Goal: Task Accomplishment & Management: Manage account settings

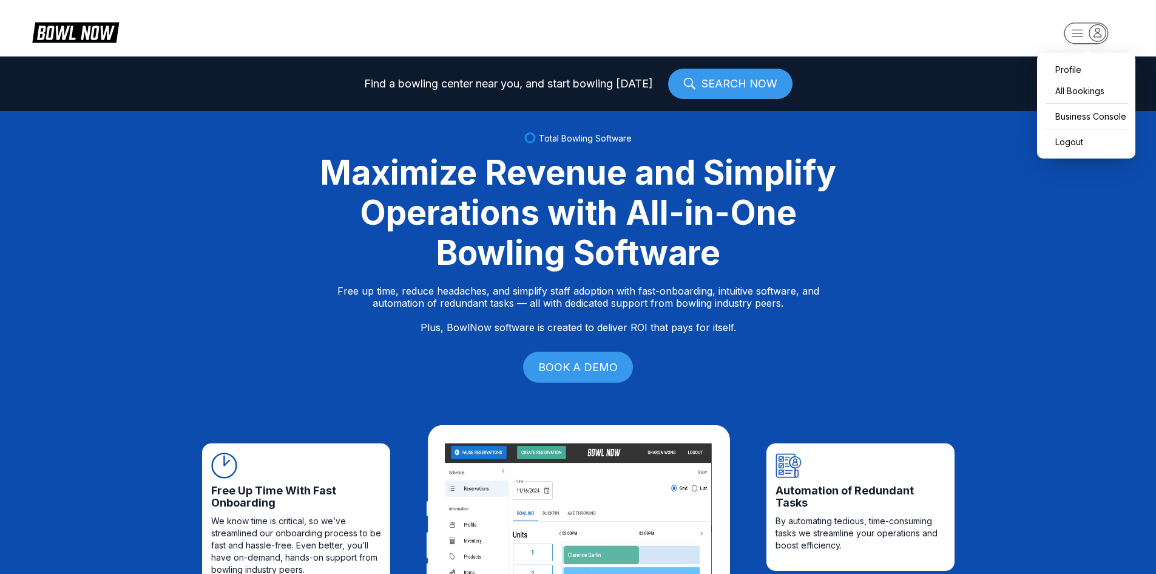
click at [1100, 25] on icon "button" at bounding box center [1098, 32] width 16 height 16
click at [1084, 118] on div "Business Console" at bounding box center [1087, 116] width 86 height 21
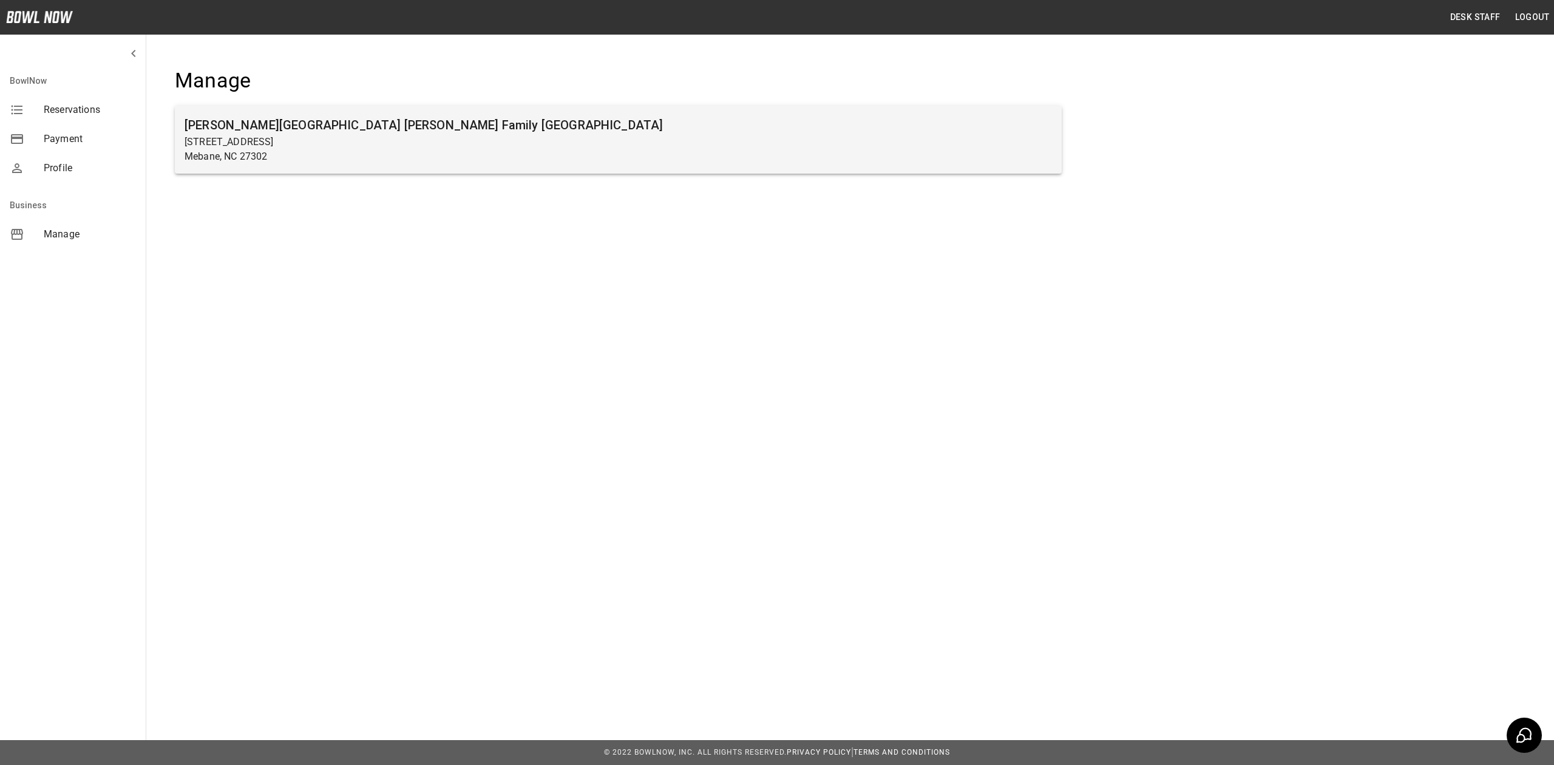
click at [314, 126] on h6 "[PERSON_NAME][GEOGRAPHIC_DATA] [PERSON_NAME] Family [GEOGRAPHIC_DATA]" at bounding box center [618, 124] width 867 height 19
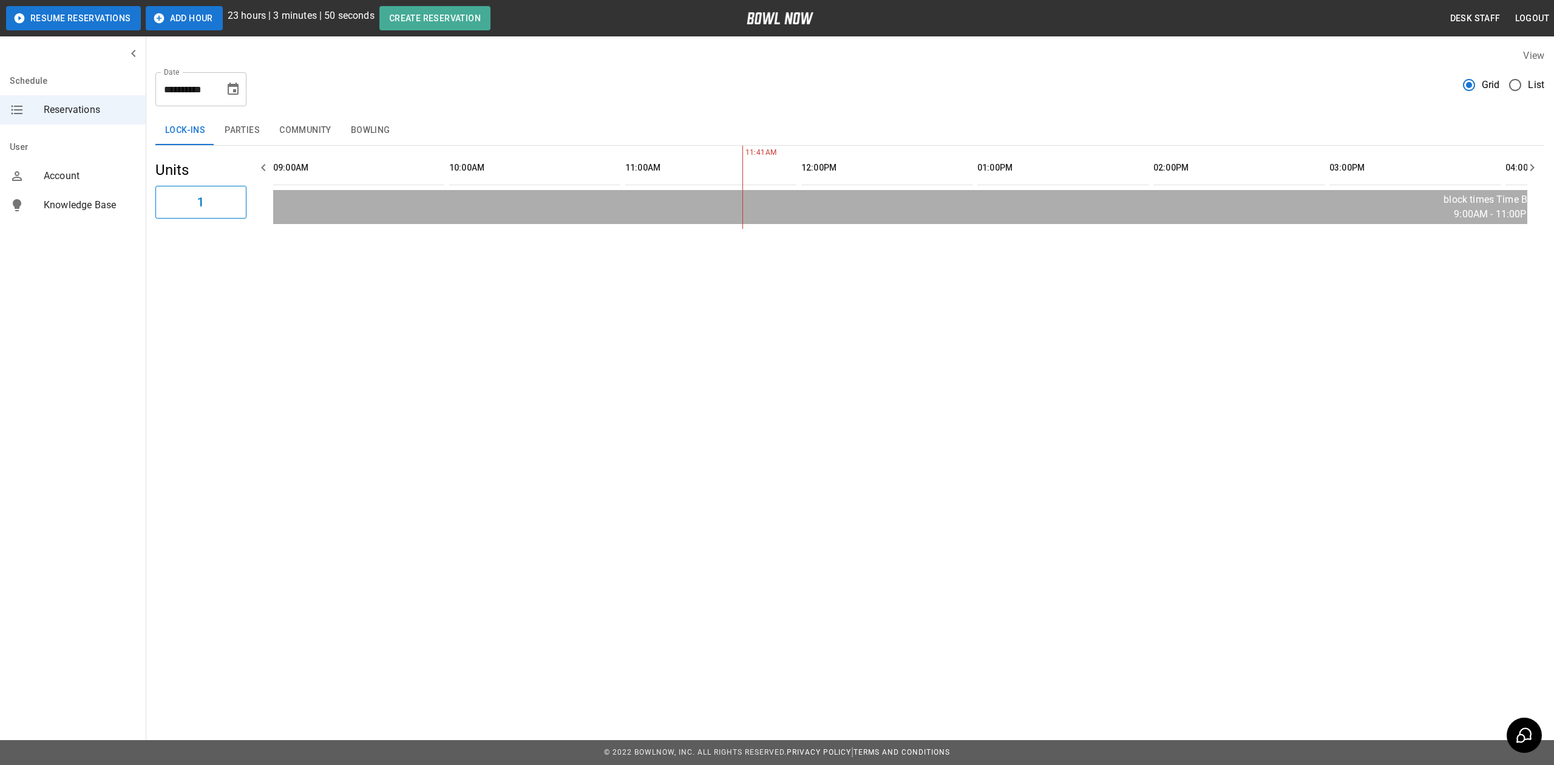
scroll to position [0, 352]
click at [226, 74] on div "**********" at bounding box center [200, 89] width 91 height 34
click at [227, 93] on icon "Choose date, selected date is Aug 30, 2025" at bounding box center [233, 89] width 15 height 15
click at [112, 289] on button "31" at bounding box center [114, 291] width 22 height 22
type input "**********"
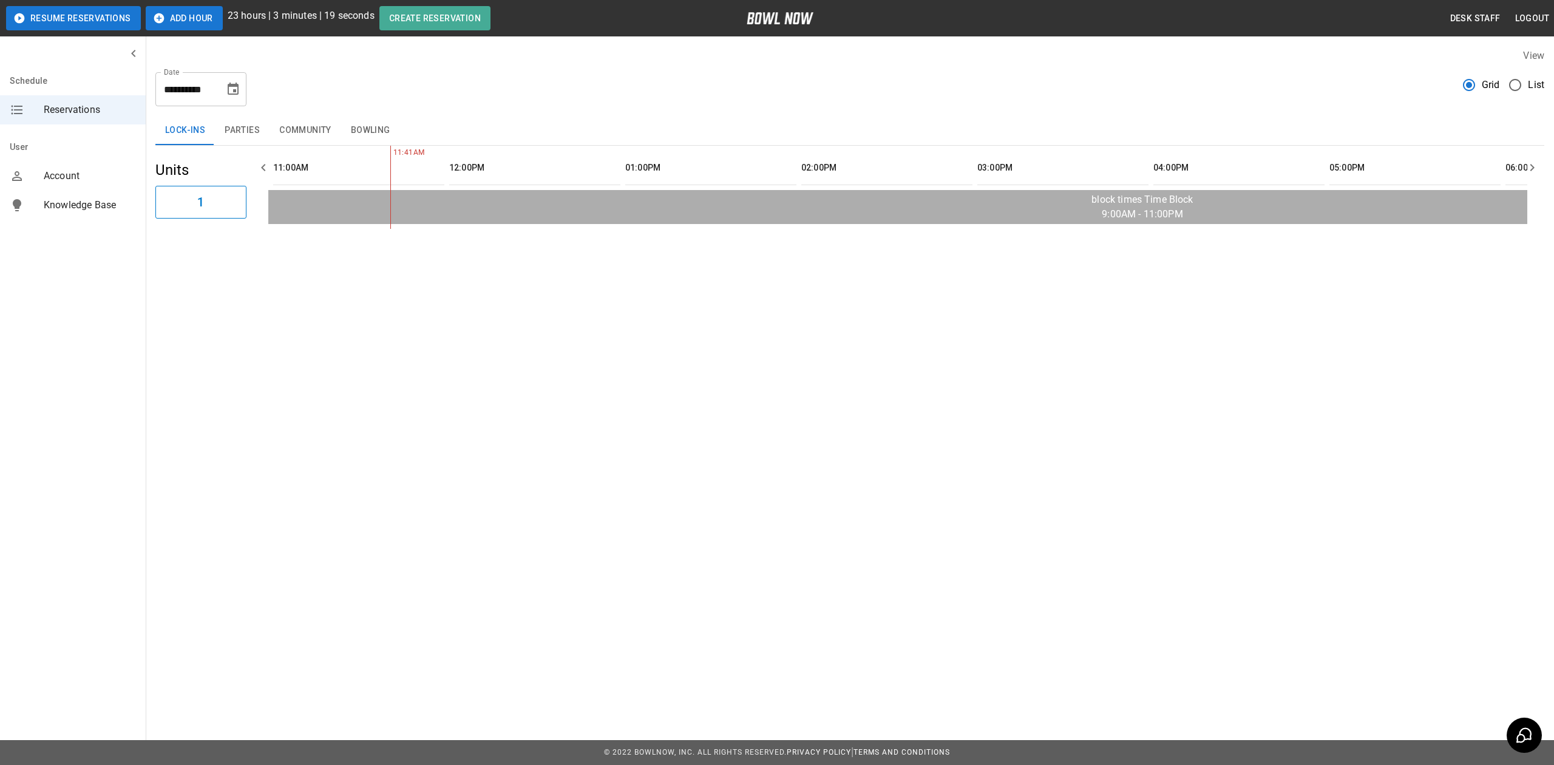
click at [239, 137] on button "Parties" at bounding box center [242, 130] width 55 height 29
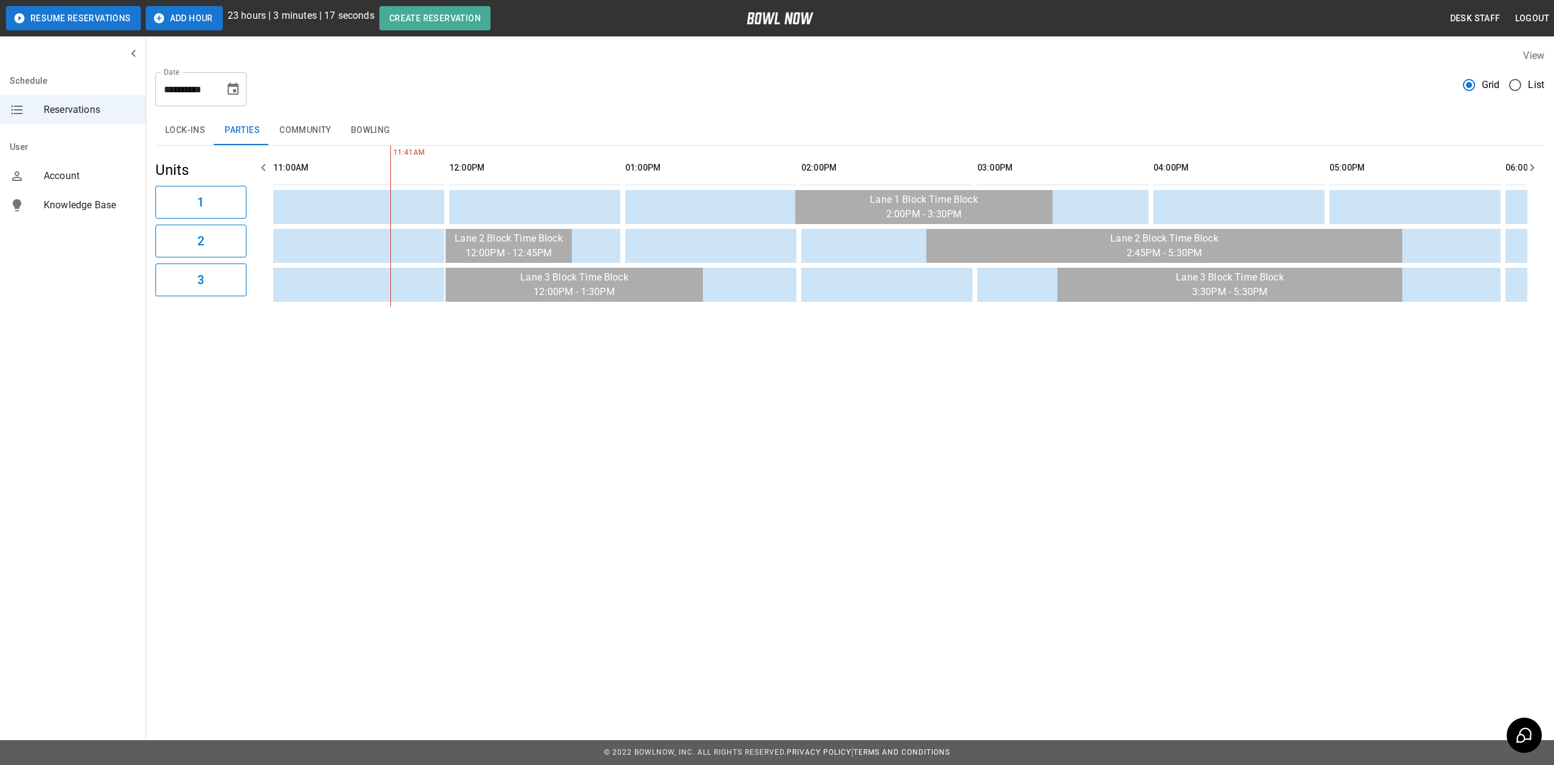
drag, startPoint x: 524, startPoint y: 321, endPoint x: 477, endPoint y: 321, distance: 47.4
click at [477, 316] on div "**********" at bounding box center [850, 177] width 1408 height 277
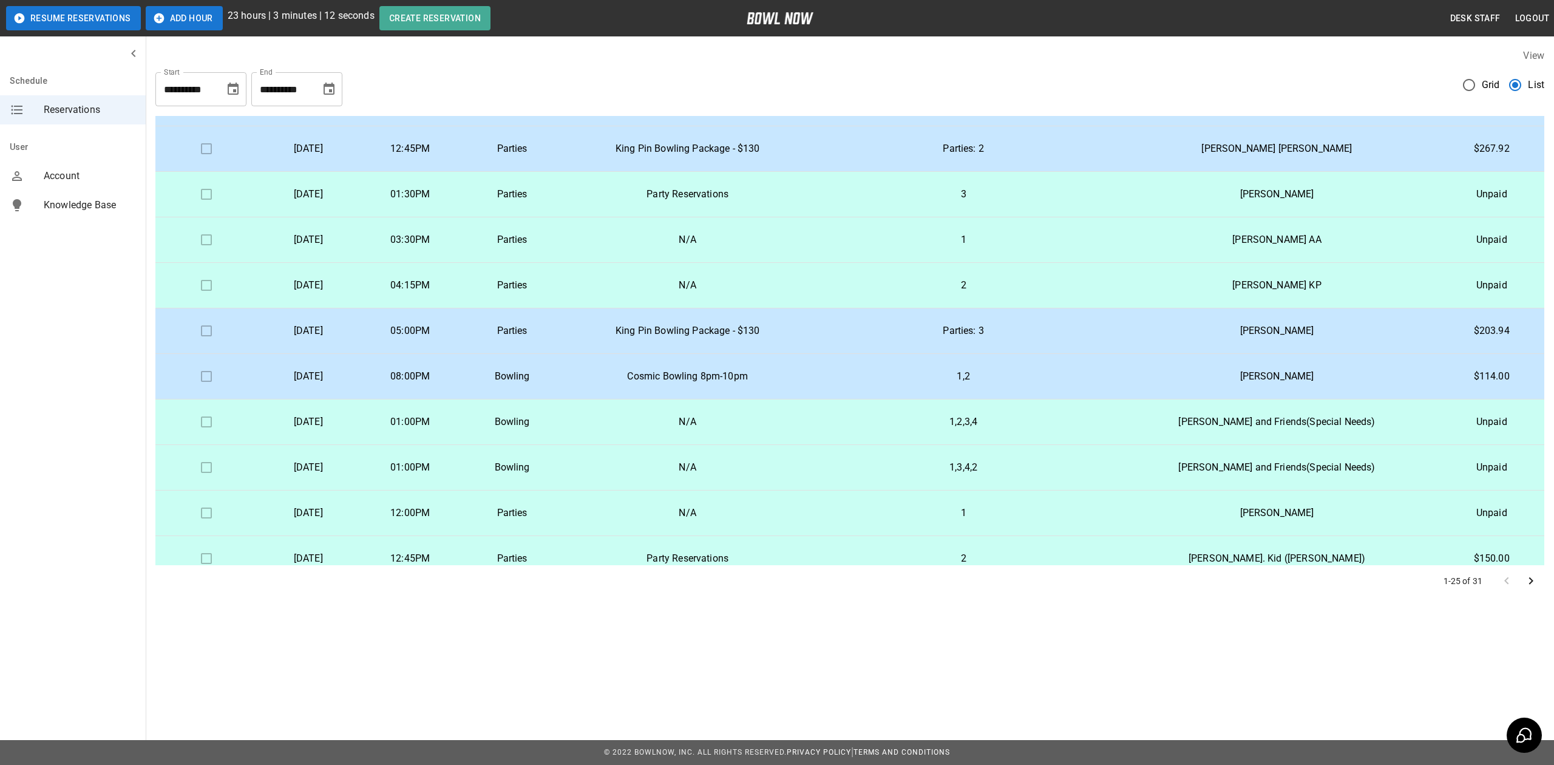
scroll to position [0, 0]
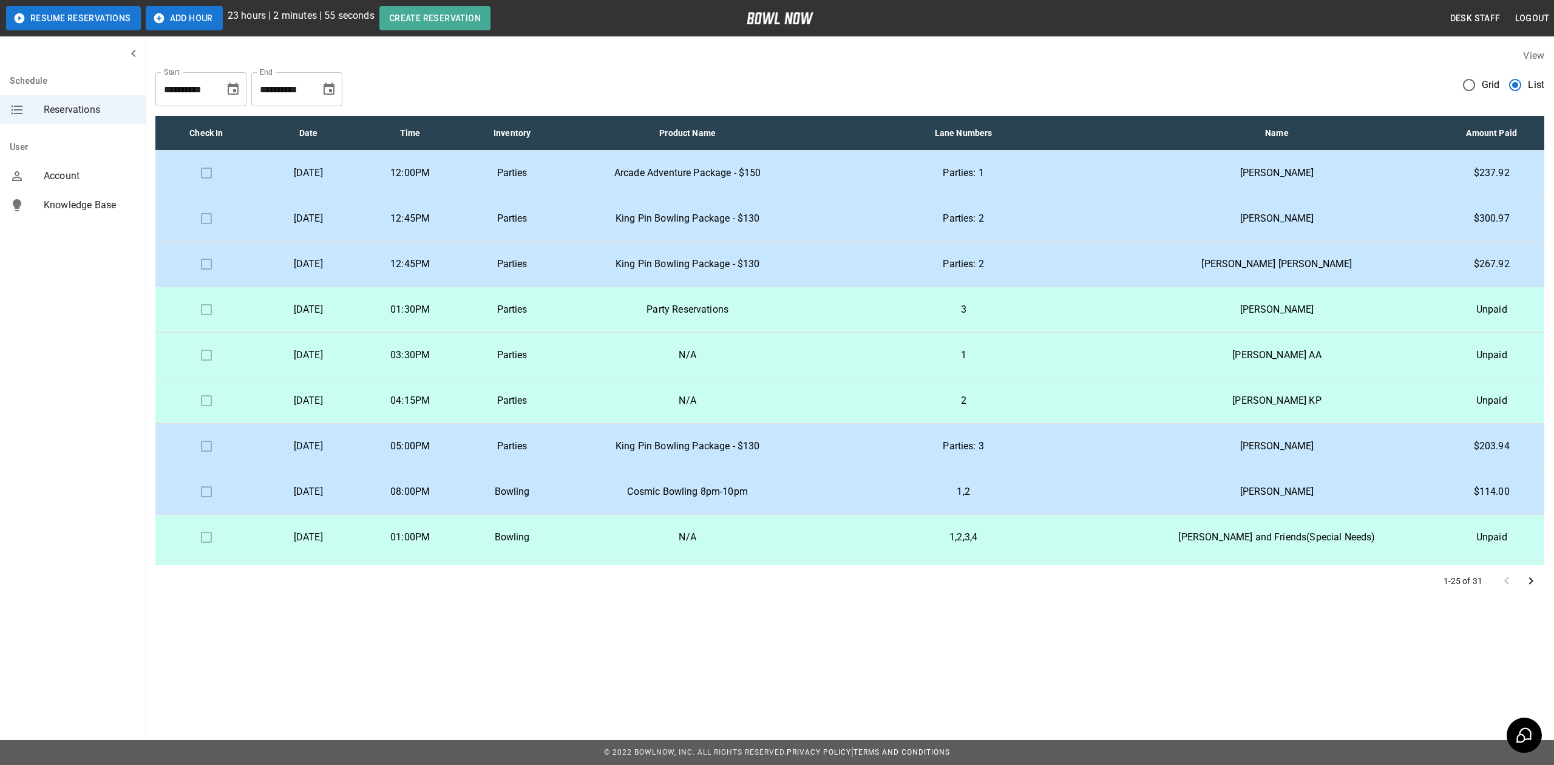
click at [461, 226] on td "12:45PM" at bounding box center [410, 219] width 102 height 46
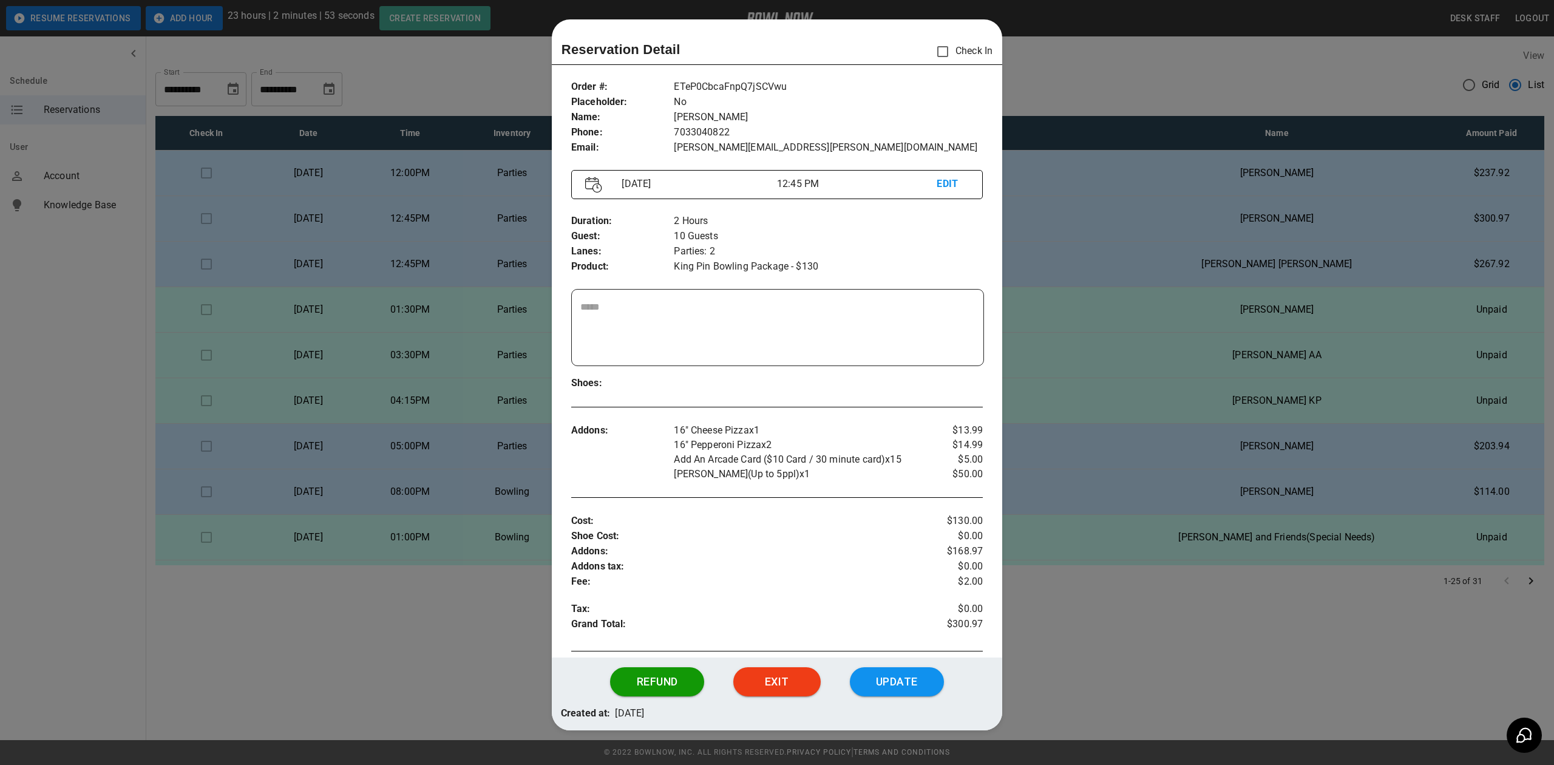
scroll to position [28, 0]
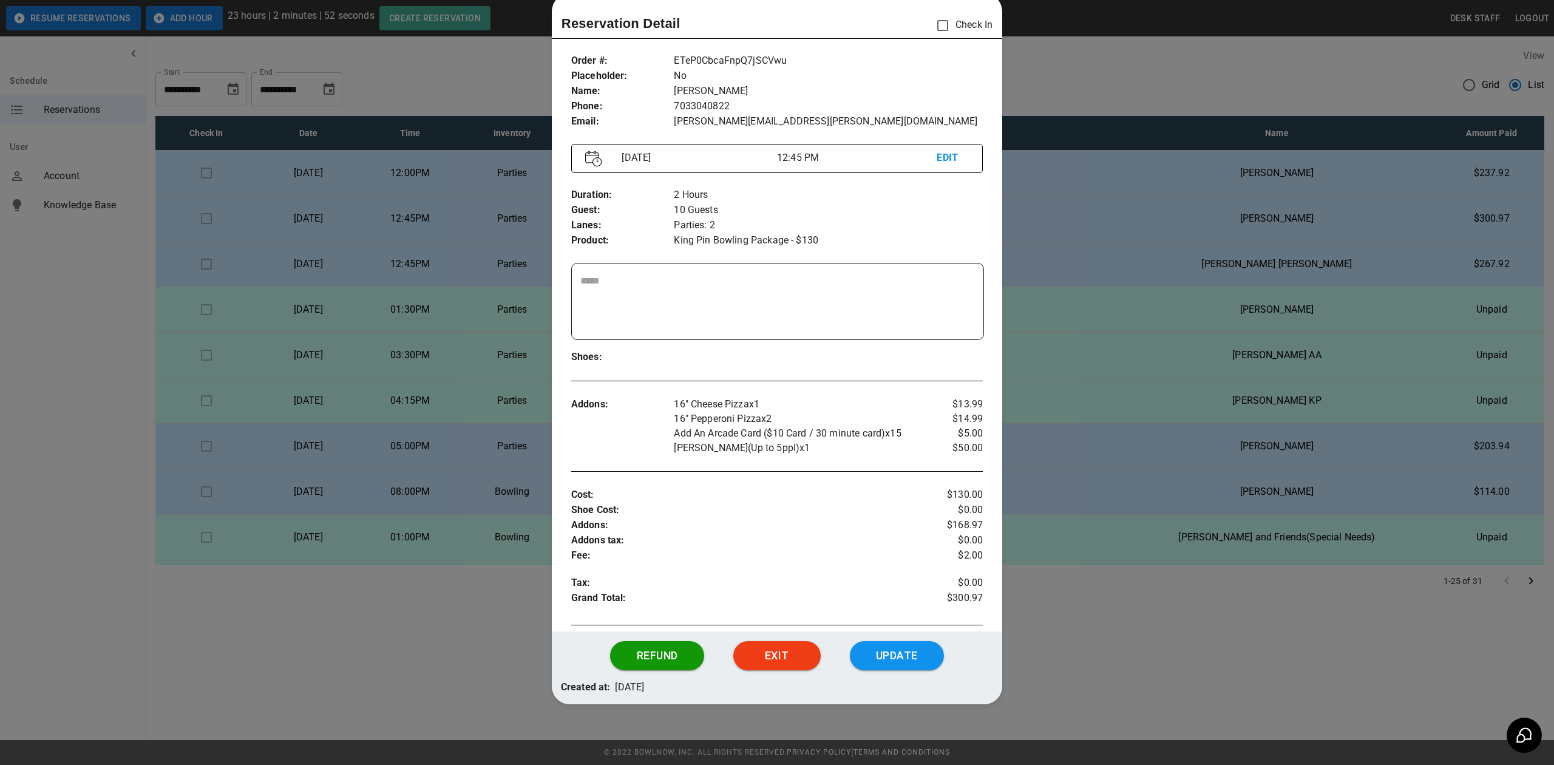
click at [392, 663] on div at bounding box center [777, 382] width 1554 height 765
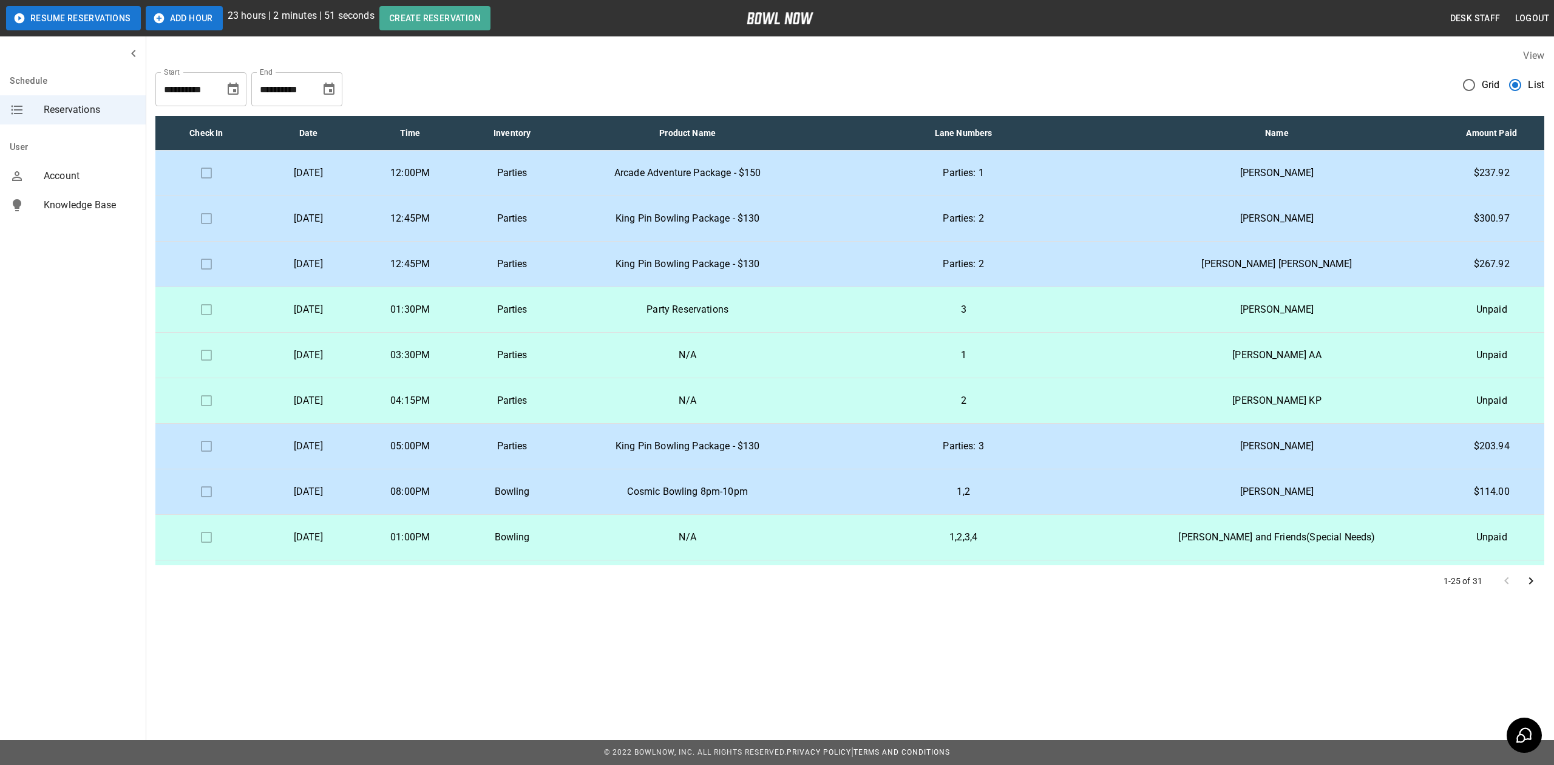
click at [350, 258] on p "[DATE]" at bounding box center [308, 264] width 83 height 15
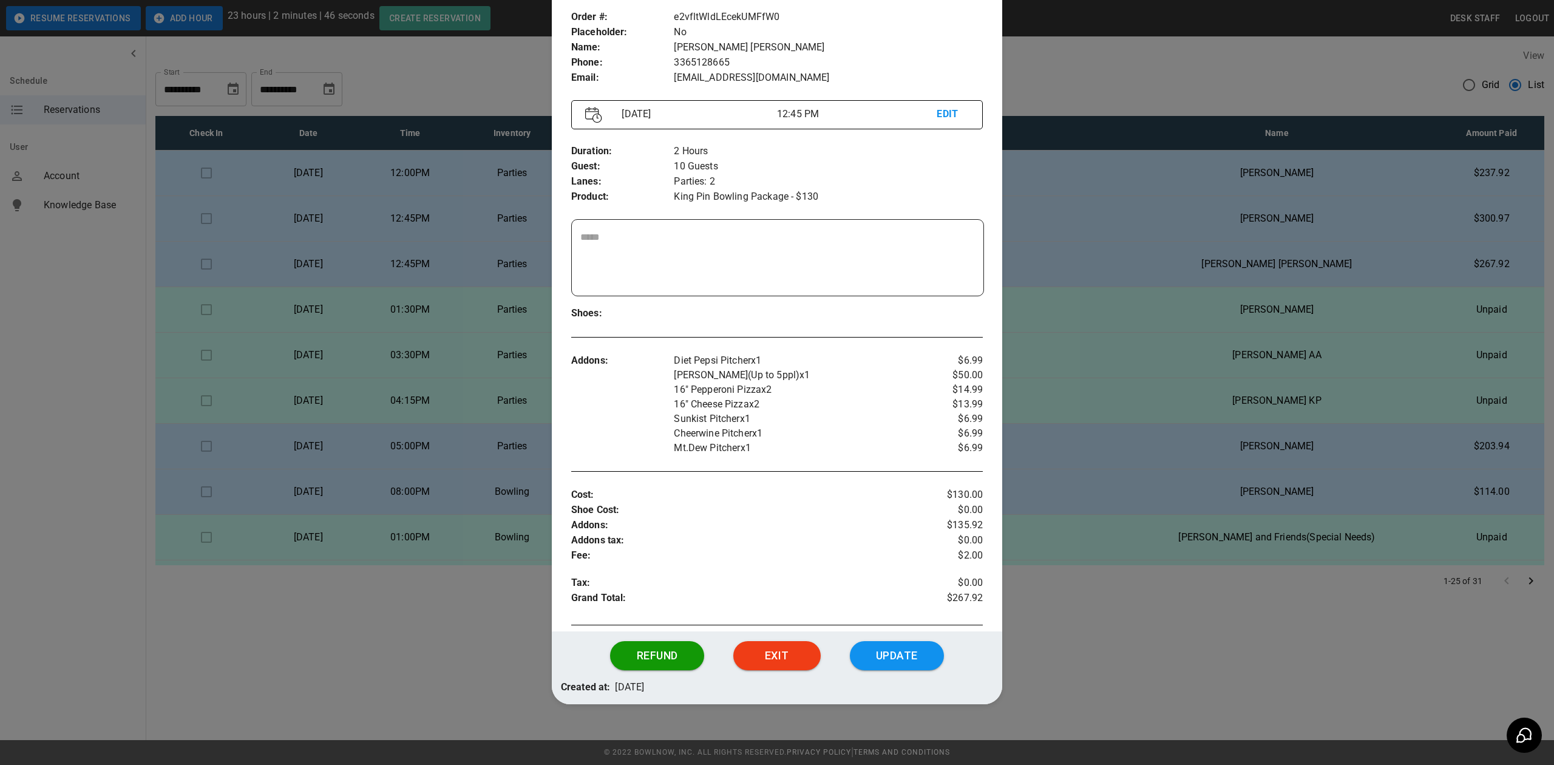
scroll to position [19, 0]
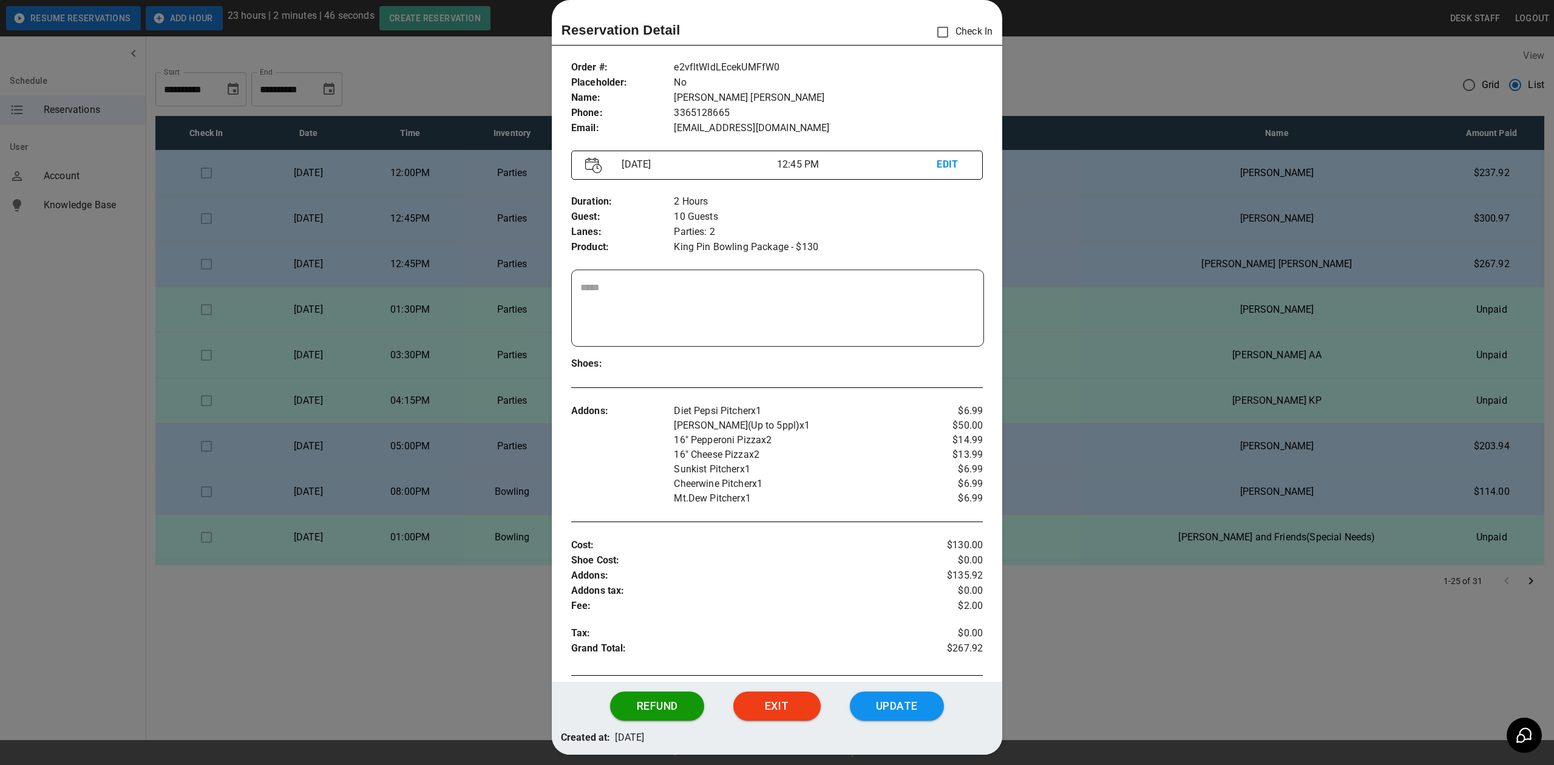
click at [482, 210] on div at bounding box center [777, 382] width 1554 height 765
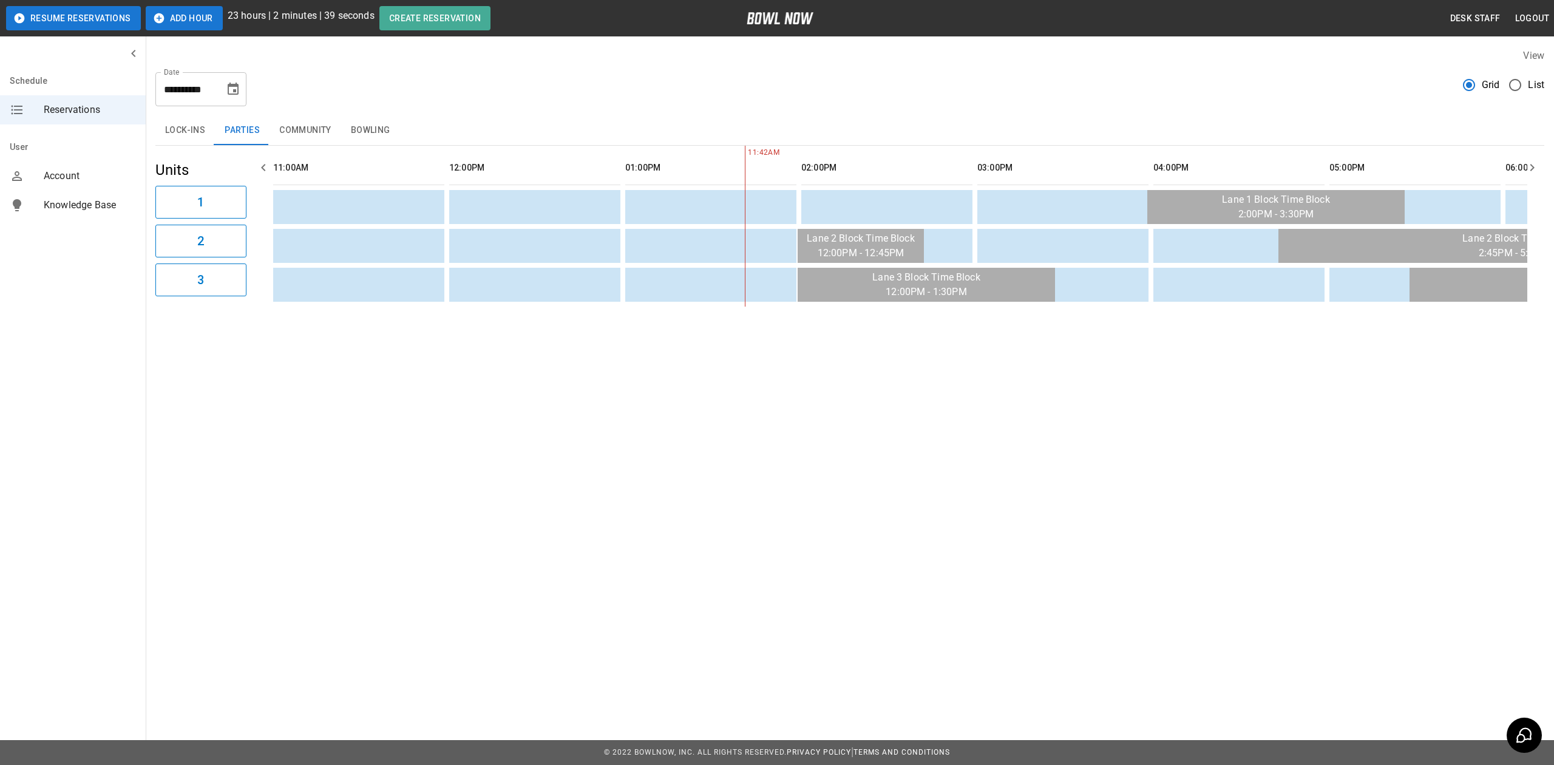
scroll to position [0, 352]
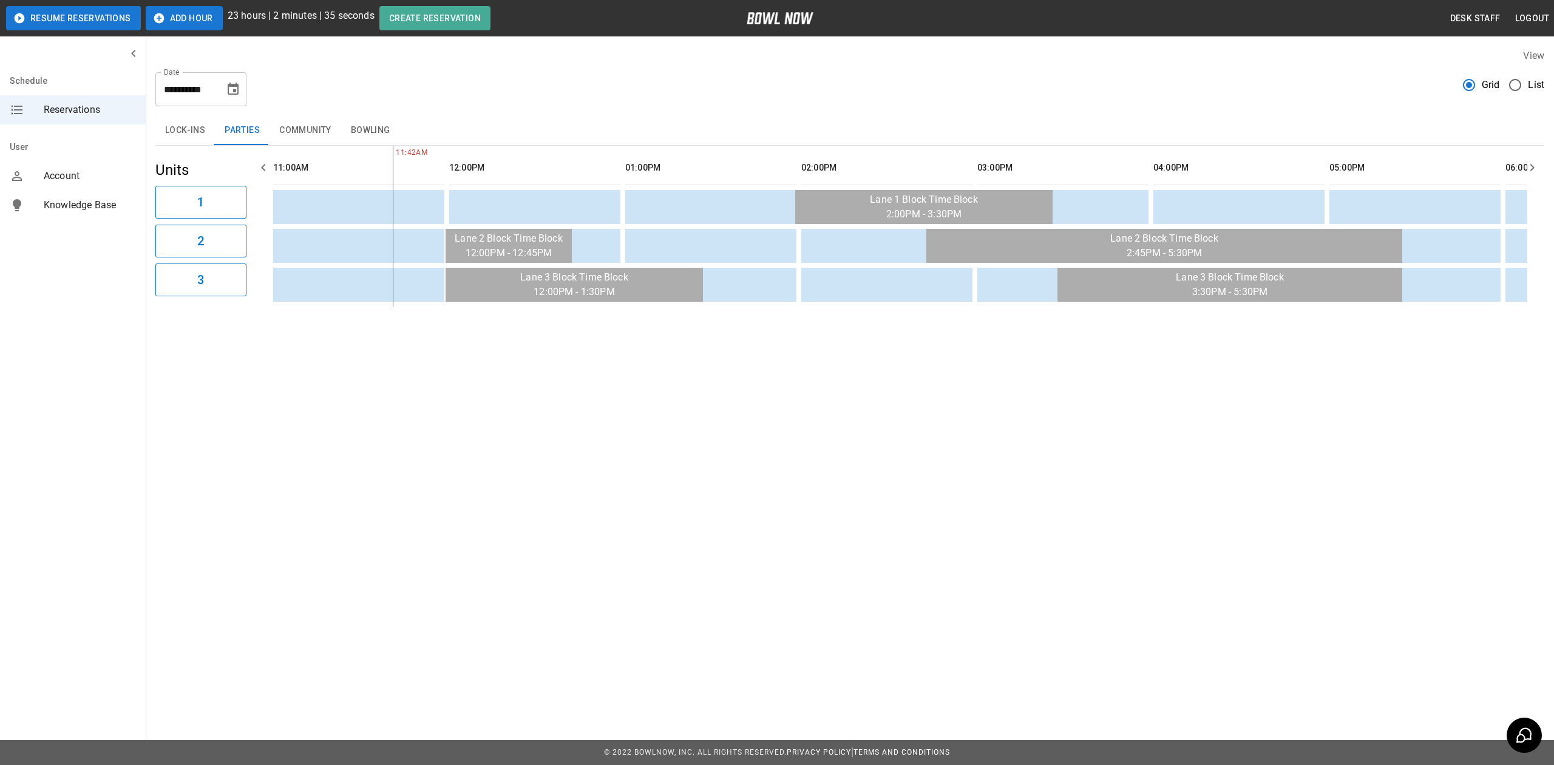
click at [243, 89] on button "Choose date, selected date is Aug 31, 2025" at bounding box center [233, 89] width 24 height 24
click at [236, 89] on icon "Choose date, selected date is Aug 31, 2025" at bounding box center [233, 89] width 15 height 15
drag, startPoint x: 234, startPoint y: 85, endPoint x: 236, endPoint y: 100, distance: 14.6
click at [234, 85] on icon "Choose date, selected date is Aug 31, 2025" at bounding box center [233, 89] width 11 height 12
click at [261, 268] on button "30" at bounding box center [259, 268] width 22 height 22
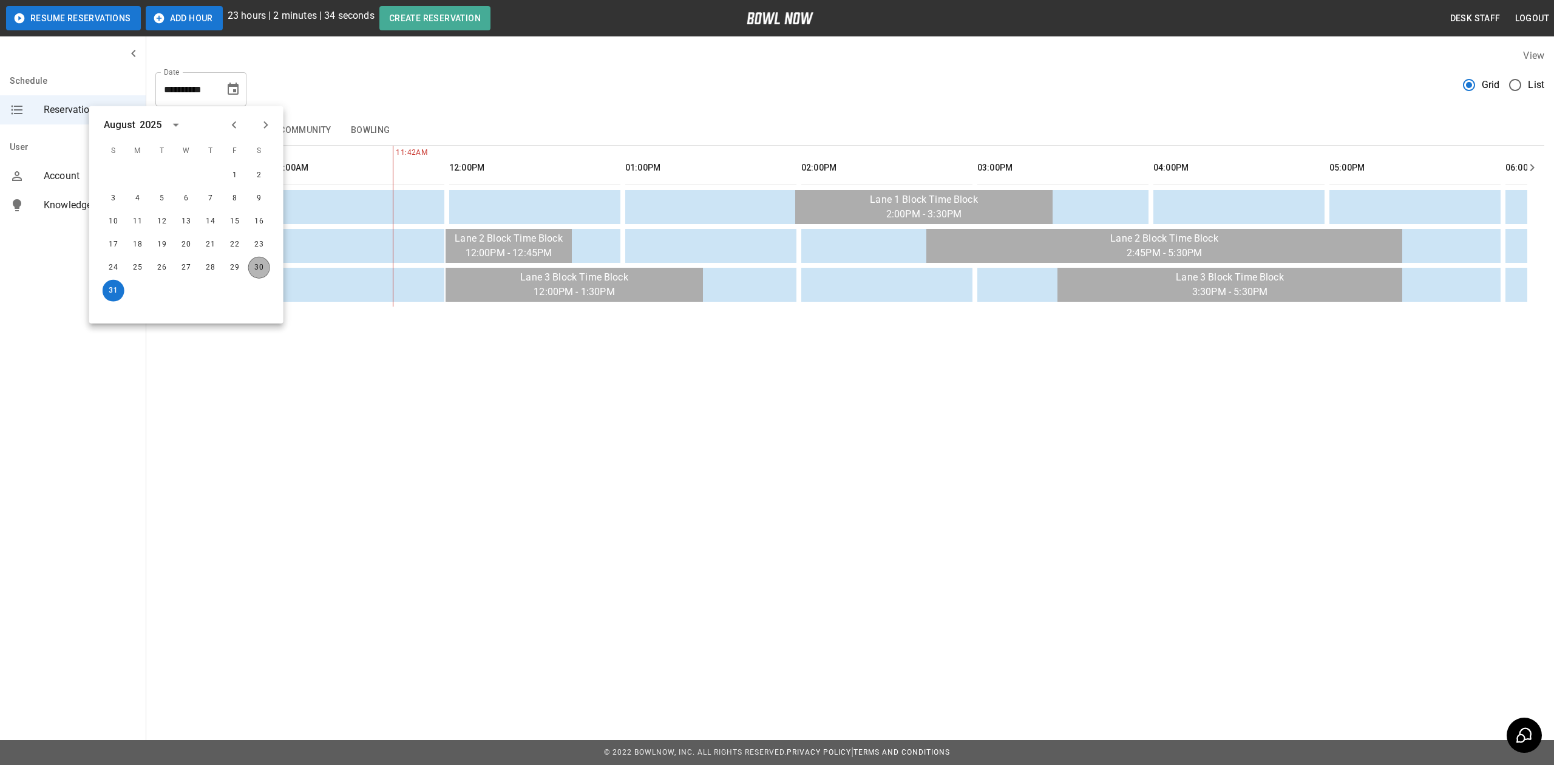
type input "**********"
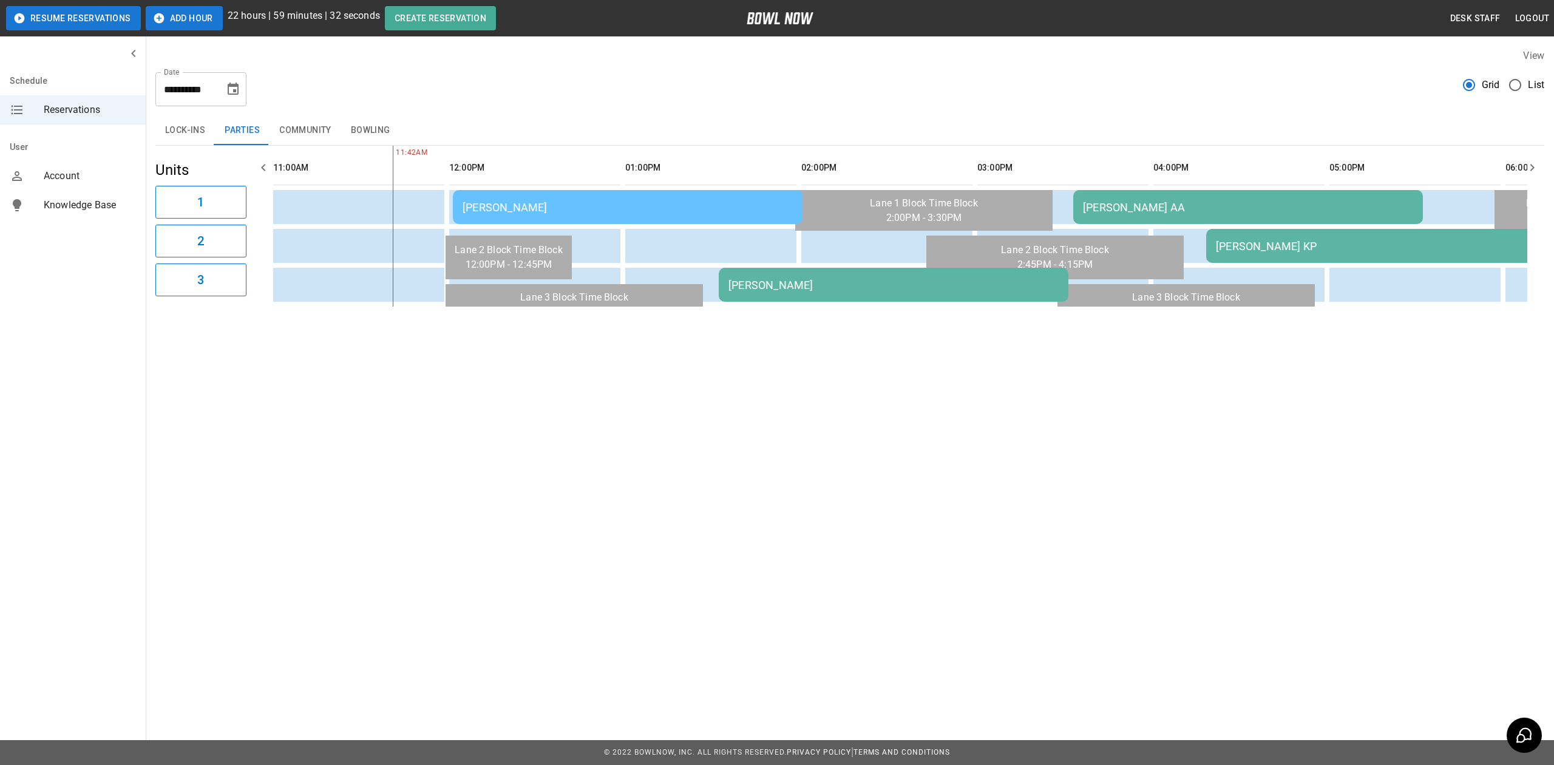
click at [582, 209] on div "[PERSON_NAME]" at bounding box center [628, 207] width 330 height 13
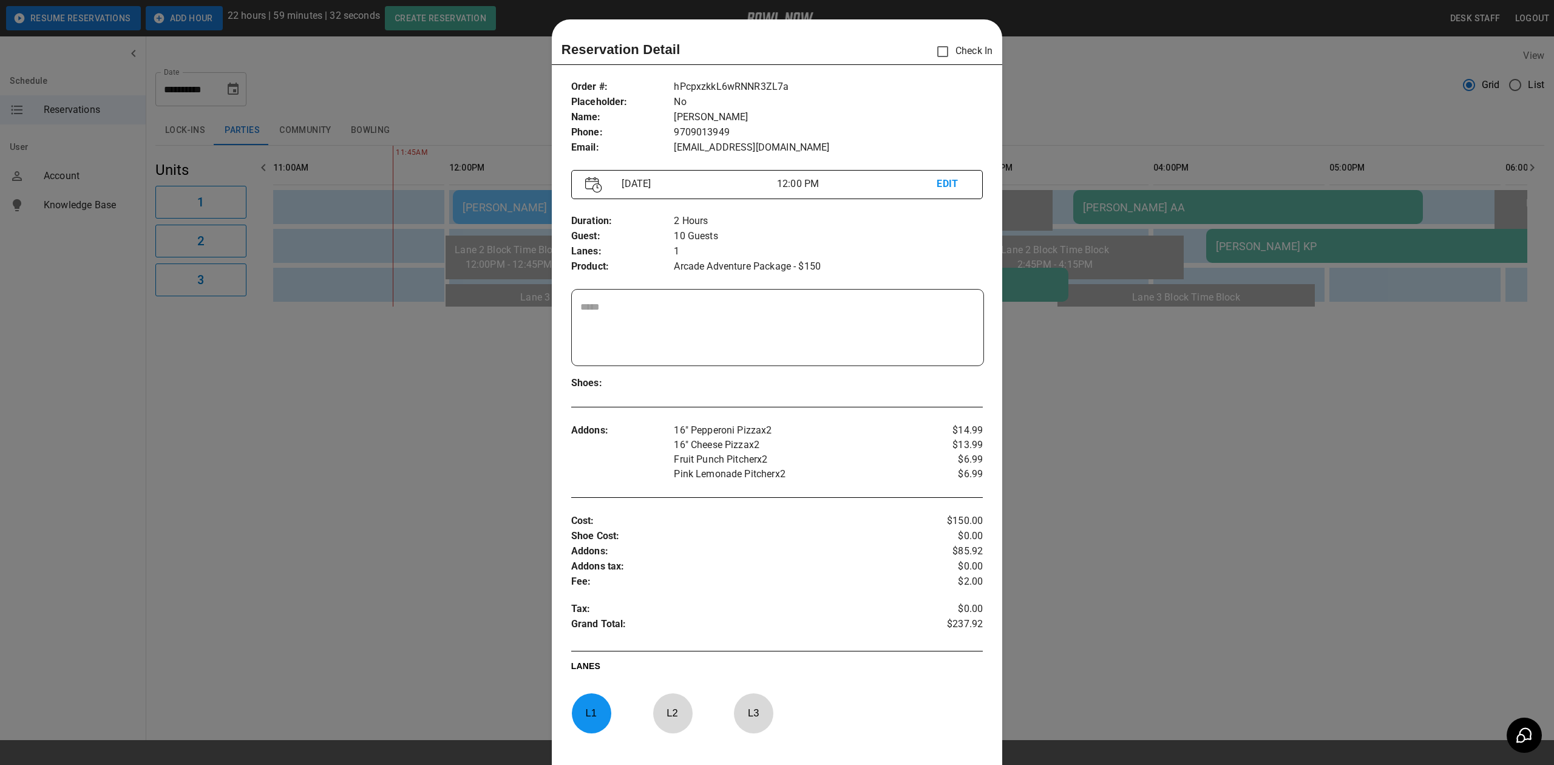
scroll to position [19, 0]
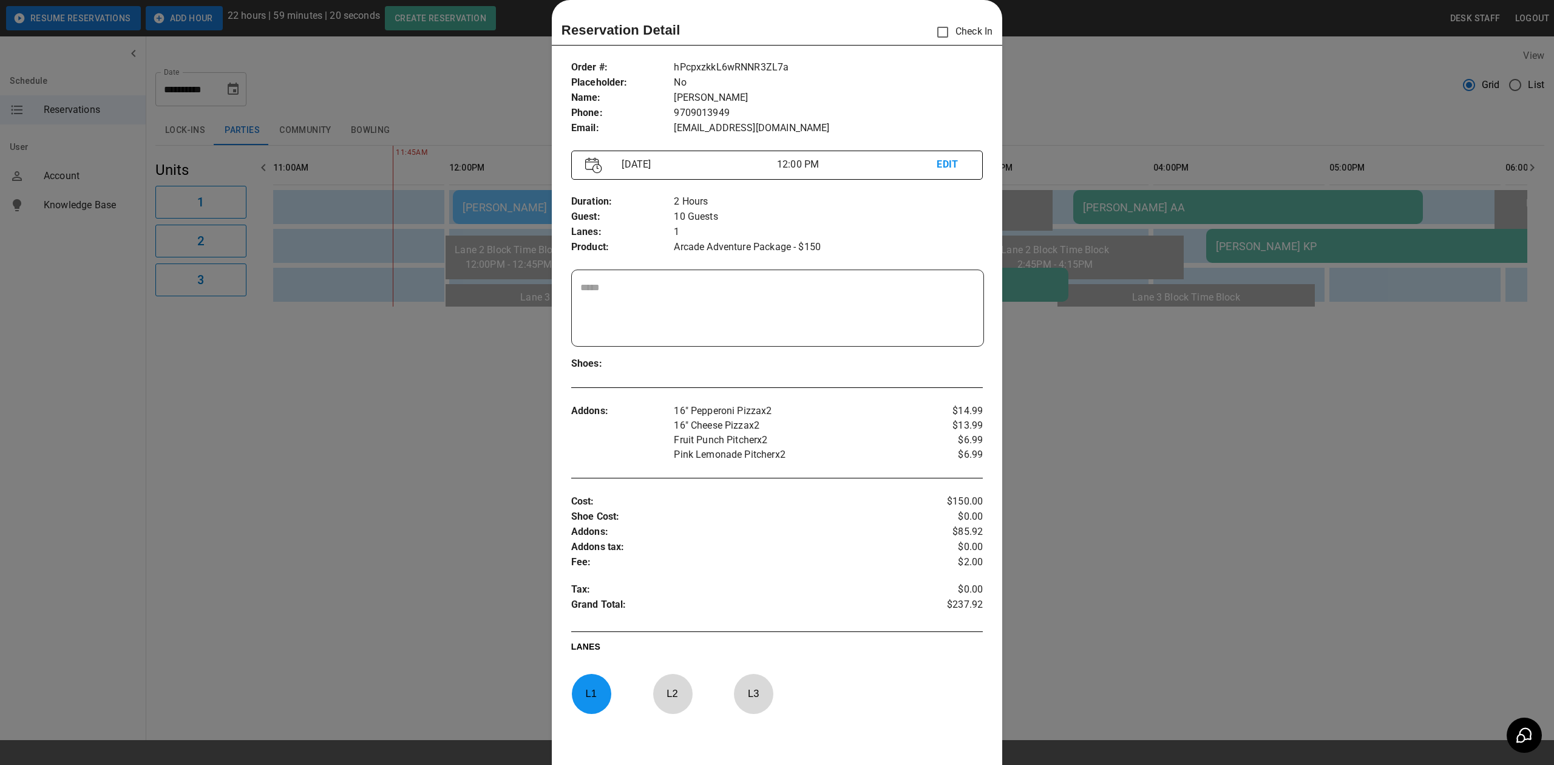
click at [440, 554] on div at bounding box center [777, 382] width 1554 height 765
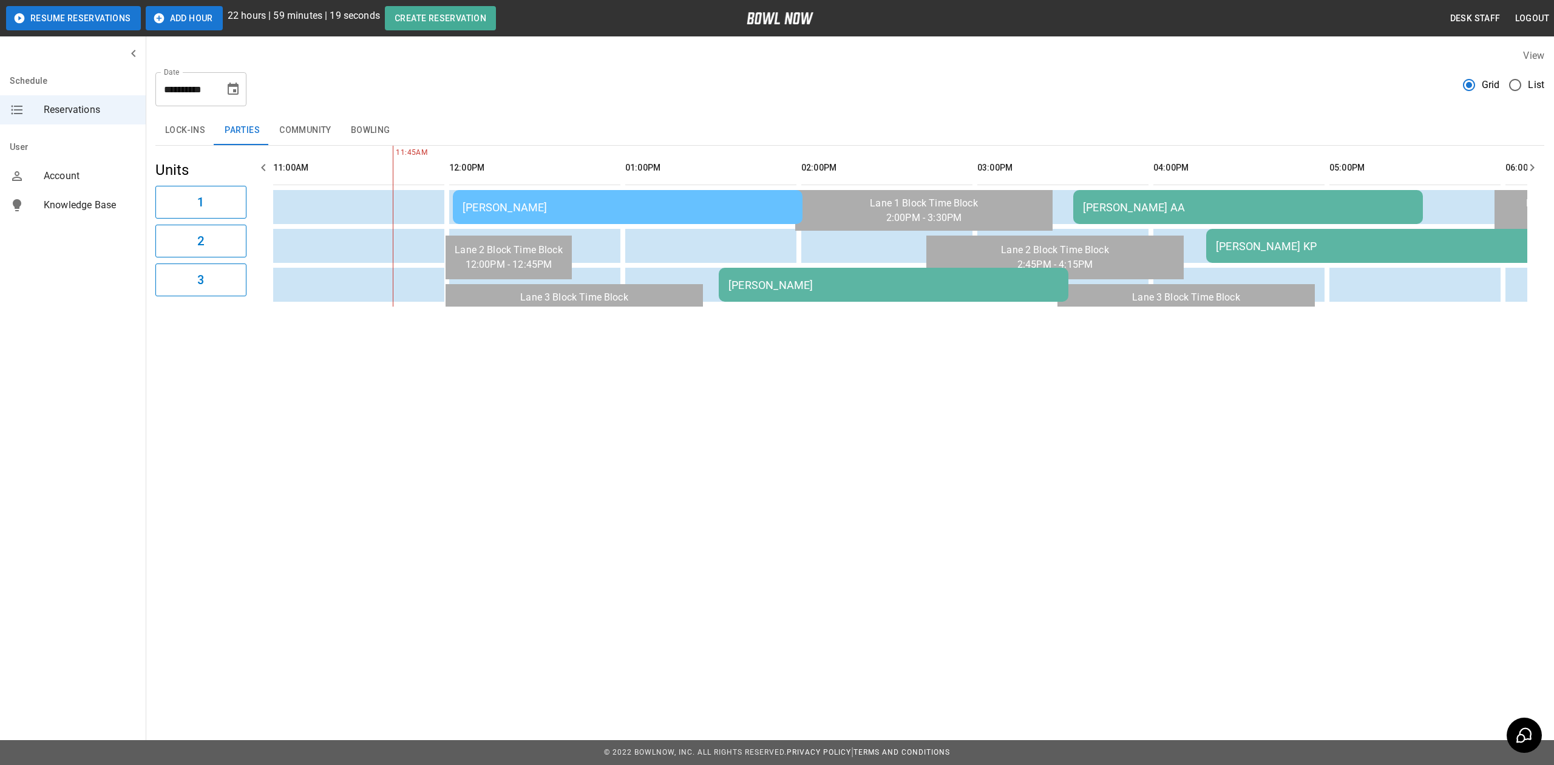
click at [815, 274] on td "[PERSON_NAME]" at bounding box center [894, 285] width 350 height 34
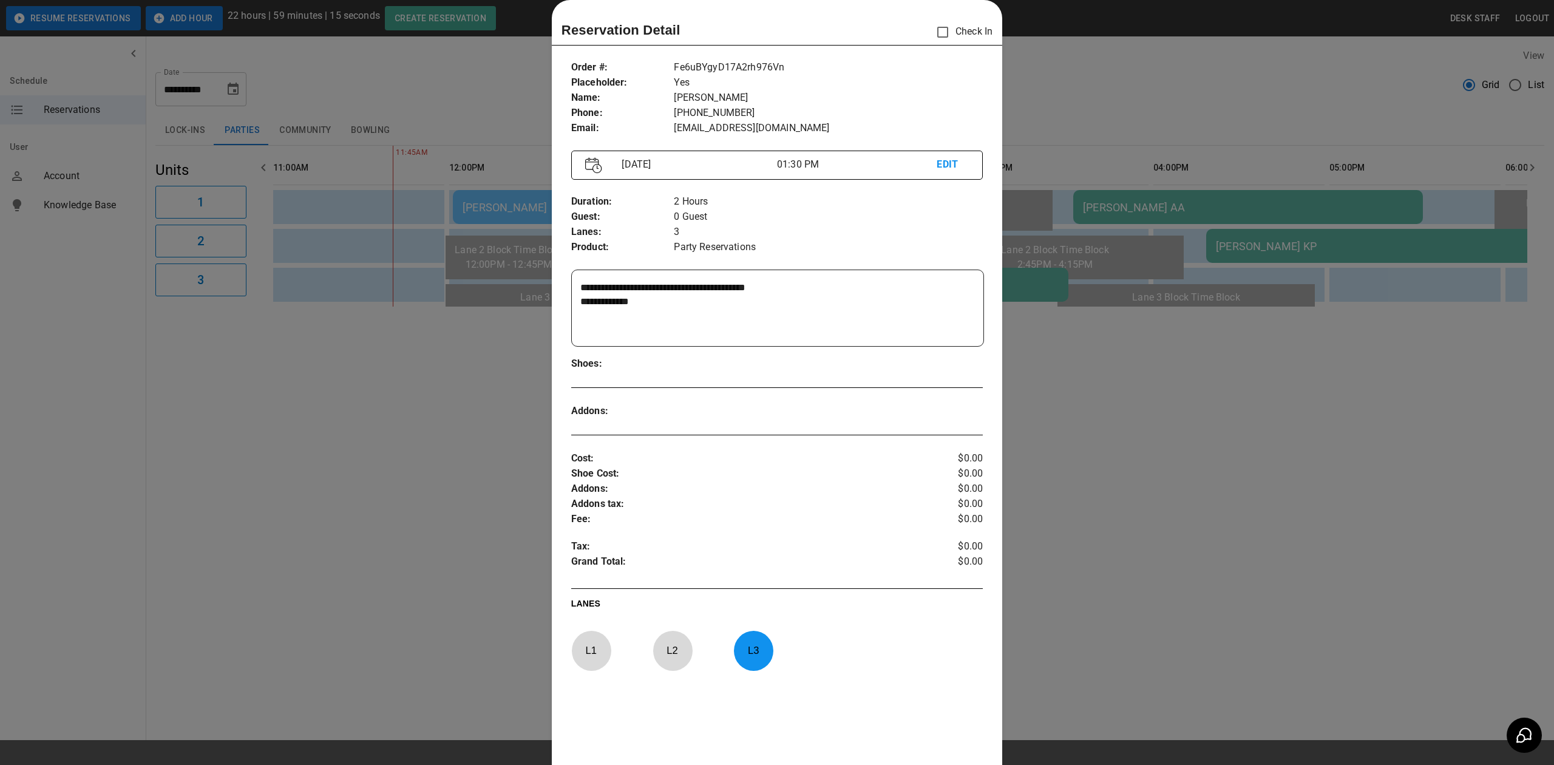
click at [673, 308] on textarea "**********" at bounding box center [776, 308] width 392 height 56
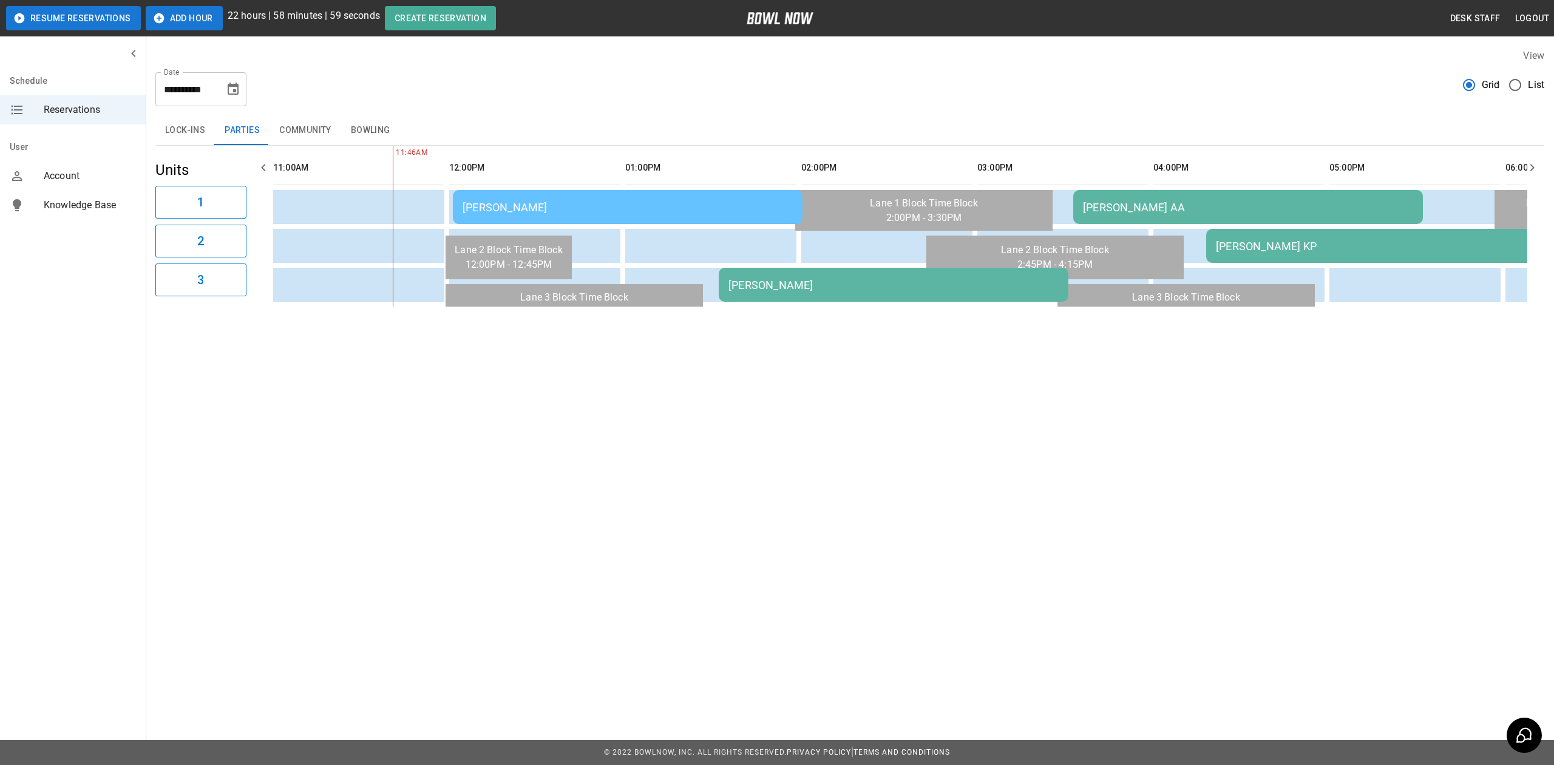
click at [1137, 207] on div "[PERSON_NAME] AA" at bounding box center [1248, 207] width 330 height 13
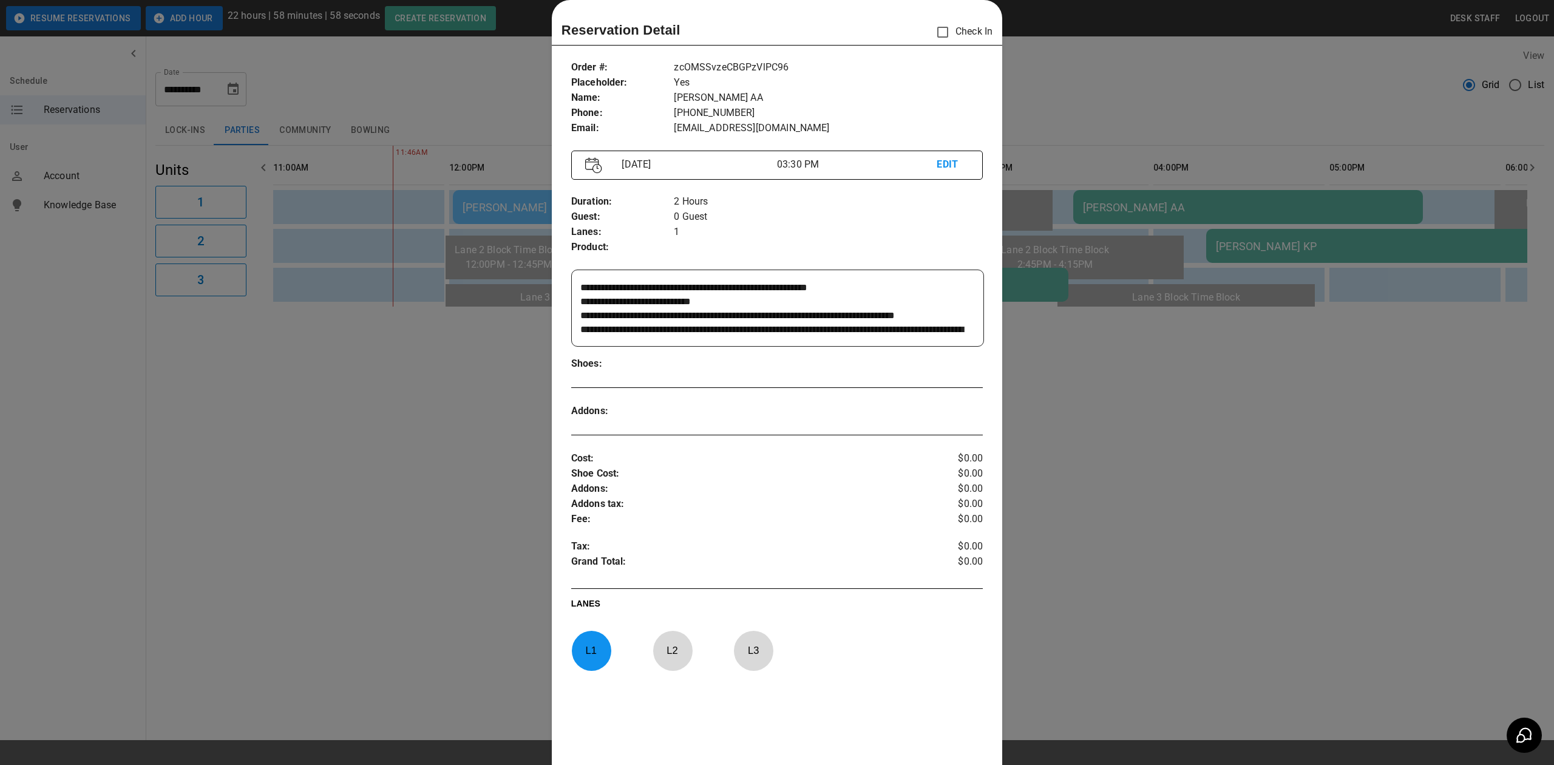
click at [470, 471] on div at bounding box center [777, 382] width 1554 height 765
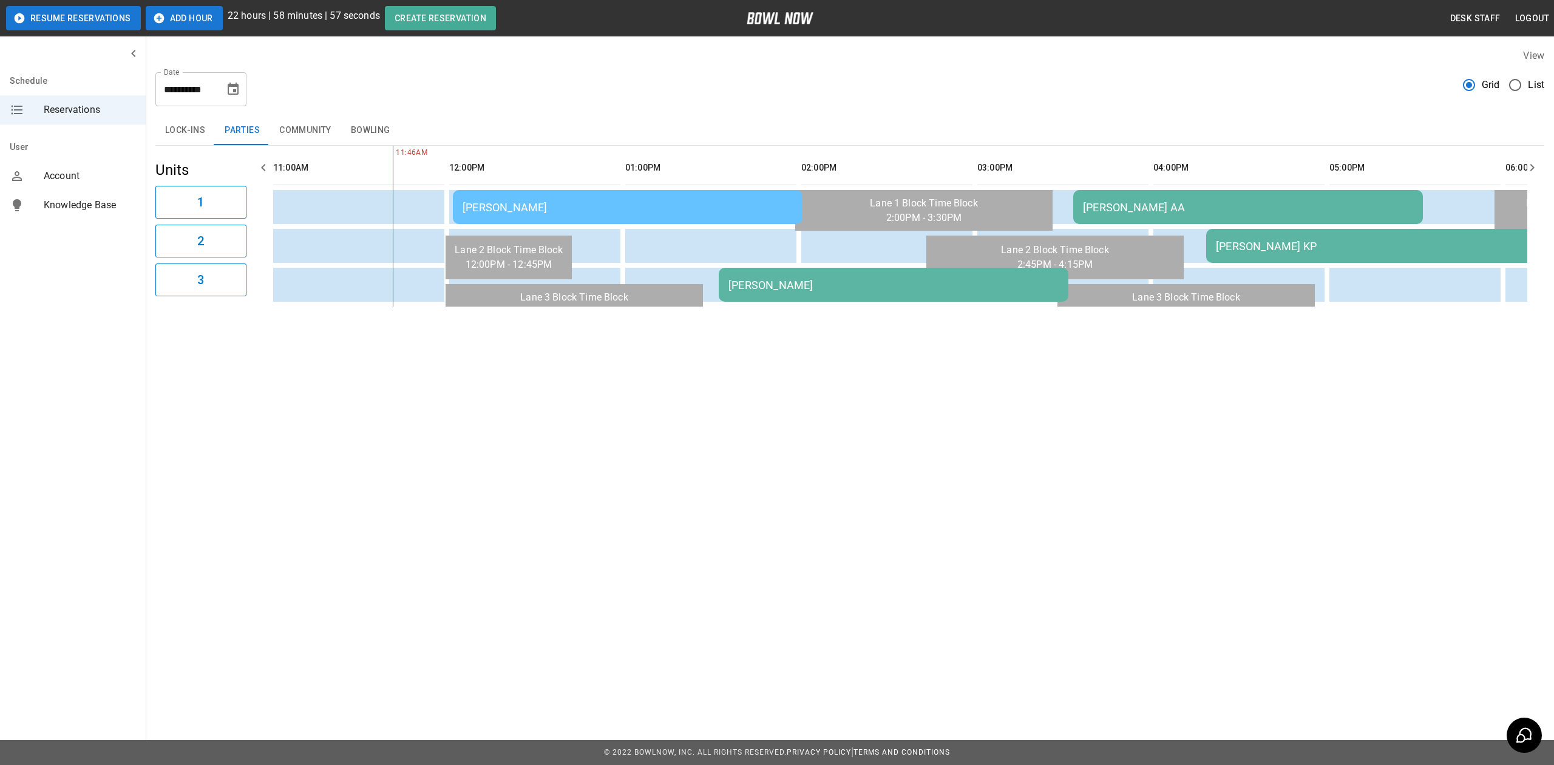
click at [824, 280] on div "[PERSON_NAME]" at bounding box center [893, 285] width 330 height 13
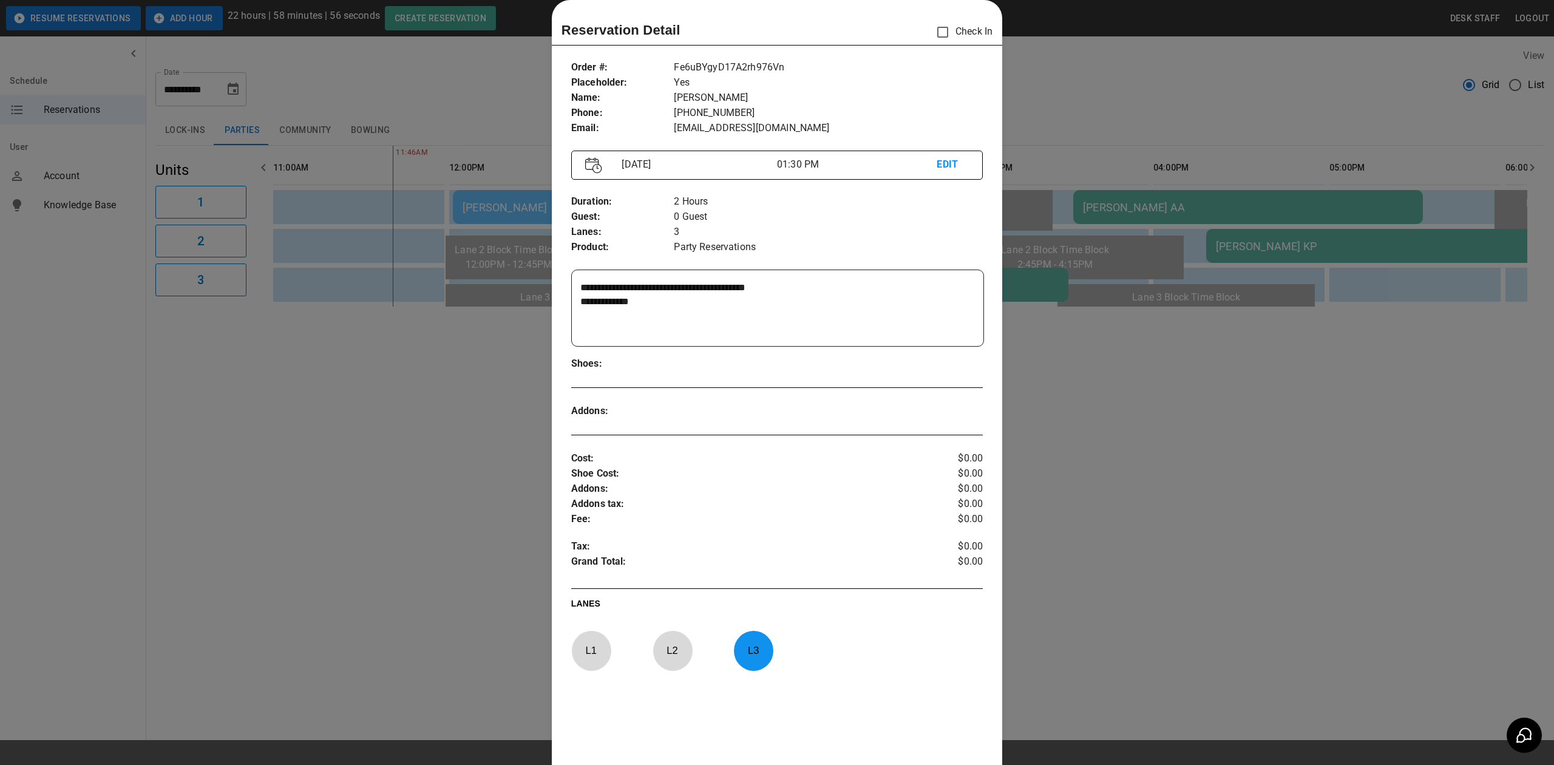
click at [406, 501] on div at bounding box center [777, 382] width 1554 height 765
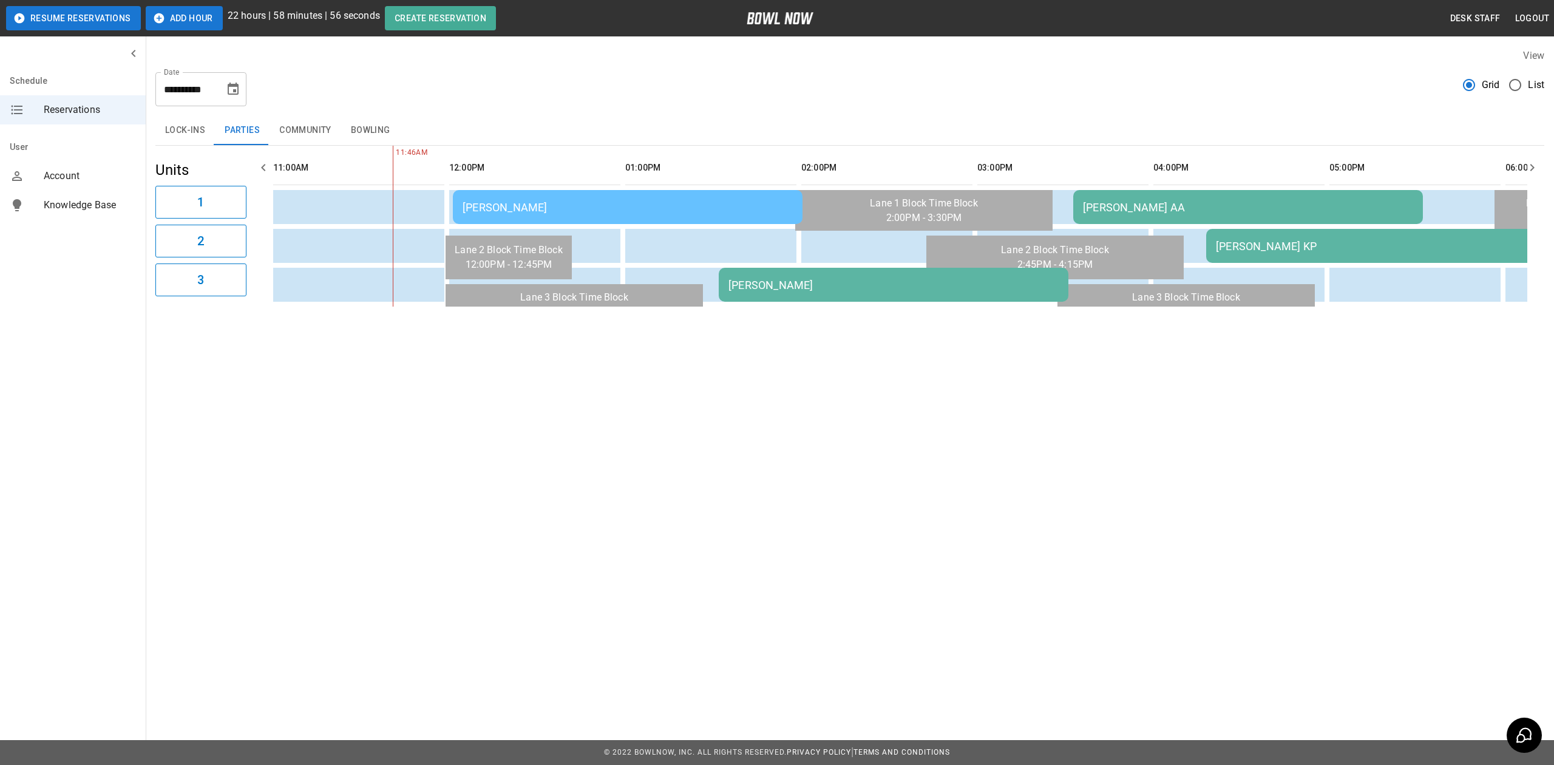
click at [1145, 219] on td "[PERSON_NAME] AA" at bounding box center [1248, 207] width 350 height 34
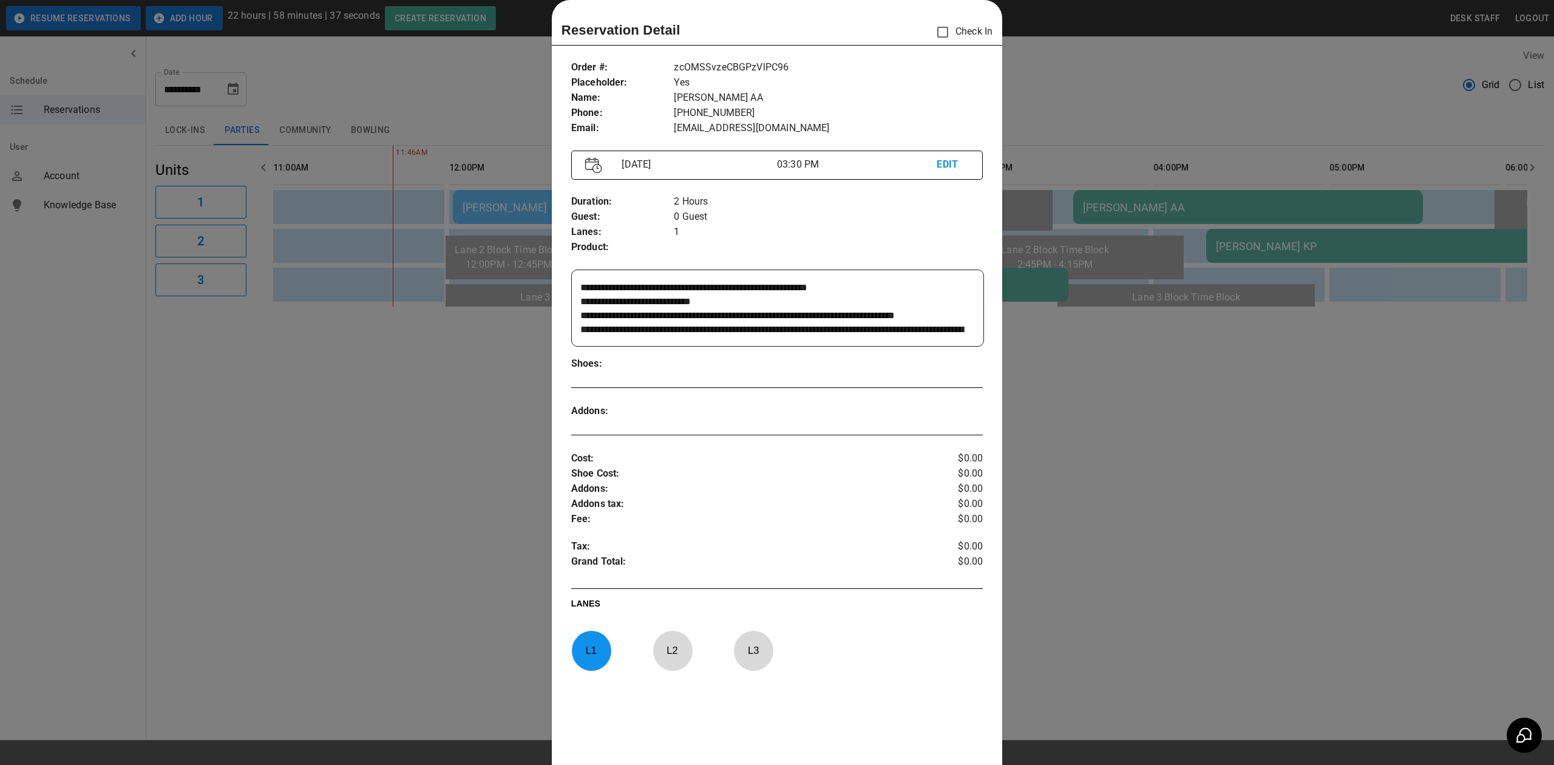
click at [535, 321] on div at bounding box center [777, 382] width 1554 height 765
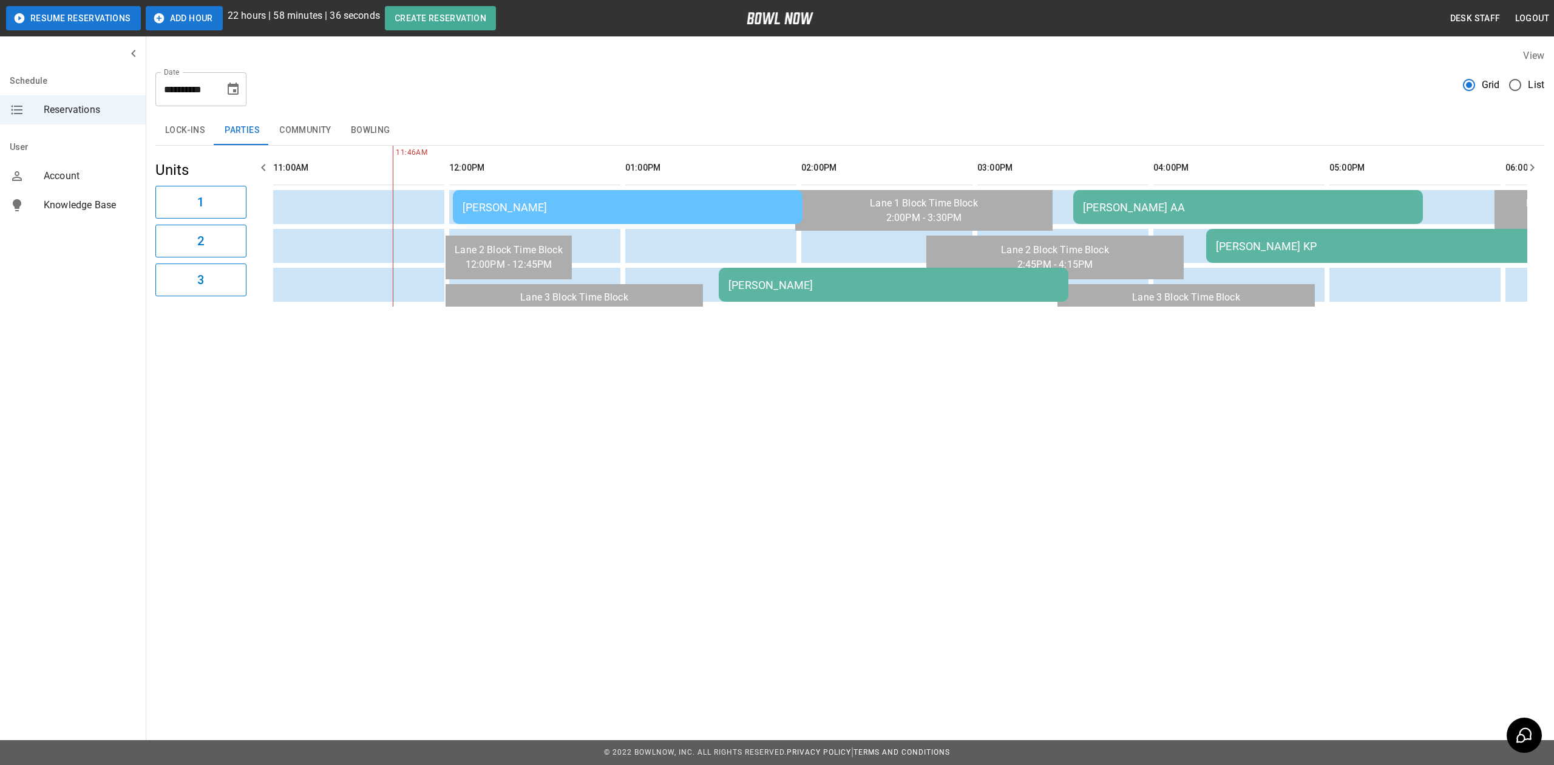
click at [819, 273] on td "[PERSON_NAME]" at bounding box center [894, 285] width 350 height 34
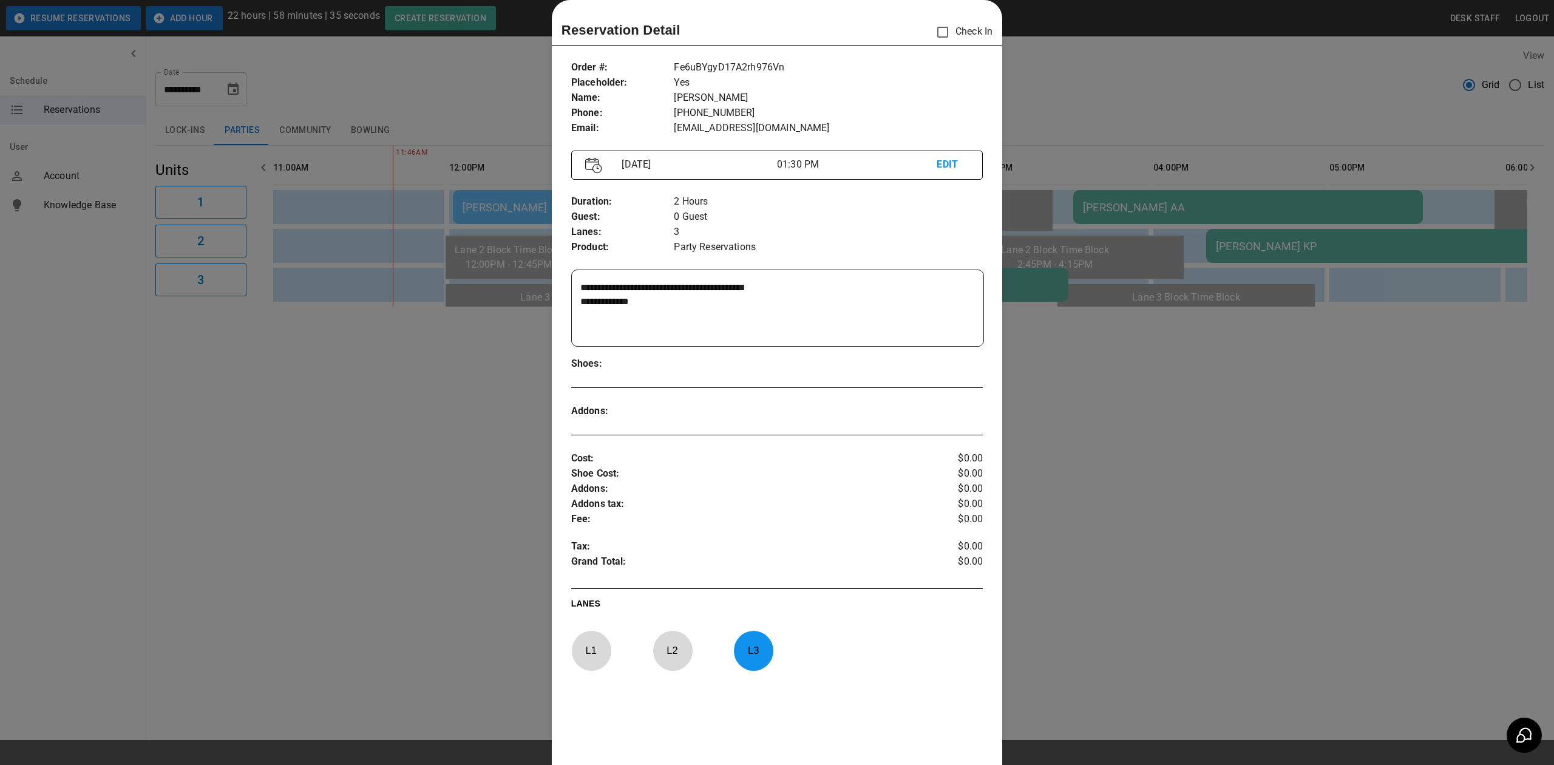
click at [1286, 262] on div at bounding box center [777, 382] width 1554 height 765
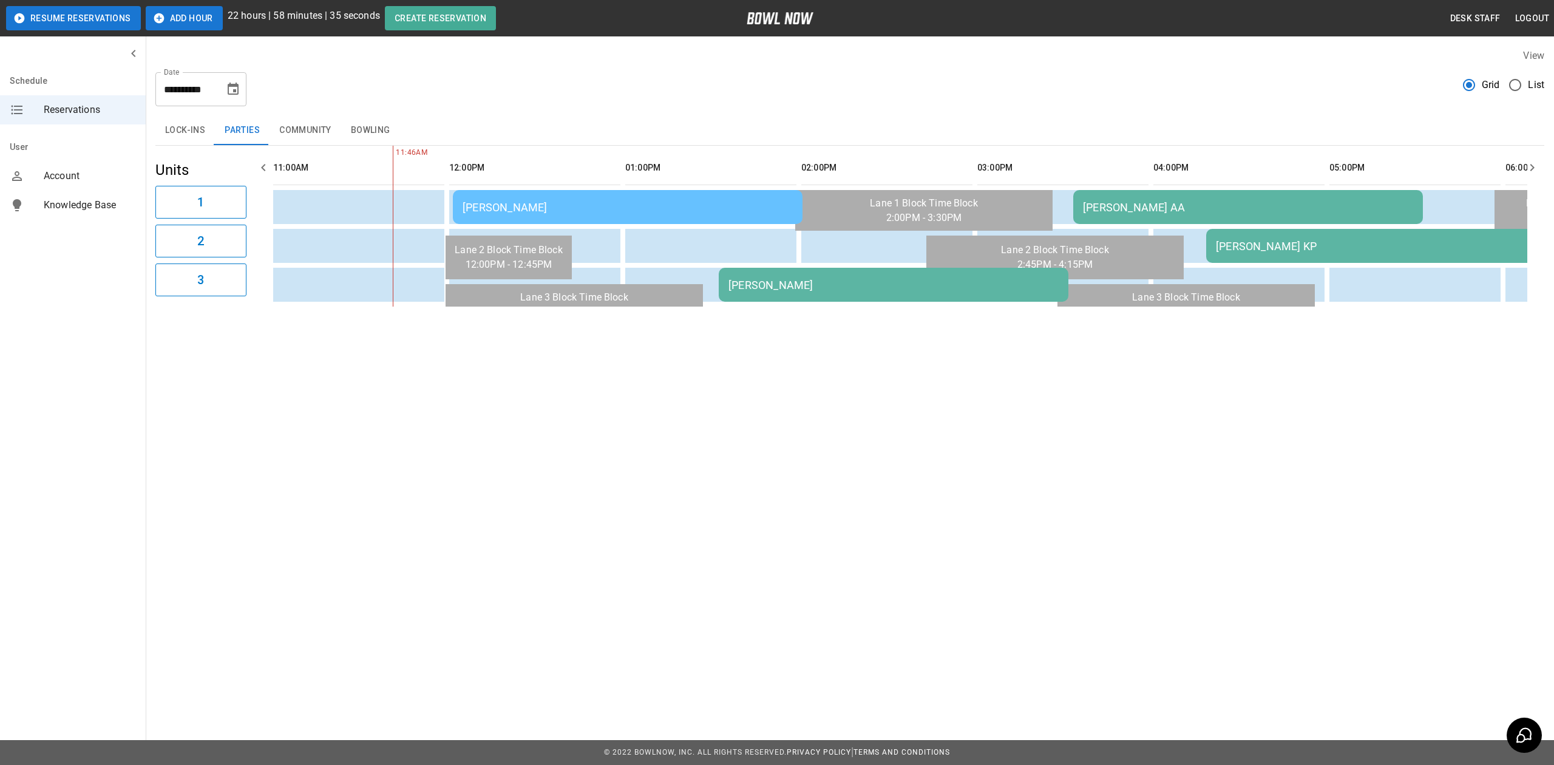
click at [1193, 210] on div "[PERSON_NAME] AA" at bounding box center [1248, 207] width 330 height 13
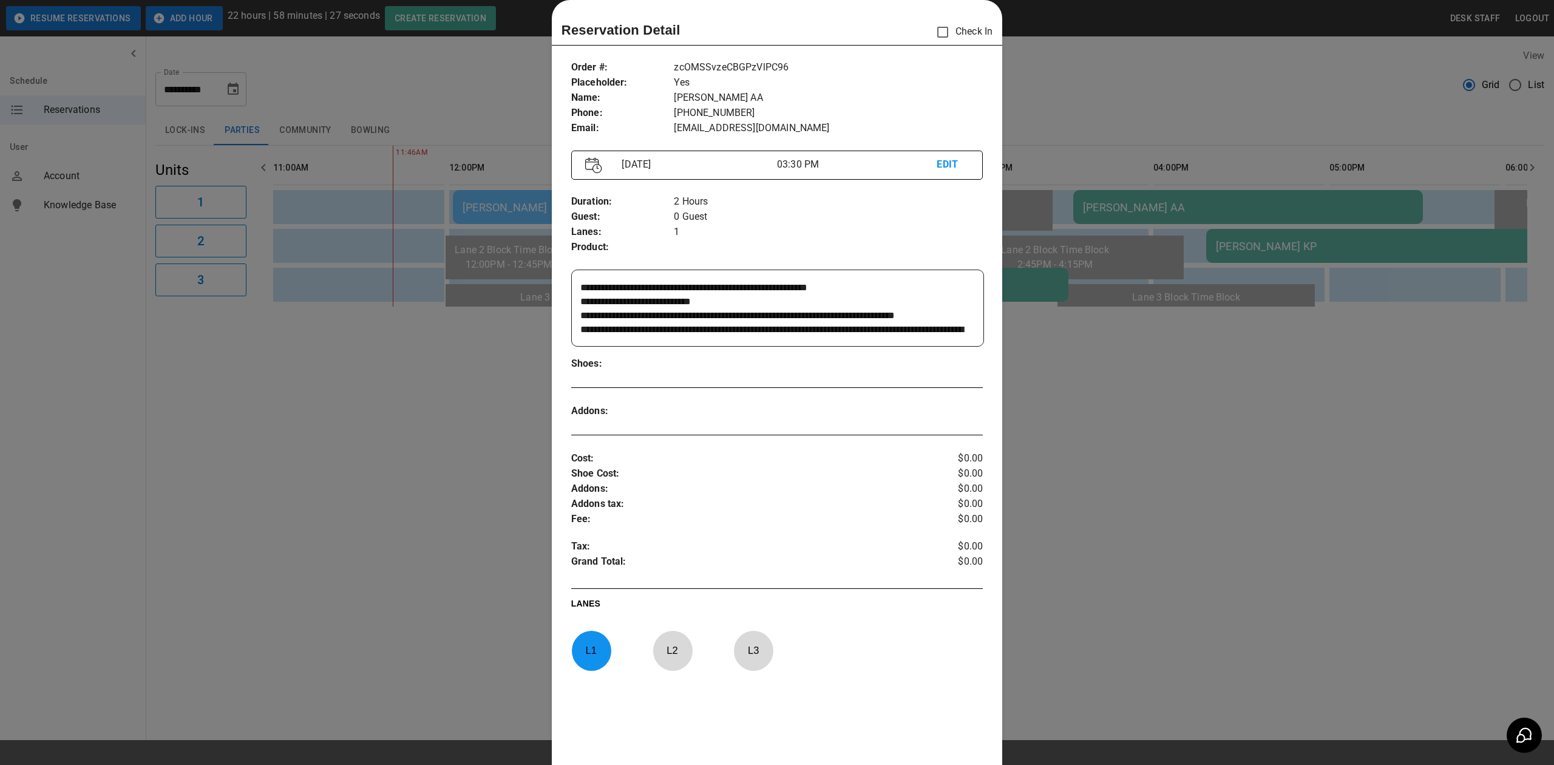
click at [1141, 334] on div at bounding box center [777, 382] width 1554 height 765
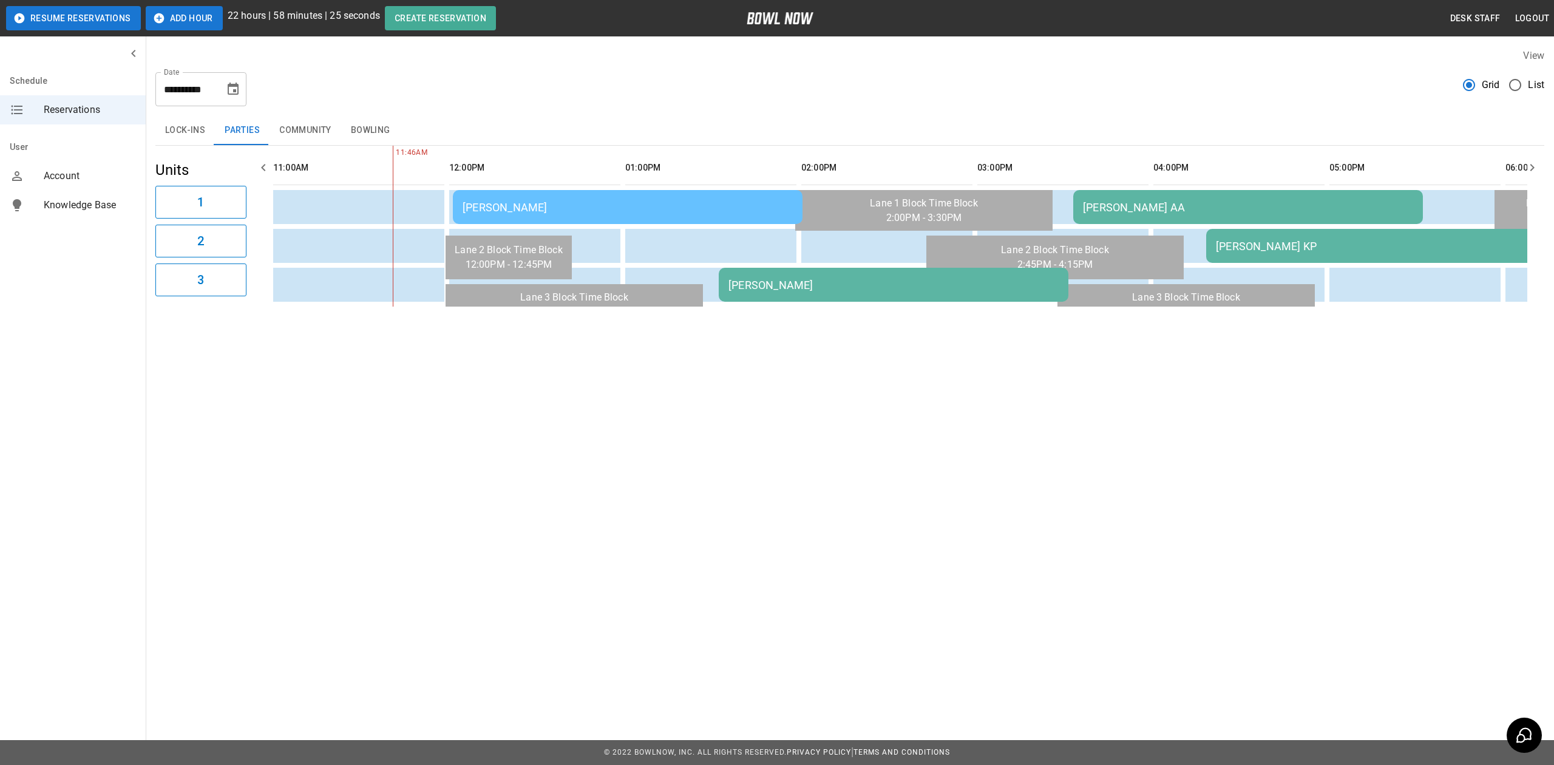
click at [1254, 245] on div "[PERSON_NAME] KP" at bounding box center [1381, 246] width 330 height 13
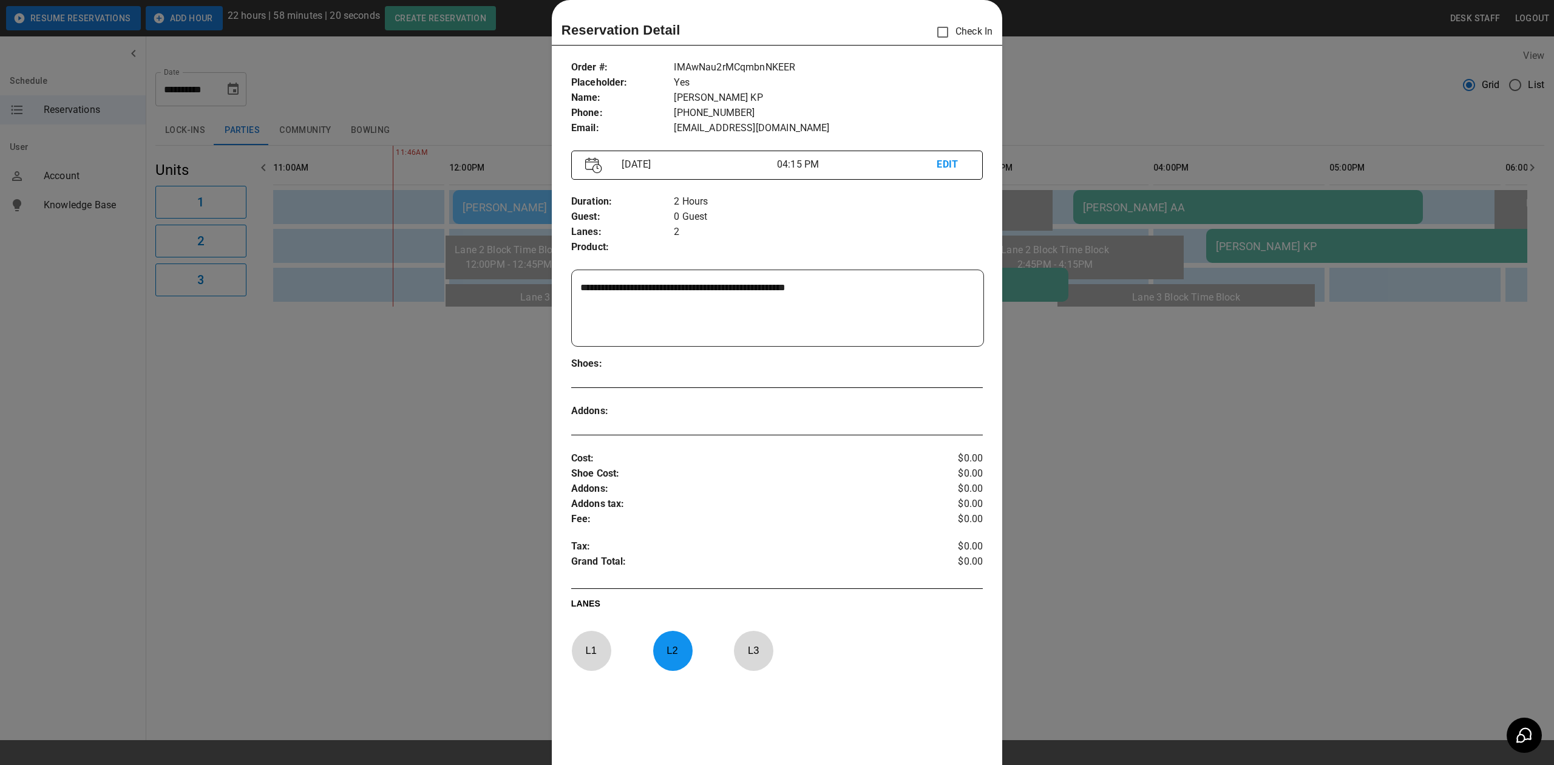
click at [1104, 312] on div at bounding box center [777, 382] width 1554 height 765
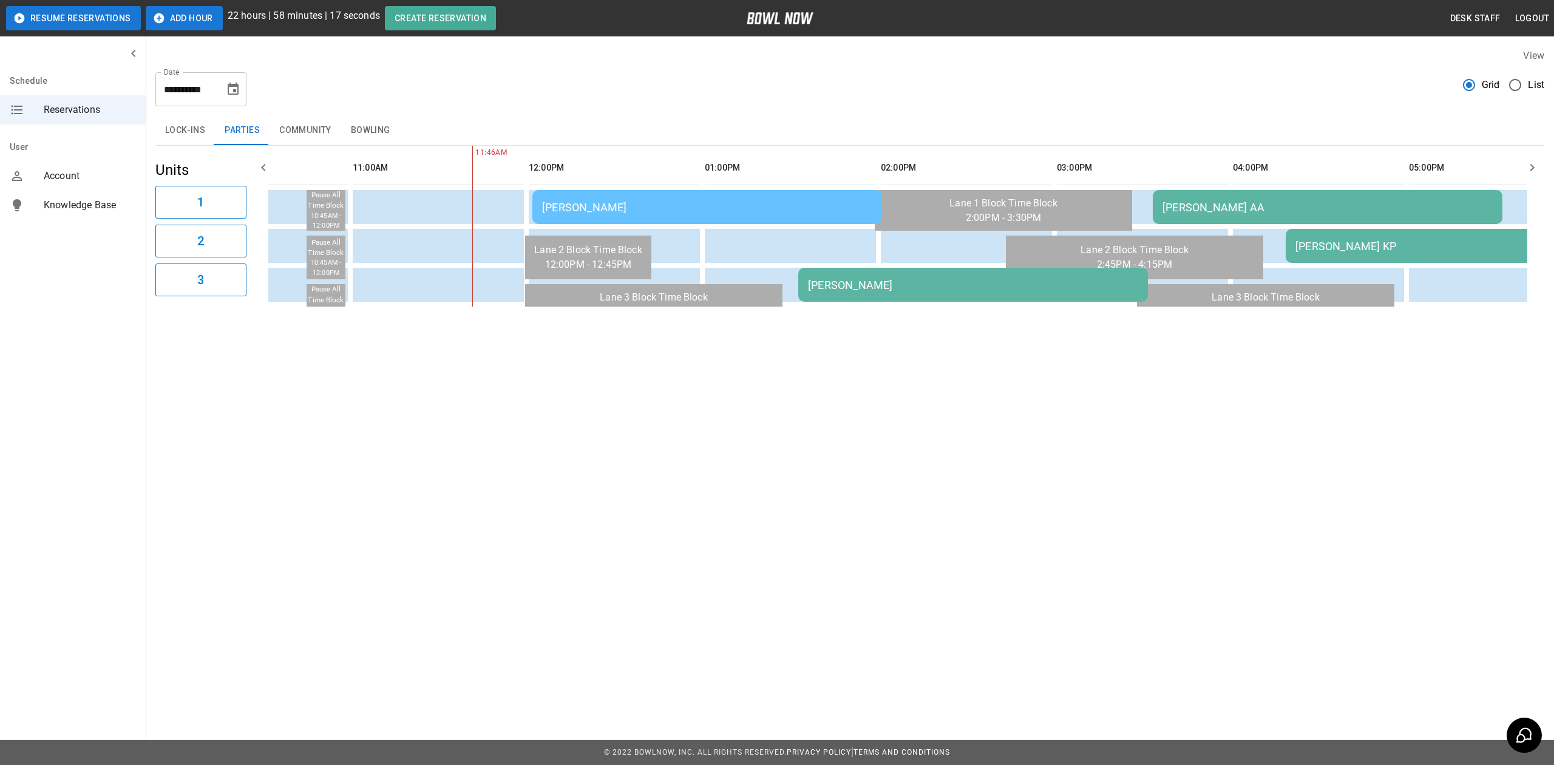
scroll to position [0, 268]
click at [756, 214] on div "[PERSON_NAME]" at bounding box center [711, 207] width 330 height 13
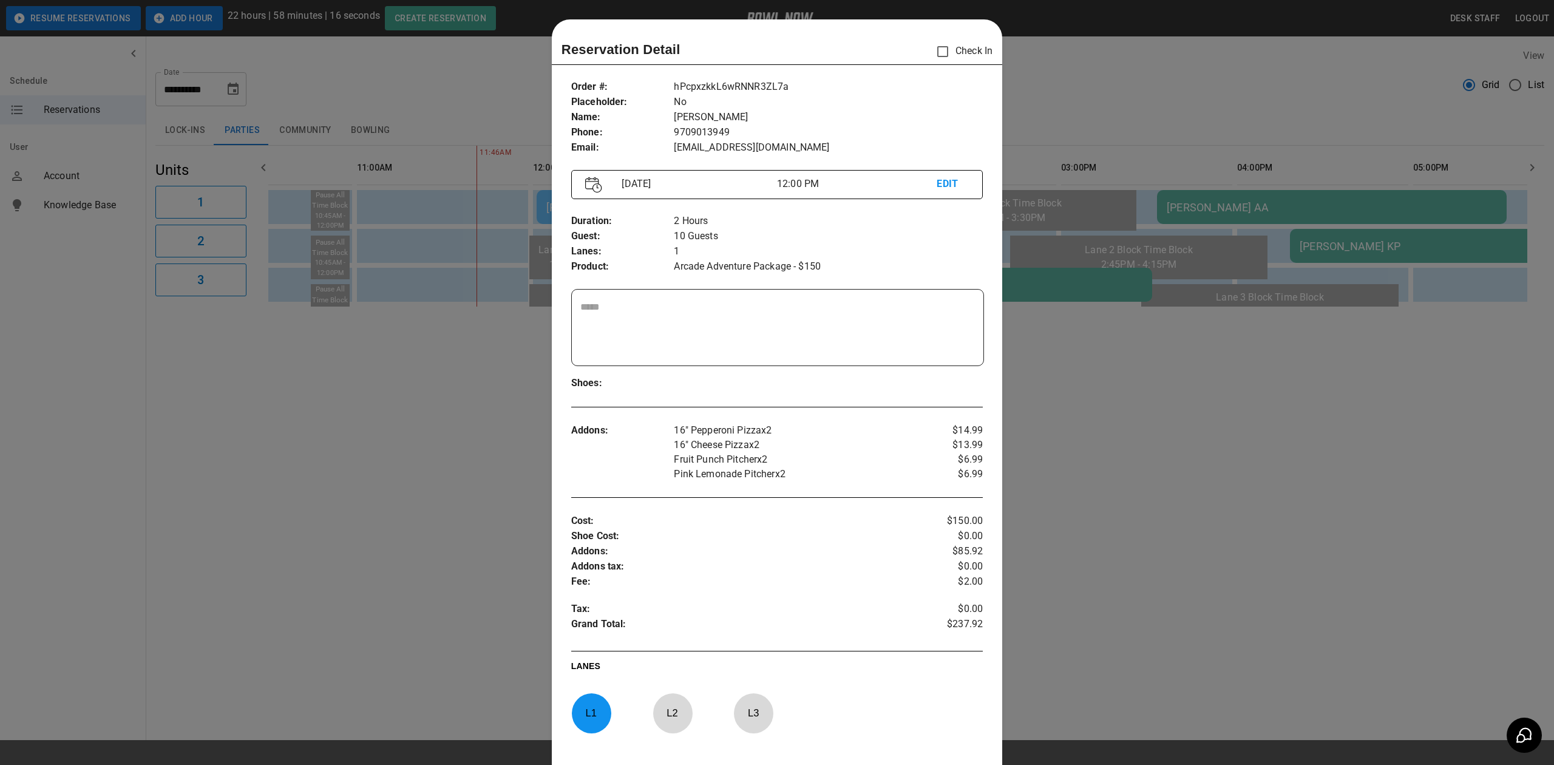
scroll to position [19, 0]
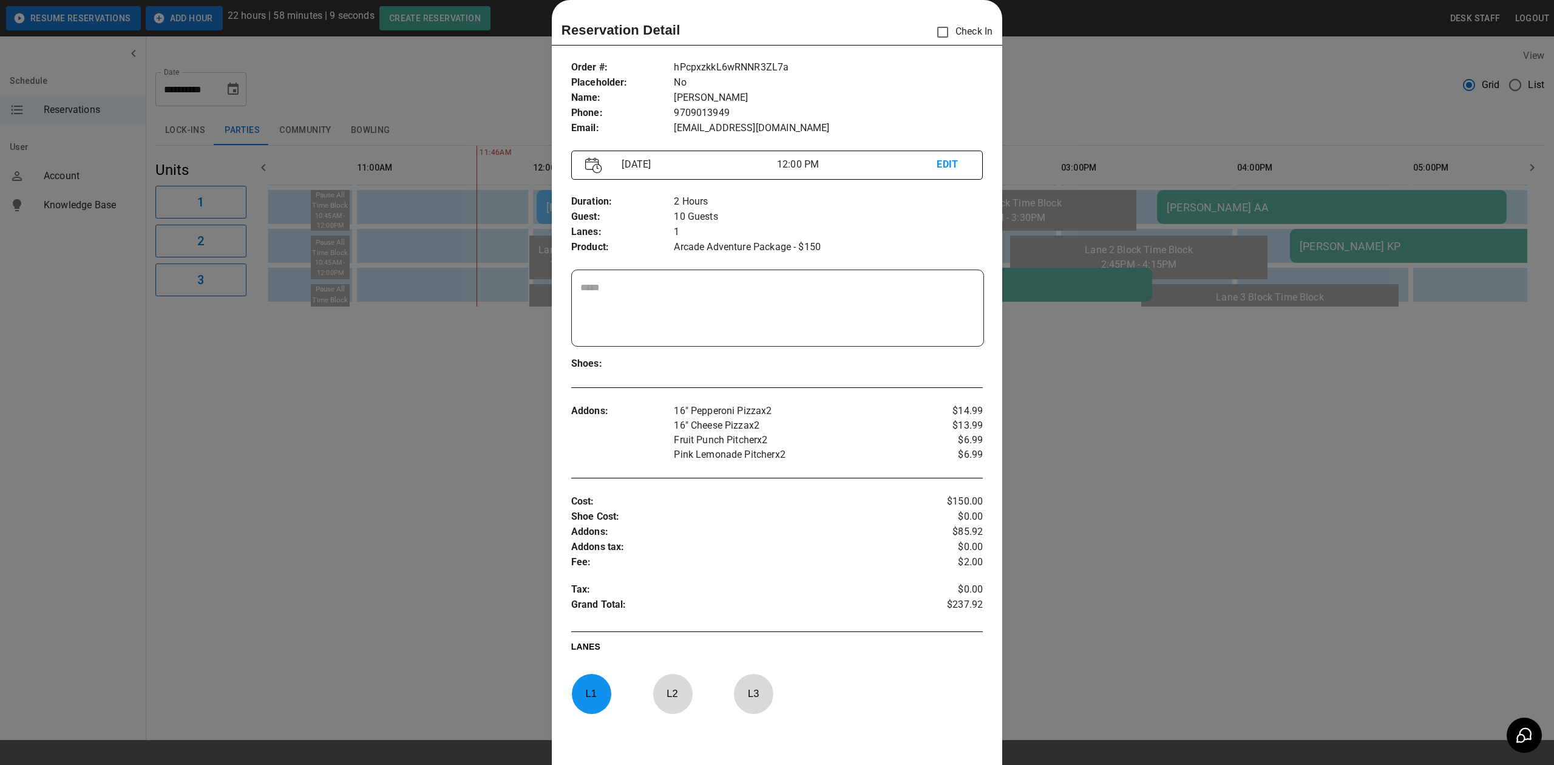
click at [279, 481] on div at bounding box center [777, 382] width 1554 height 765
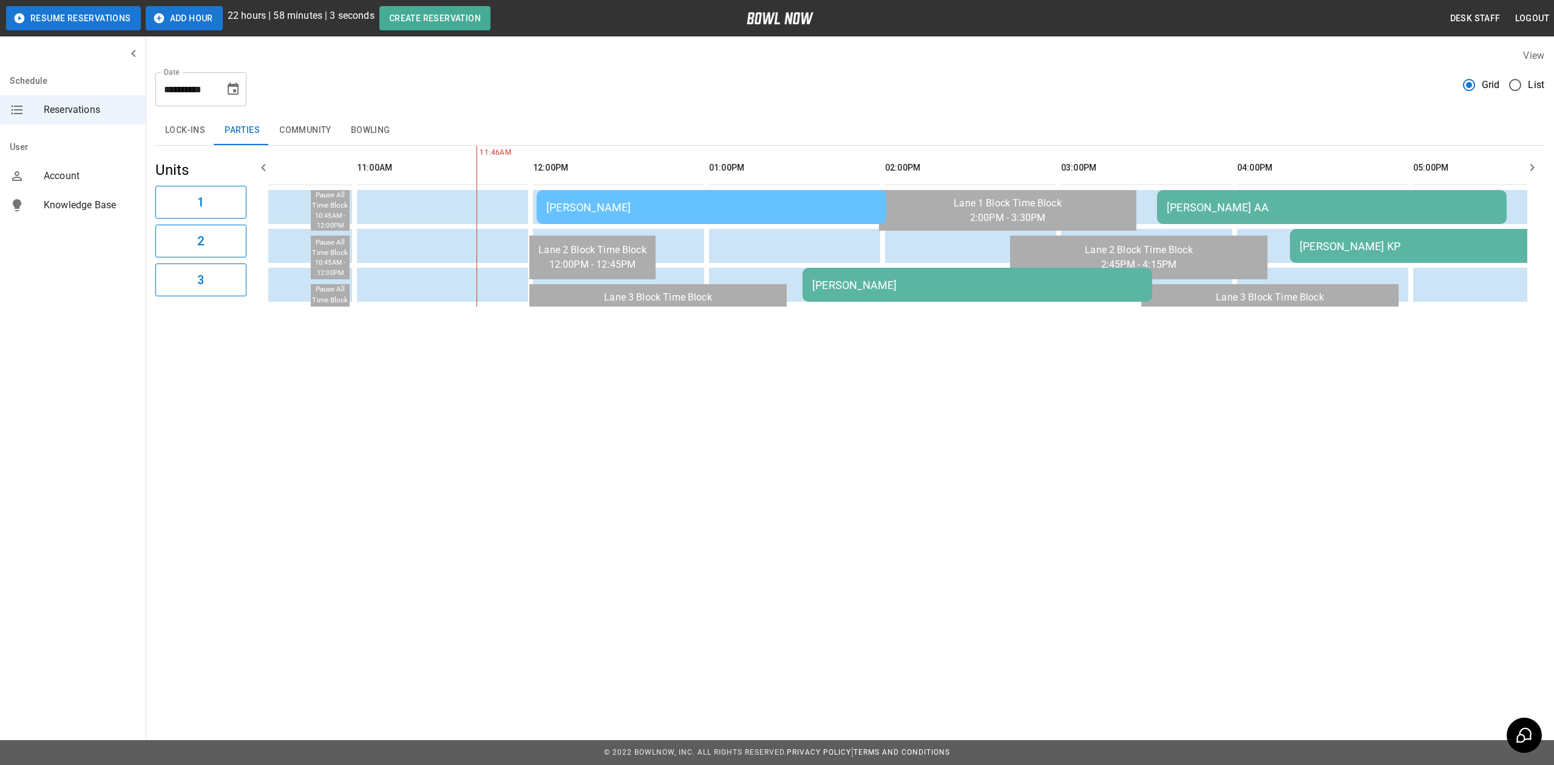
click at [686, 199] on td "[PERSON_NAME]" at bounding box center [712, 207] width 350 height 34
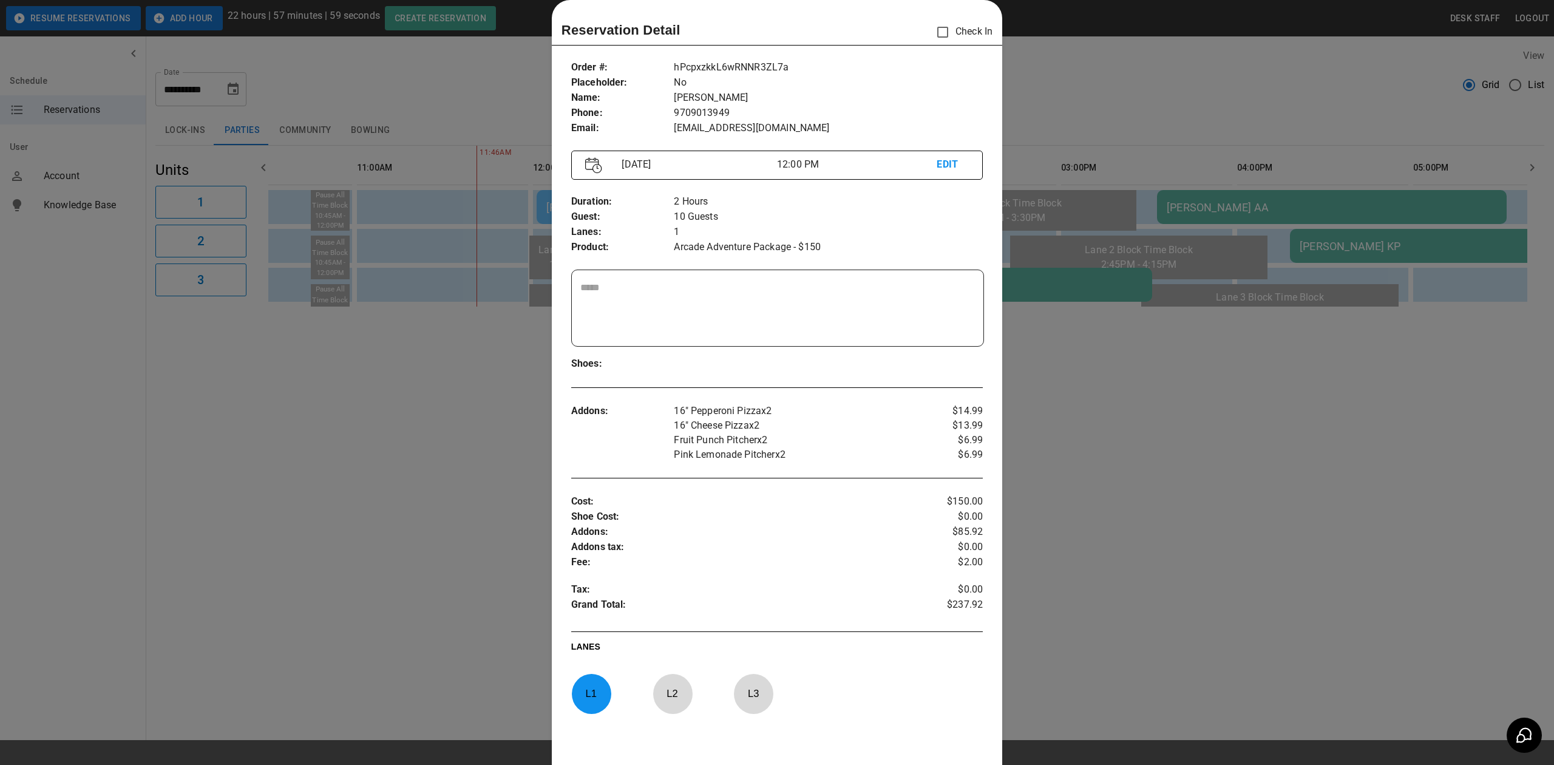
click at [362, 146] on div at bounding box center [777, 382] width 1554 height 765
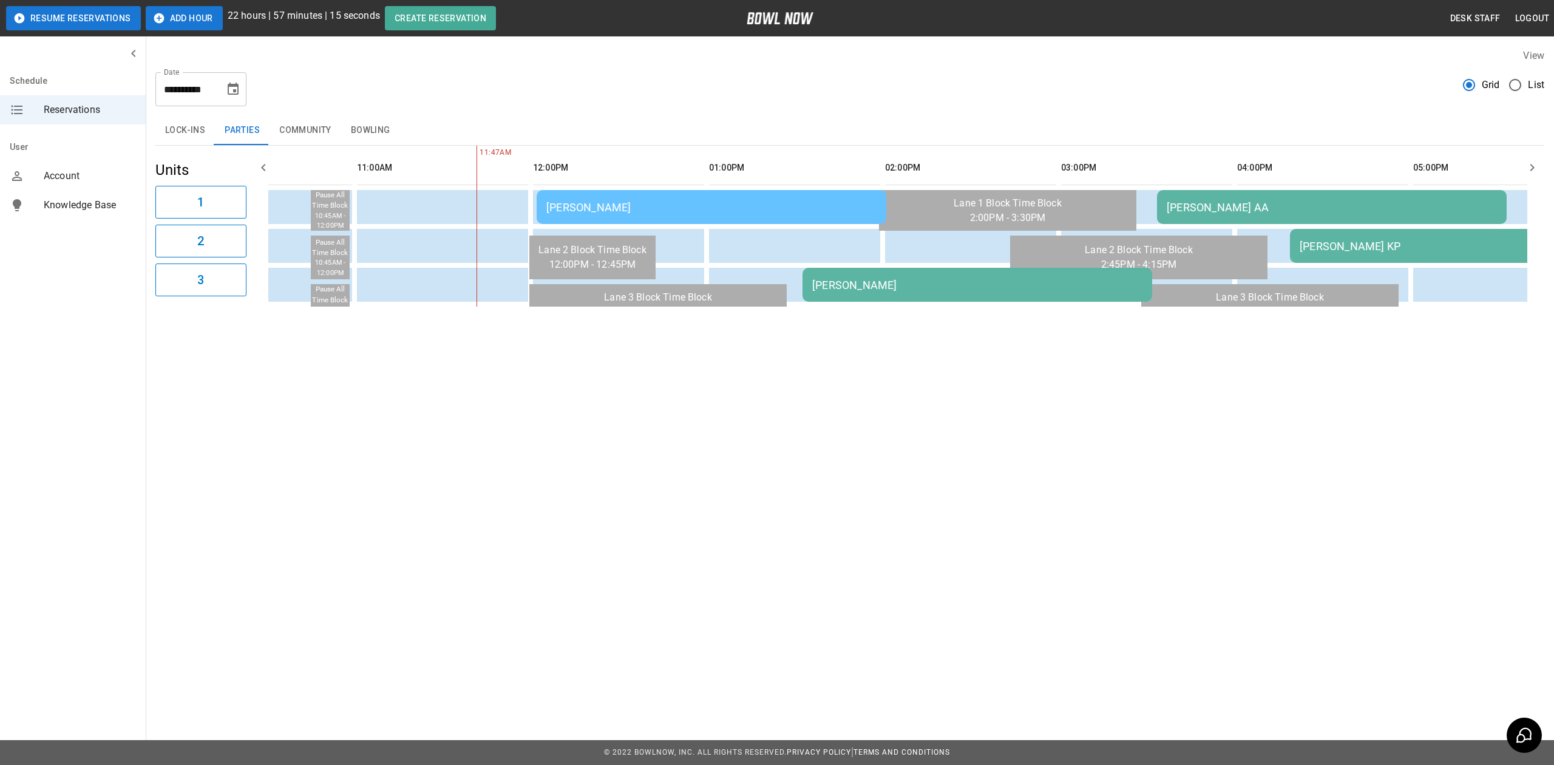
click at [1529, 90] on span "List" at bounding box center [1536, 85] width 16 height 15
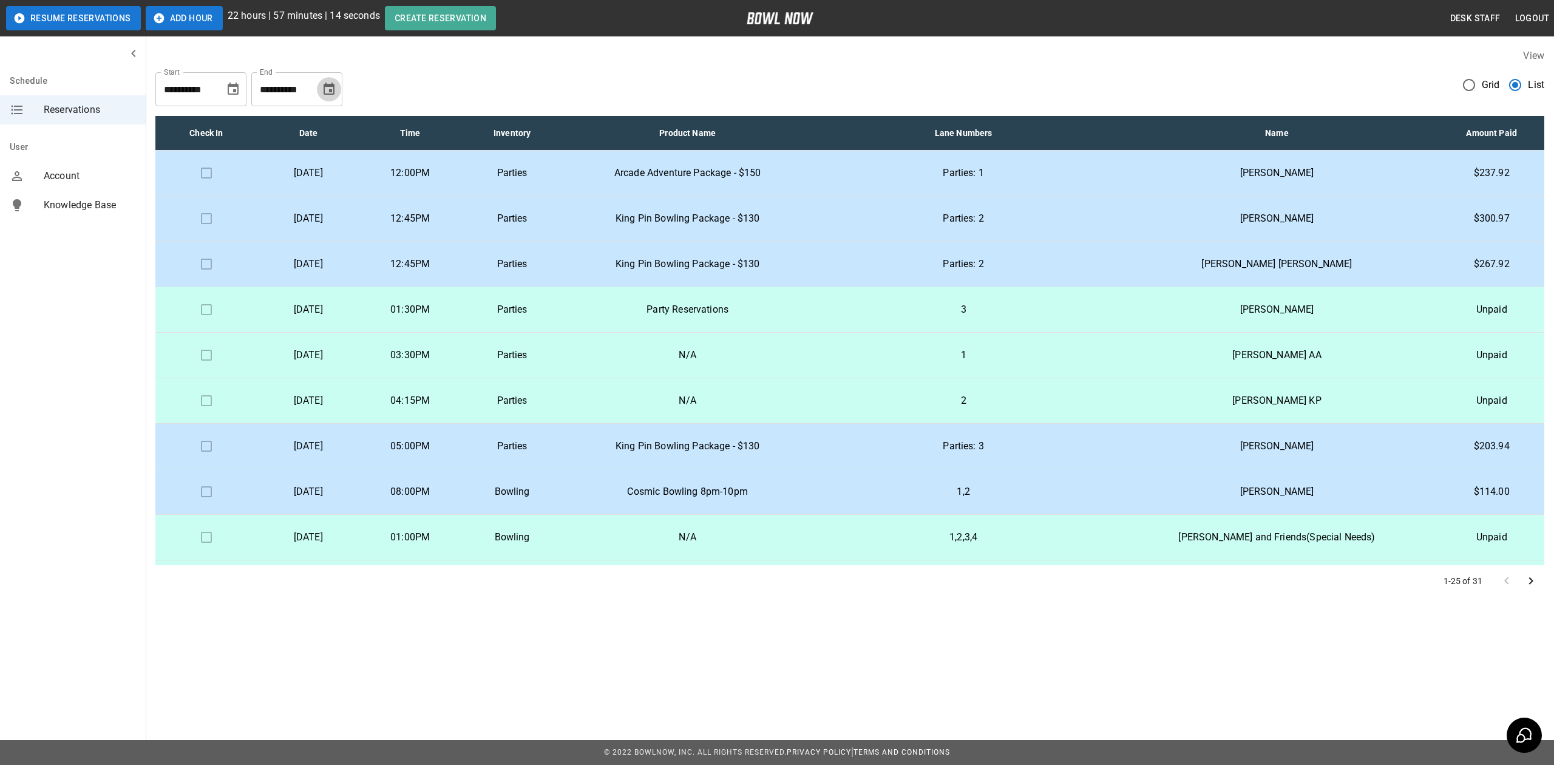
click at [335, 93] on icon "Choose date, selected date is Sep 30, 2025" at bounding box center [329, 89] width 15 height 15
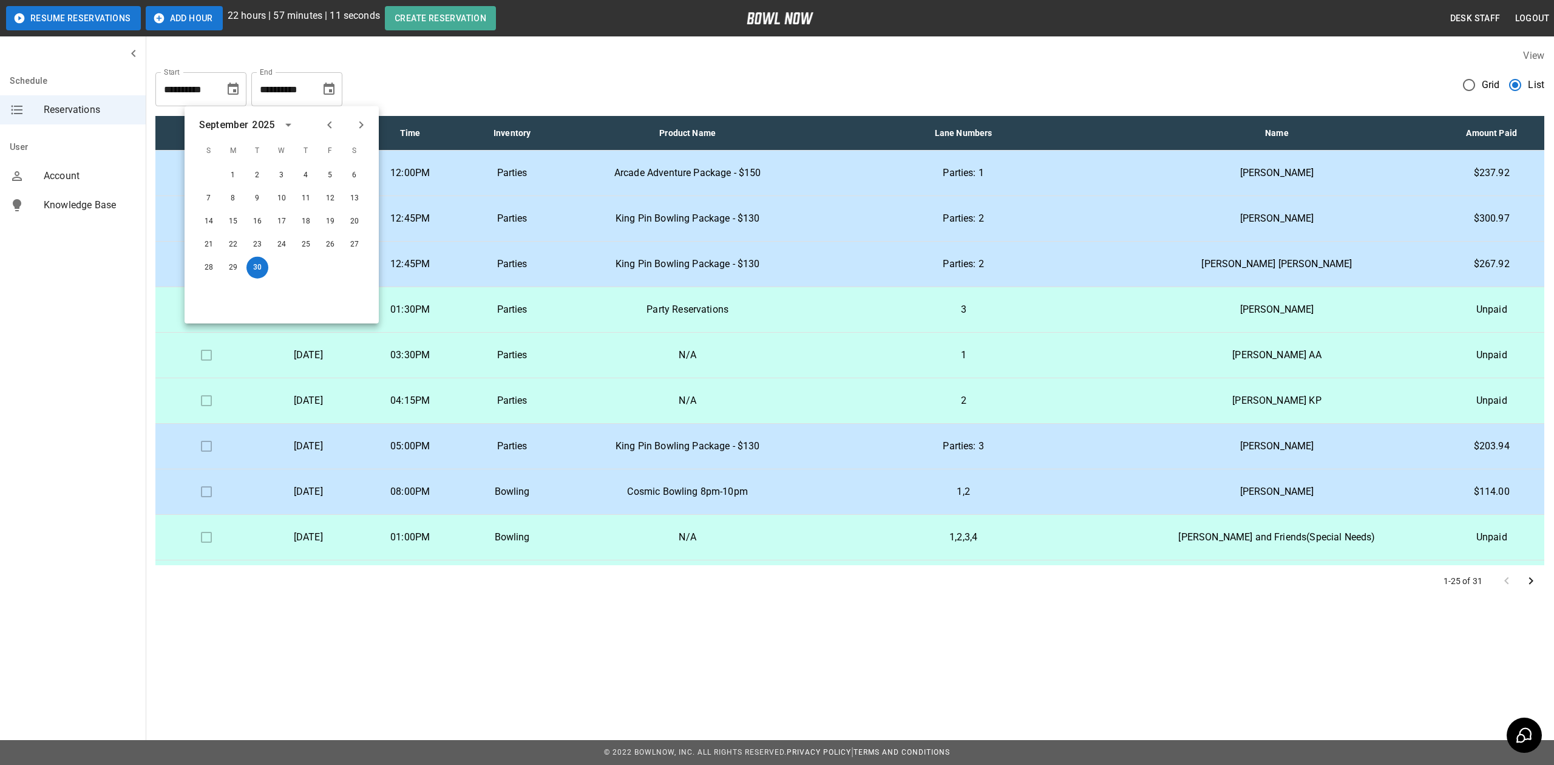
click at [319, 123] on button "Previous month" at bounding box center [329, 125] width 21 height 21
click at [358, 268] on button "30" at bounding box center [355, 268] width 22 height 22
type input "**********"
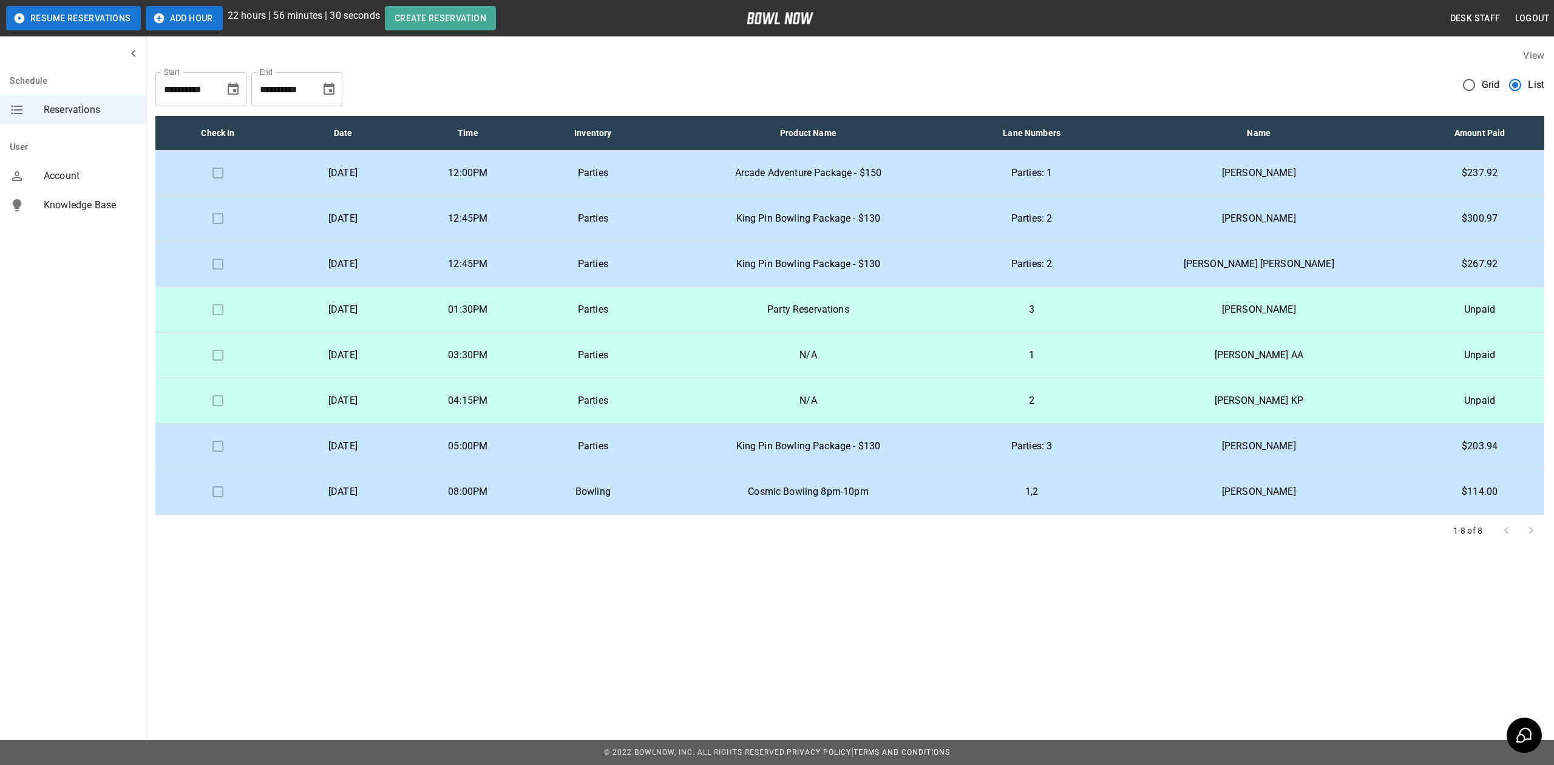
click at [881, 219] on p "King Pin Bowling Package - $130" at bounding box center [808, 218] width 286 height 15
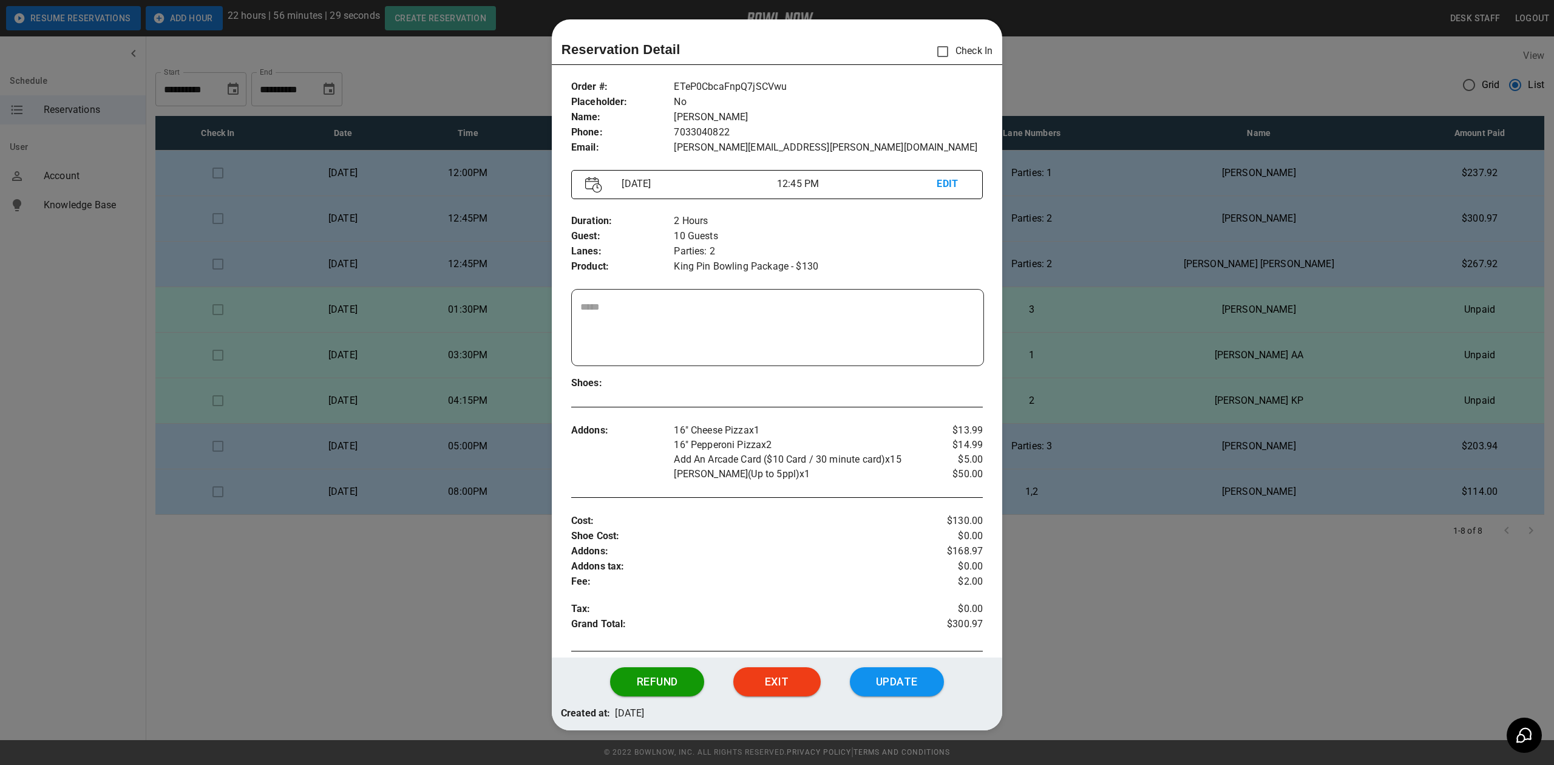
click at [1067, 244] on div at bounding box center [777, 382] width 1554 height 765
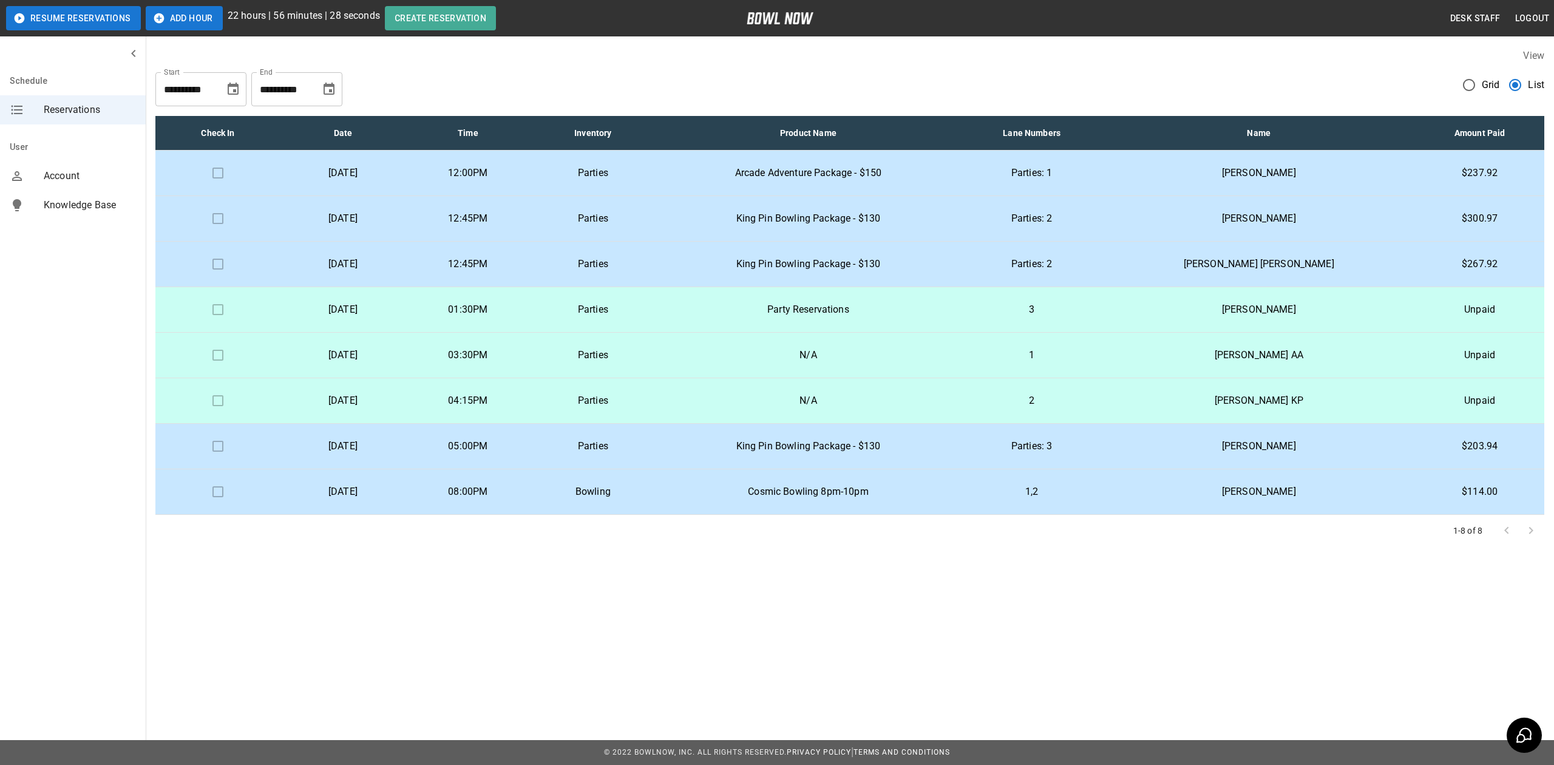
click at [921, 261] on p "King Pin Bowling Package - $130" at bounding box center [808, 264] width 286 height 15
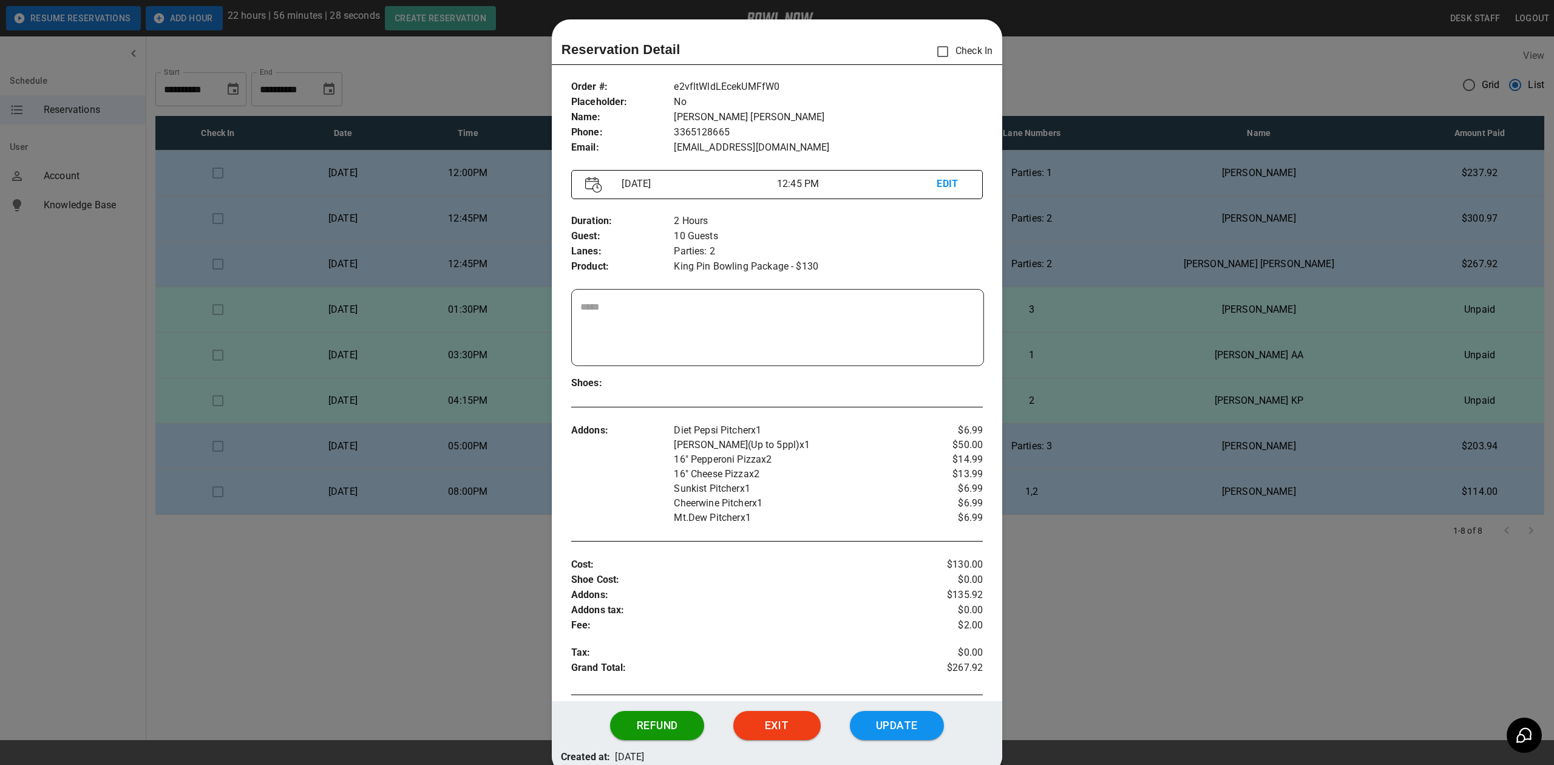
scroll to position [11, 0]
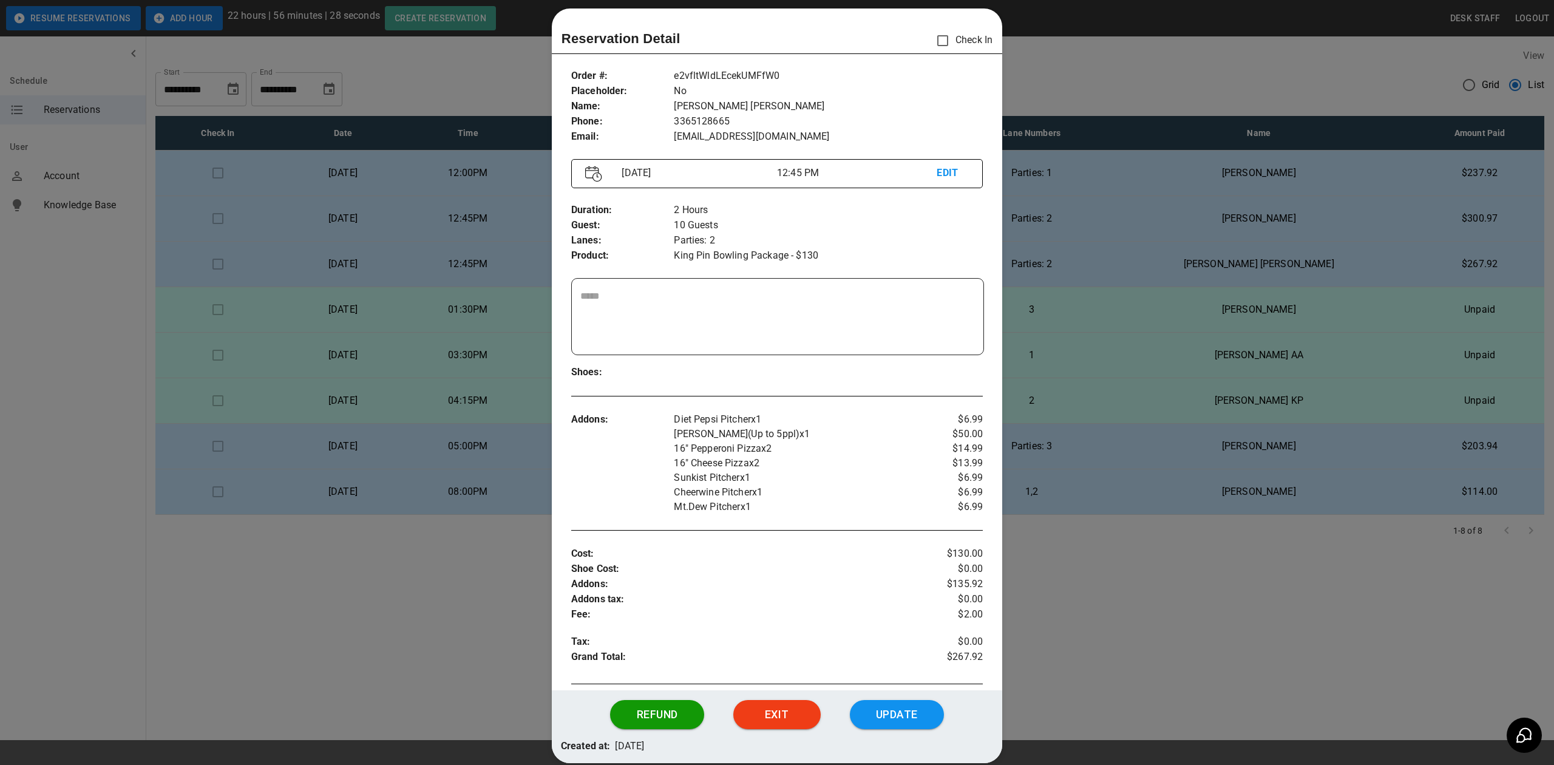
click at [1111, 288] on div at bounding box center [777, 382] width 1554 height 765
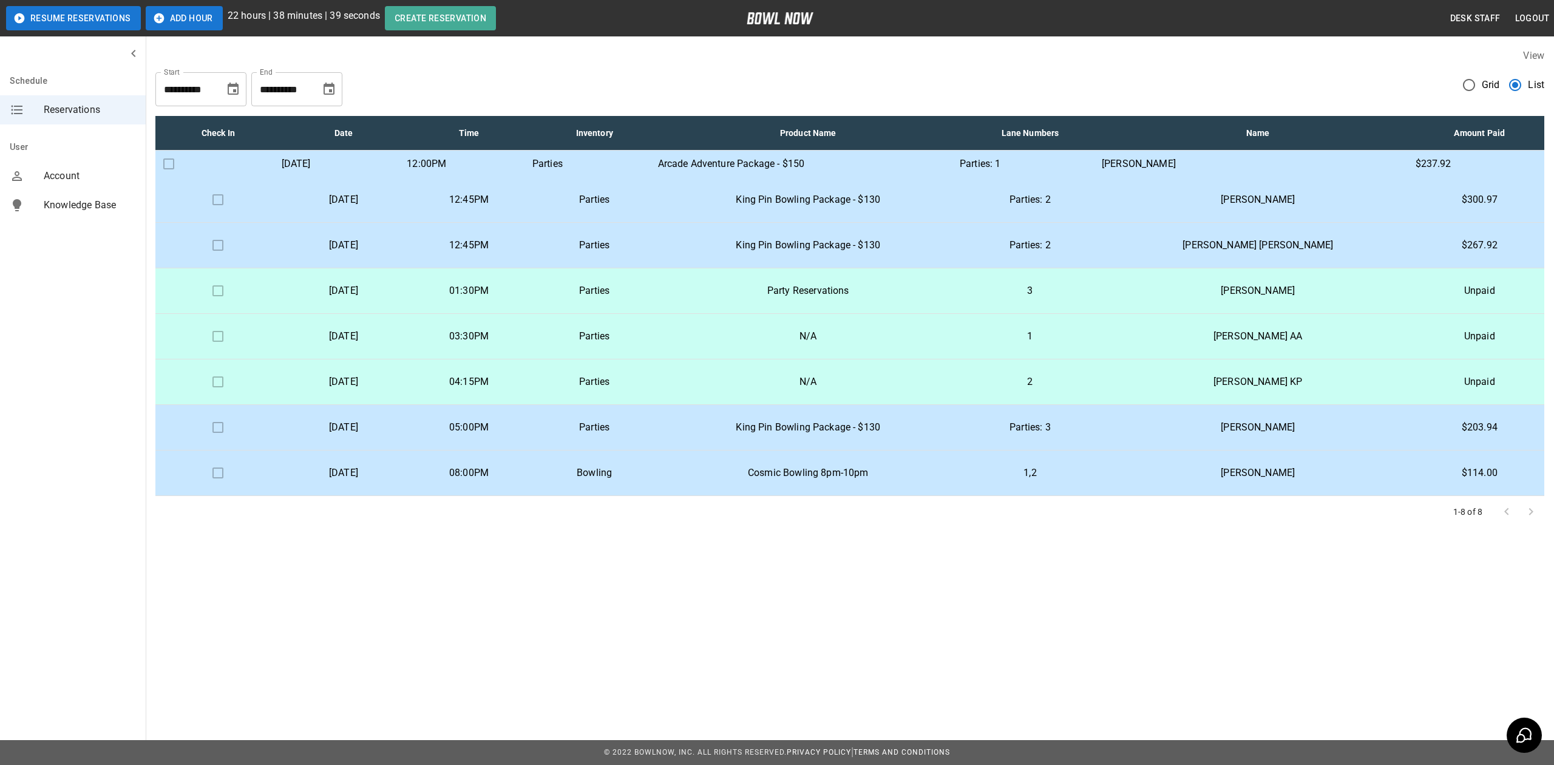
click at [255, 223] on td at bounding box center [218, 200] width 126 height 46
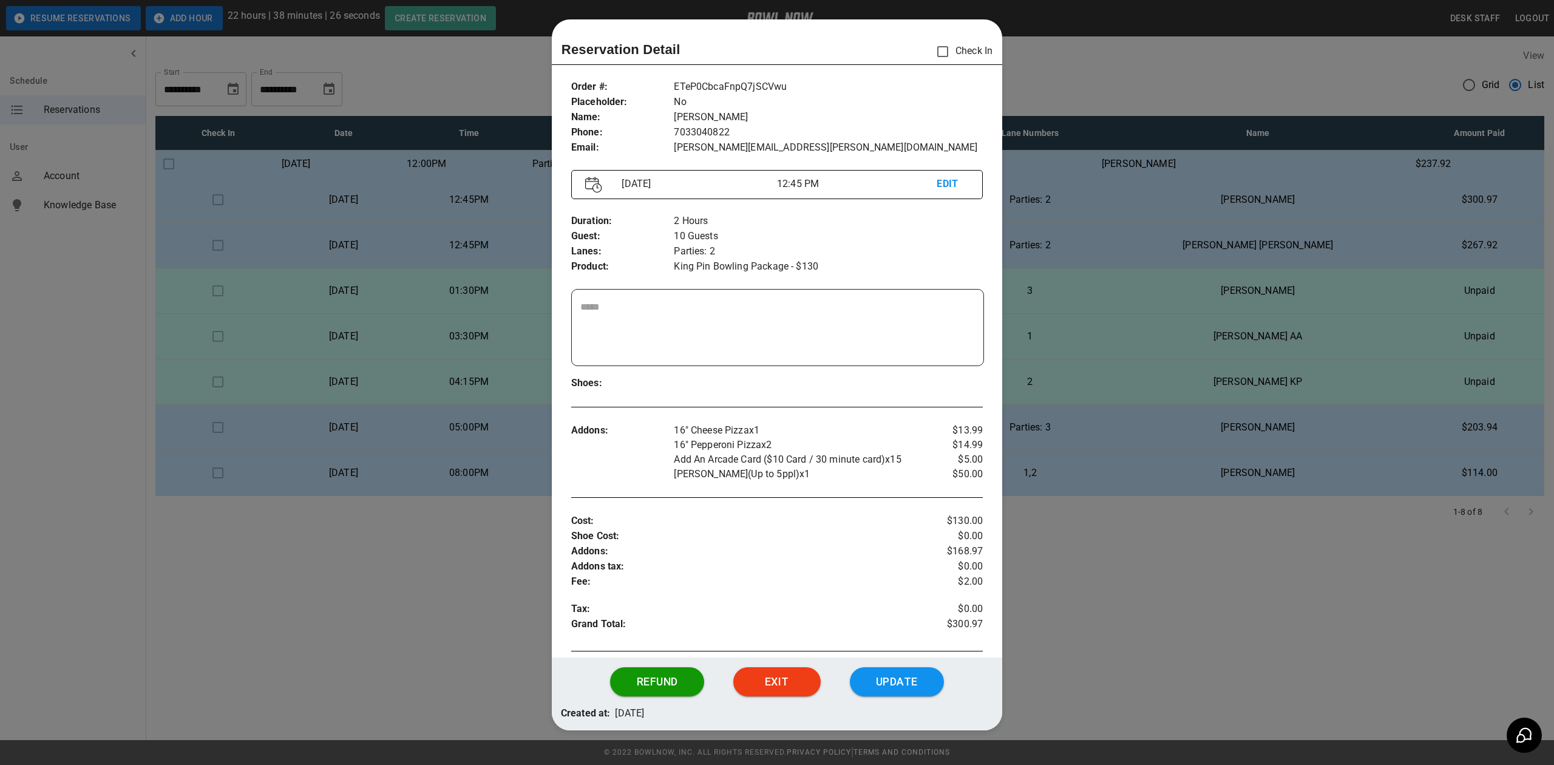
click at [461, 432] on div at bounding box center [777, 382] width 1554 height 765
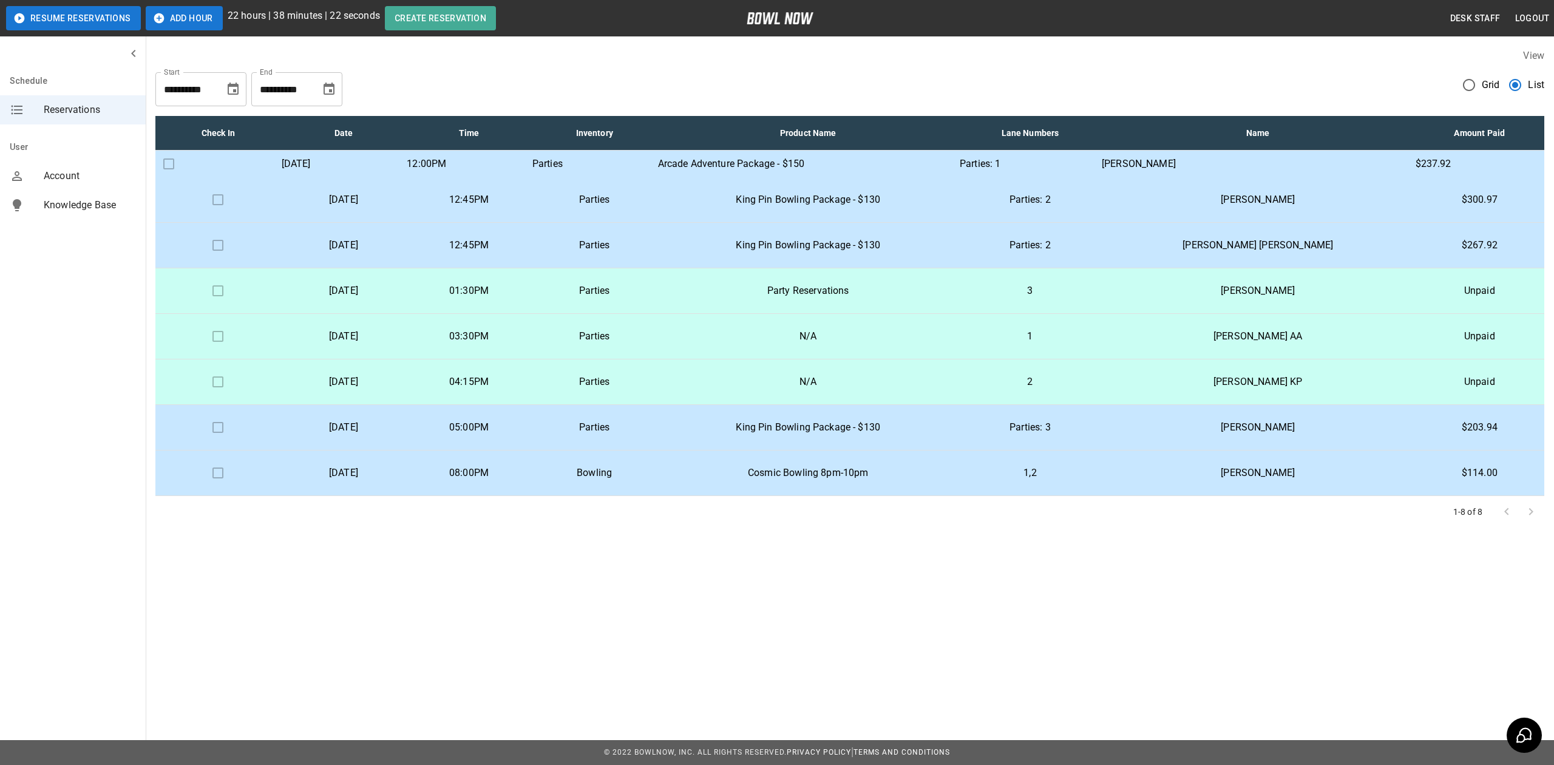
click at [957, 223] on td "King Pin Bowling Package - $130" at bounding box center [808, 200] width 302 height 46
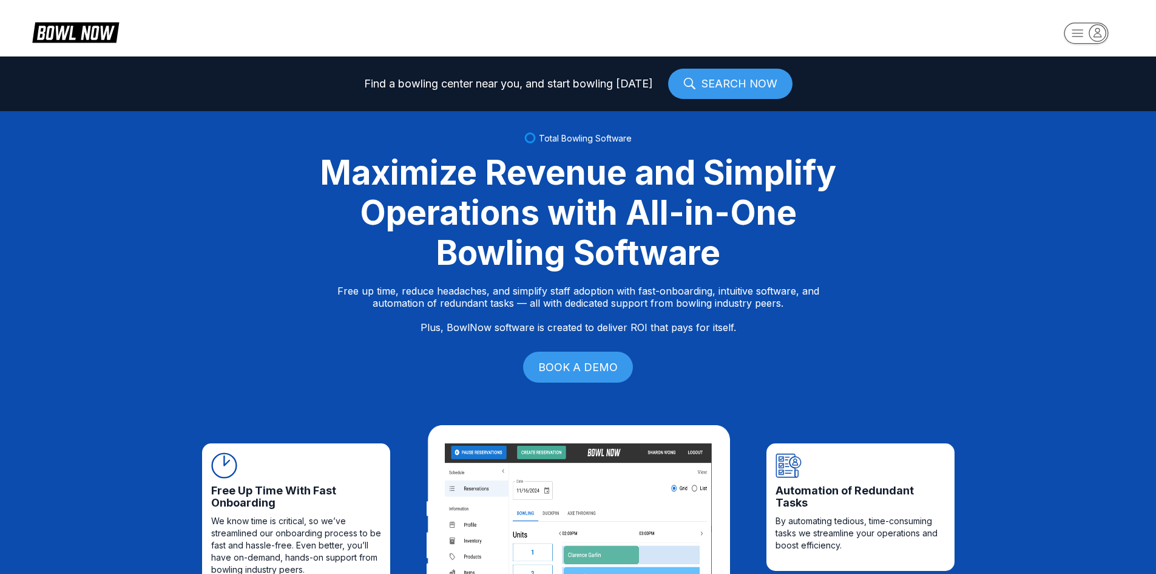
click at [1101, 33] on icon "button" at bounding box center [1098, 32] width 16 height 16
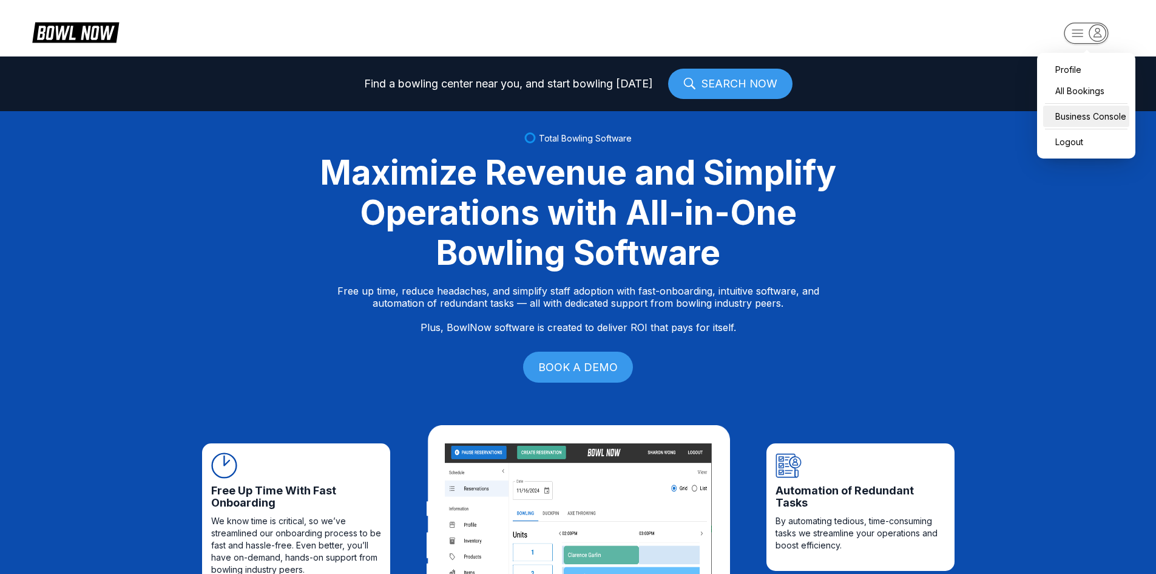
click at [1083, 112] on div "Business Console" at bounding box center [1087, 116] width 86 height 21
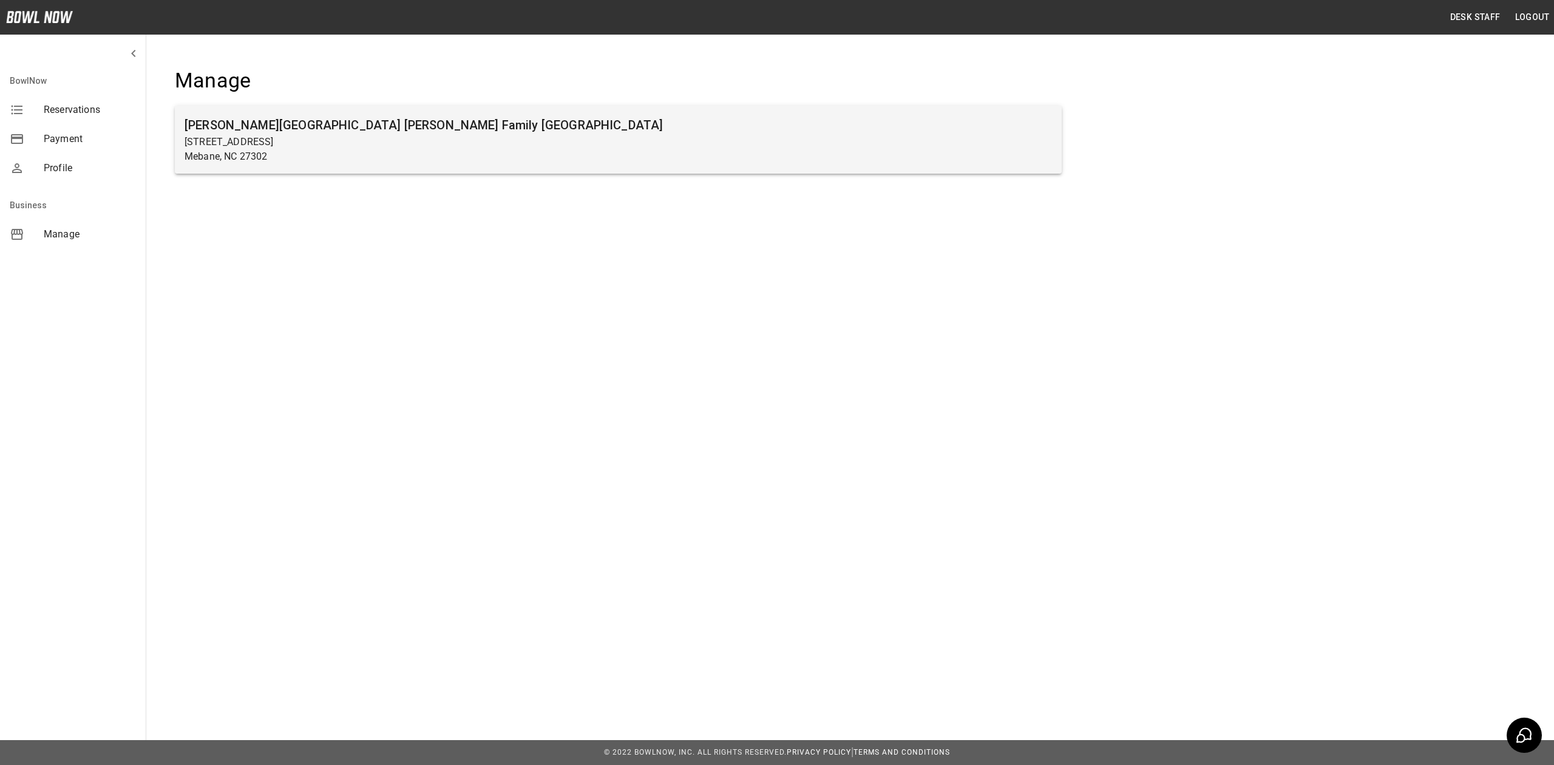
click at [277, 130] on h6 "[PERSON_NAME][GEOGRAPHIC_DATA] [PERSON_NAME] Family [GEOGRAPHIC_DATA]" at bounding box center [618, 124] width 867 height 19
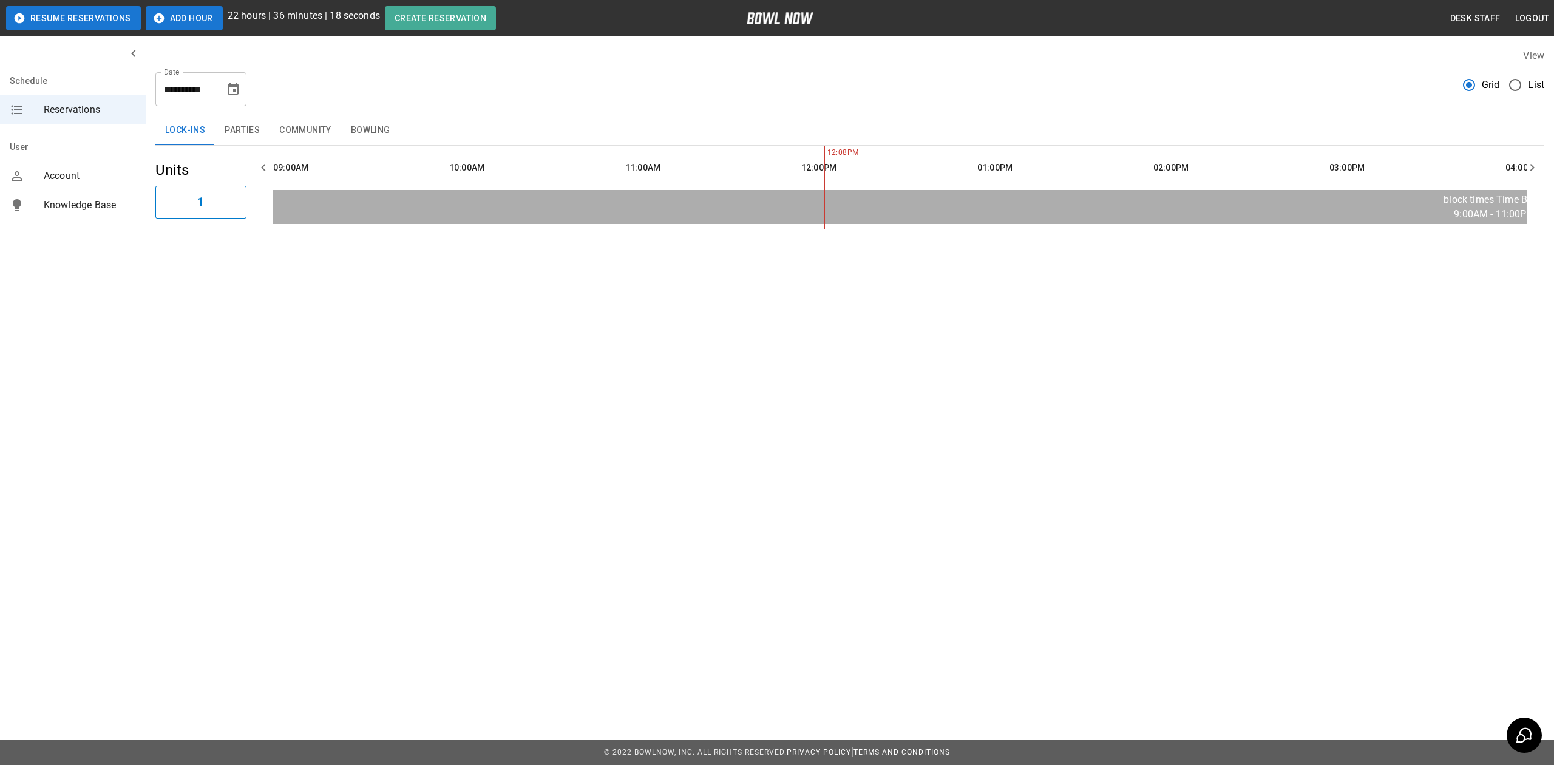
scroll to position [0, 528]
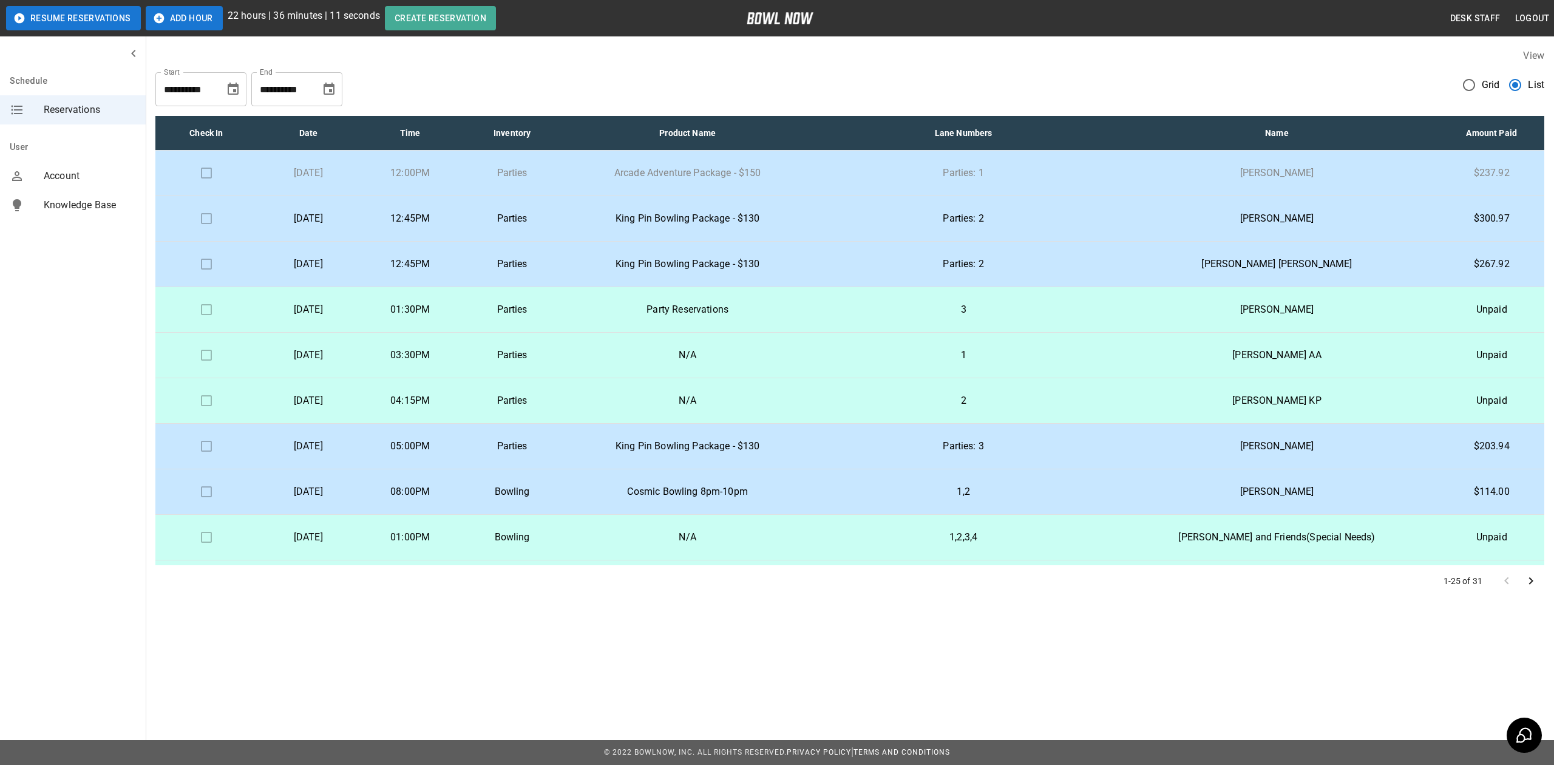
click at [446, 207] on td "12:45PM" at bounding box center [410, 219] width 102 height 46
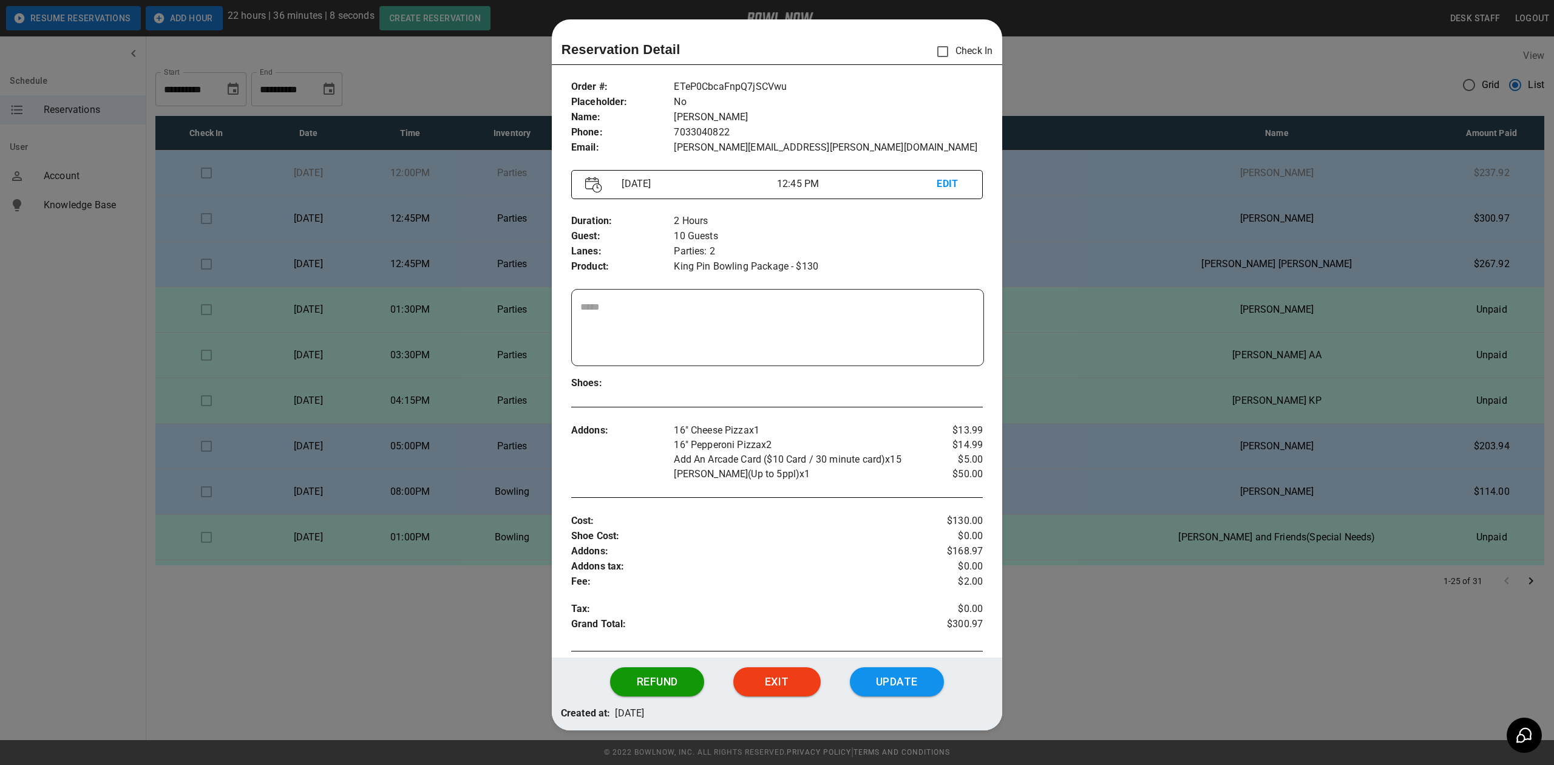
drag, startPoint x: 481, startPoint y: 620, endPoint x: 474, endPoint y: 618, distance: 8.1
click at [474, 618] on div at bounding box center [777, 382] width 1554 height 765
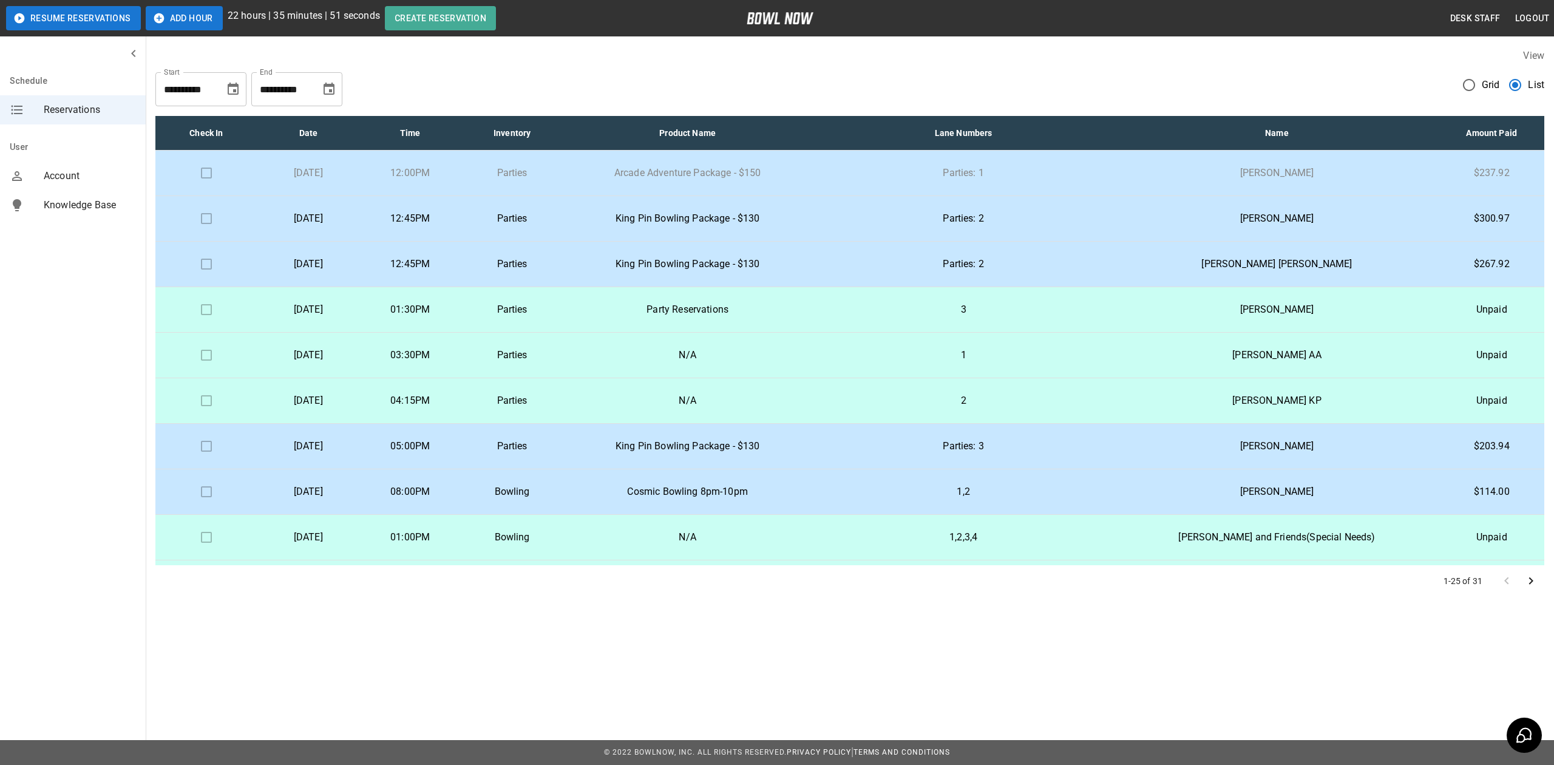
click at [1033, 211] on p "Parties: 2" at bounding box center [963, 218] width 283 height 15
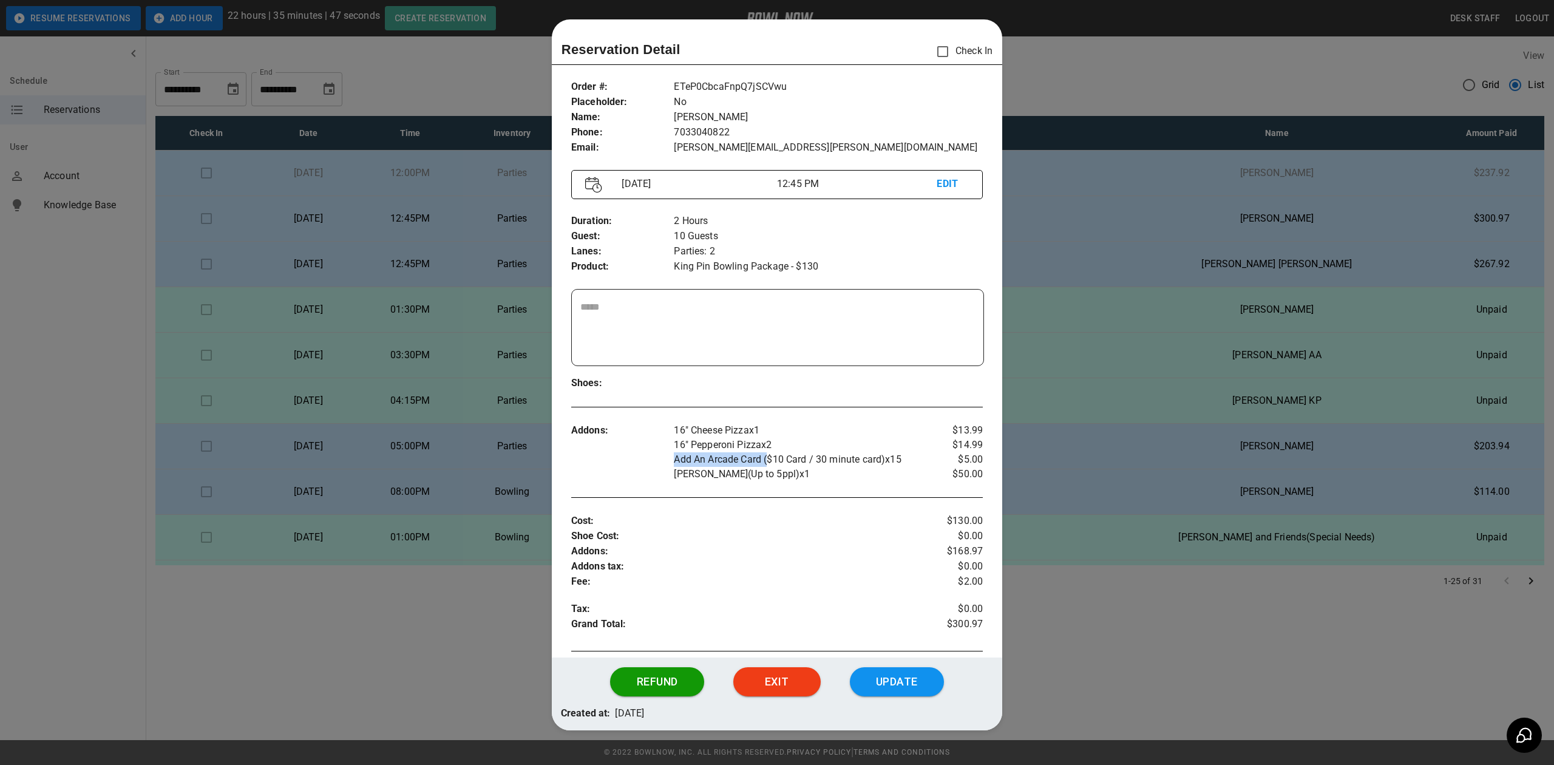
drag, startPoint x: 764, startPoint y: 459, endPoint x: 873, endPoint y: 452, distance: 109.5
click at [873, 452] on div "16" Cheese Pizza x 1 16" Pepperoni Pizza x 2 Add An Arcade Card ($10 Card / 30 …" at bounding box center [794, 452] width 240 height 58
click at [863, 462] on p "Add An Arcade Card ($10 Card / 30 minute card) x 15" at bounding box center [794, 459] width 240 height 15
click at [1060, 637] on div at bounding box center [777, 382] width 1554 height 765
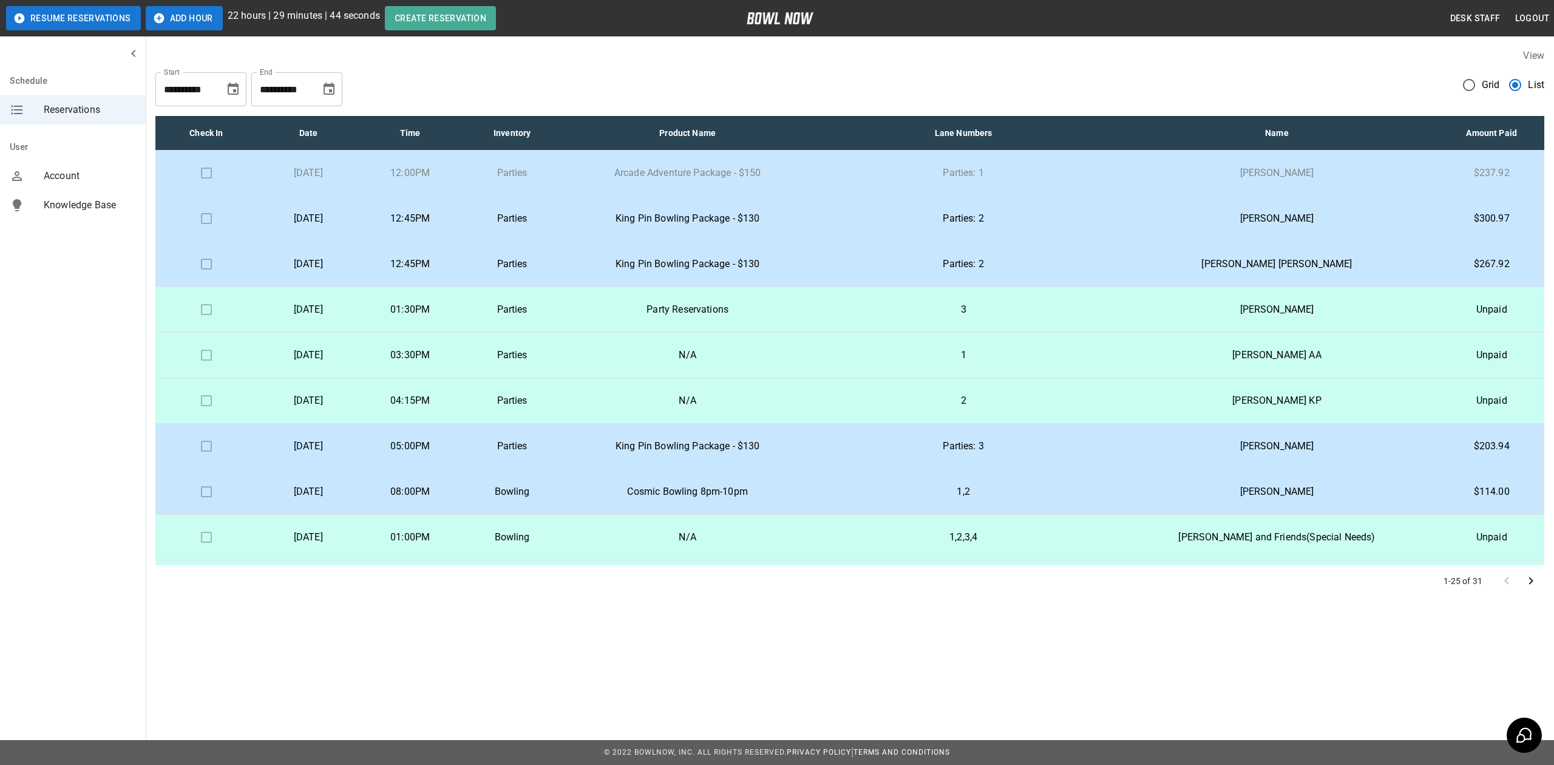
click at [1271, 219] on p "[PERSON_NAME]" at bounding box center [1276, 218] width 305 height 15
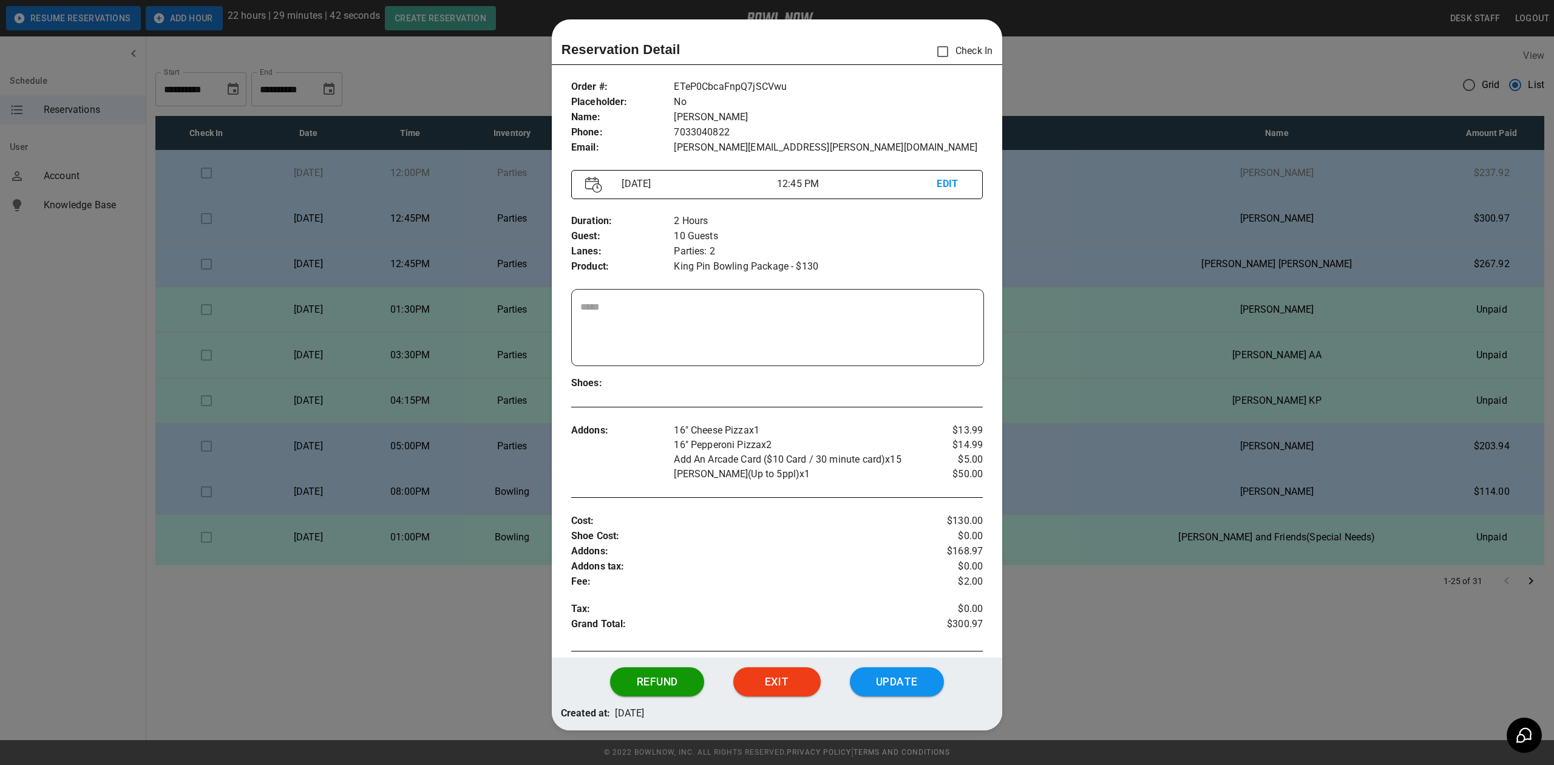
click at [1079, 124] on div at bounding box center [777, 382] width 1554 height 765
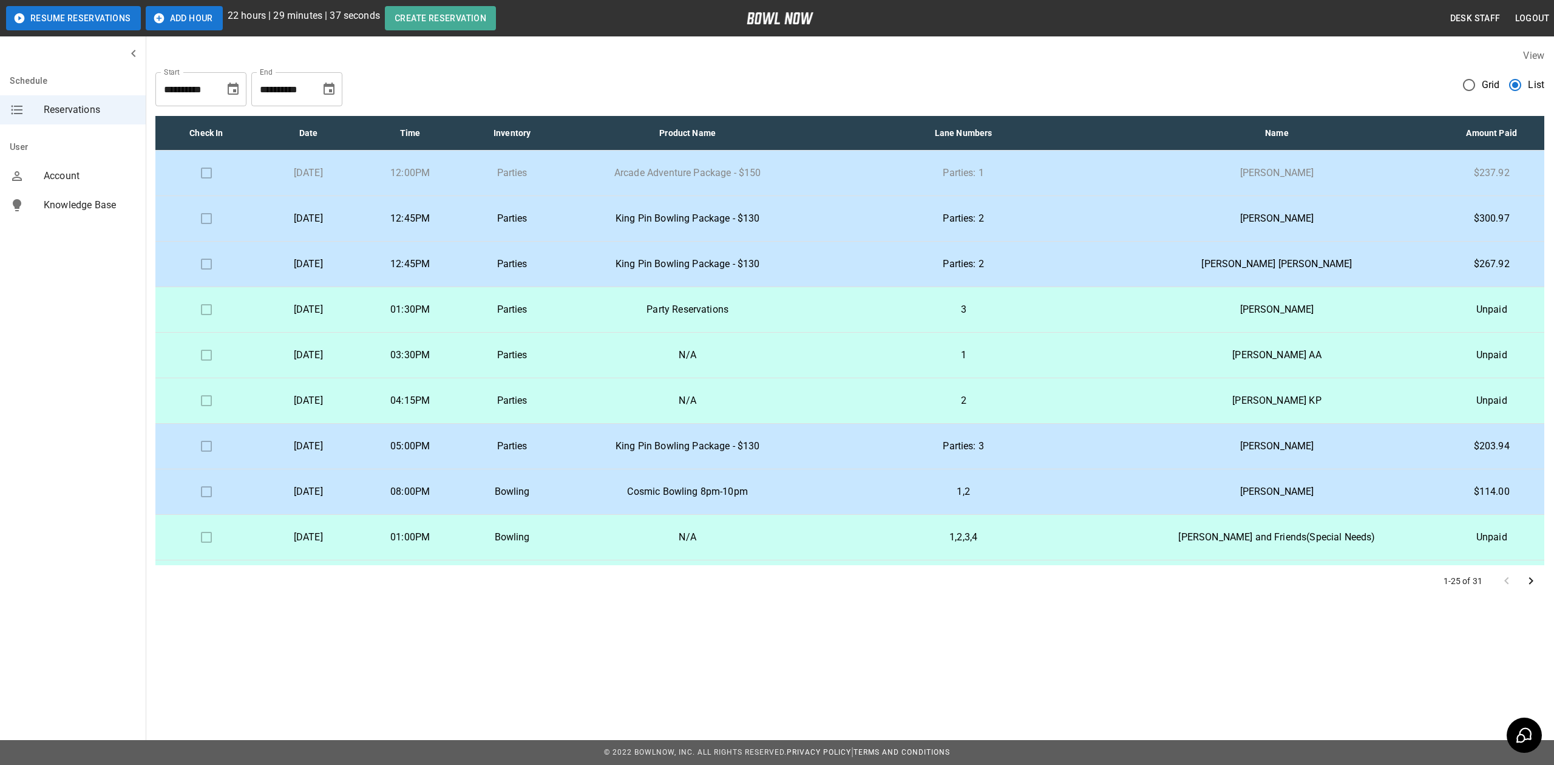
click at [1261, 260] on p "[PERSON_NAME] [PERSON_NAME]" at bounding box center [1276, 264] width 305 height 15
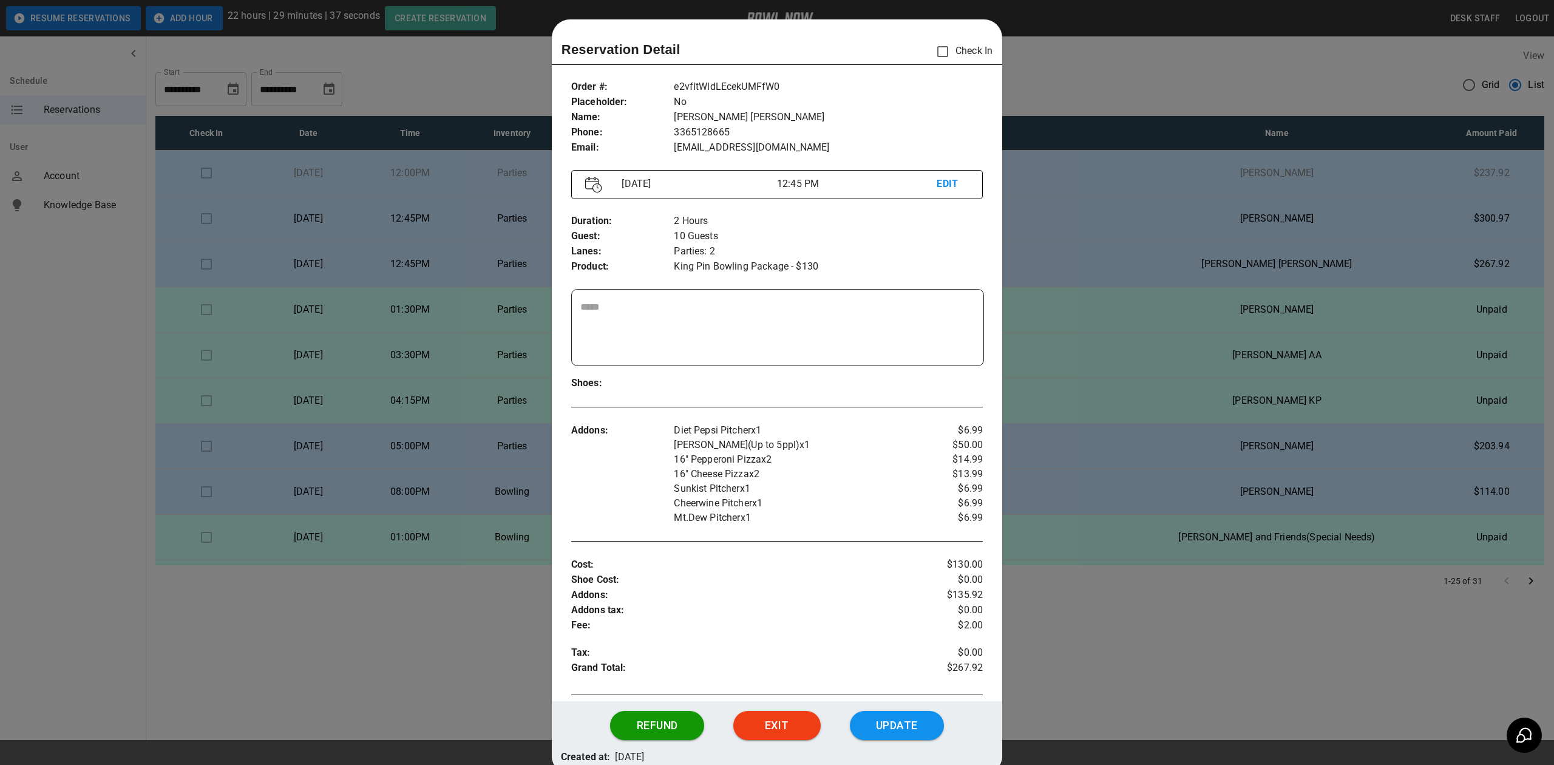
scroll to position [11, 0]
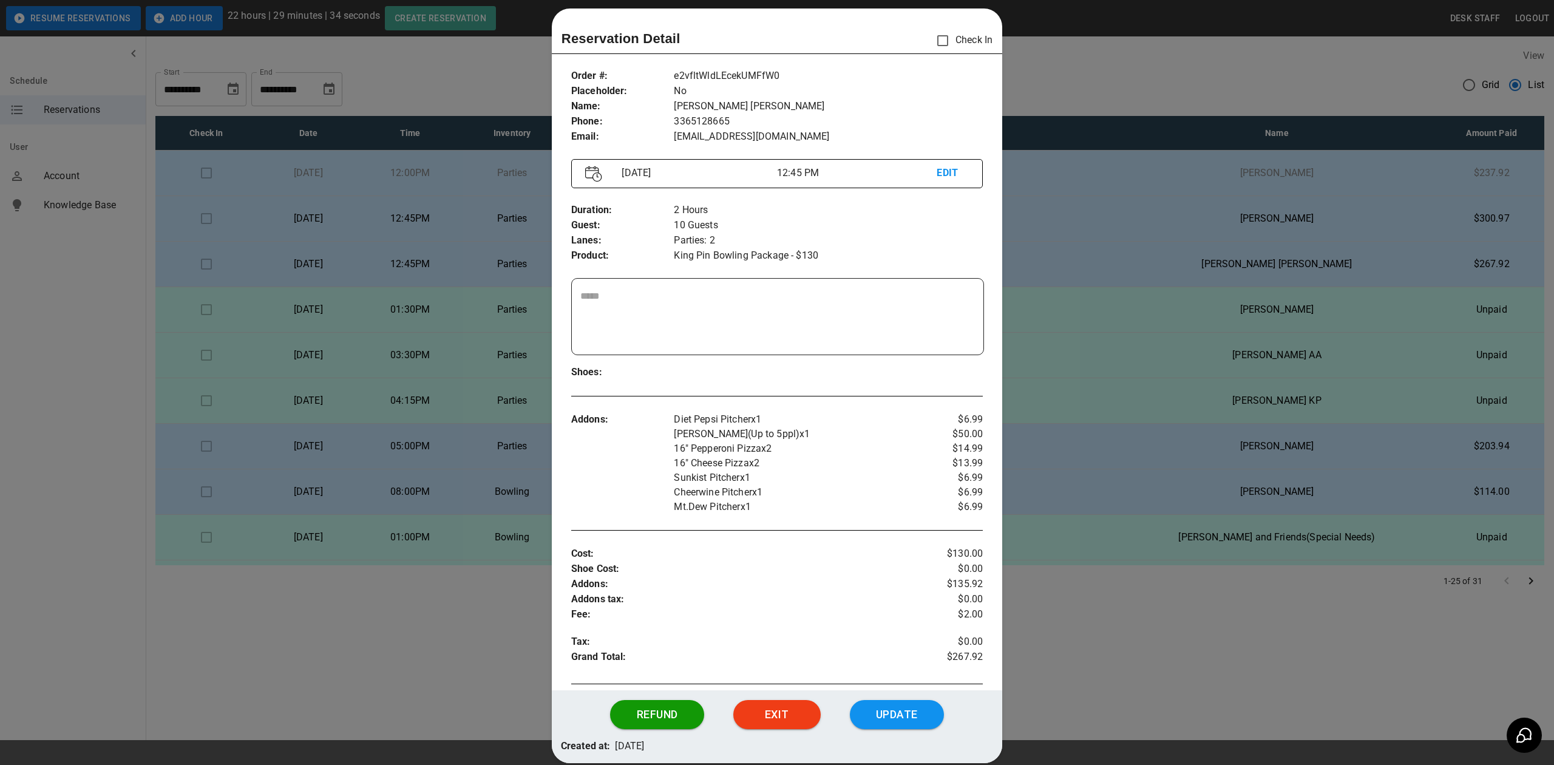
click at [1085, 100] on div at bounding box center [777, 382] width 1554 height 765
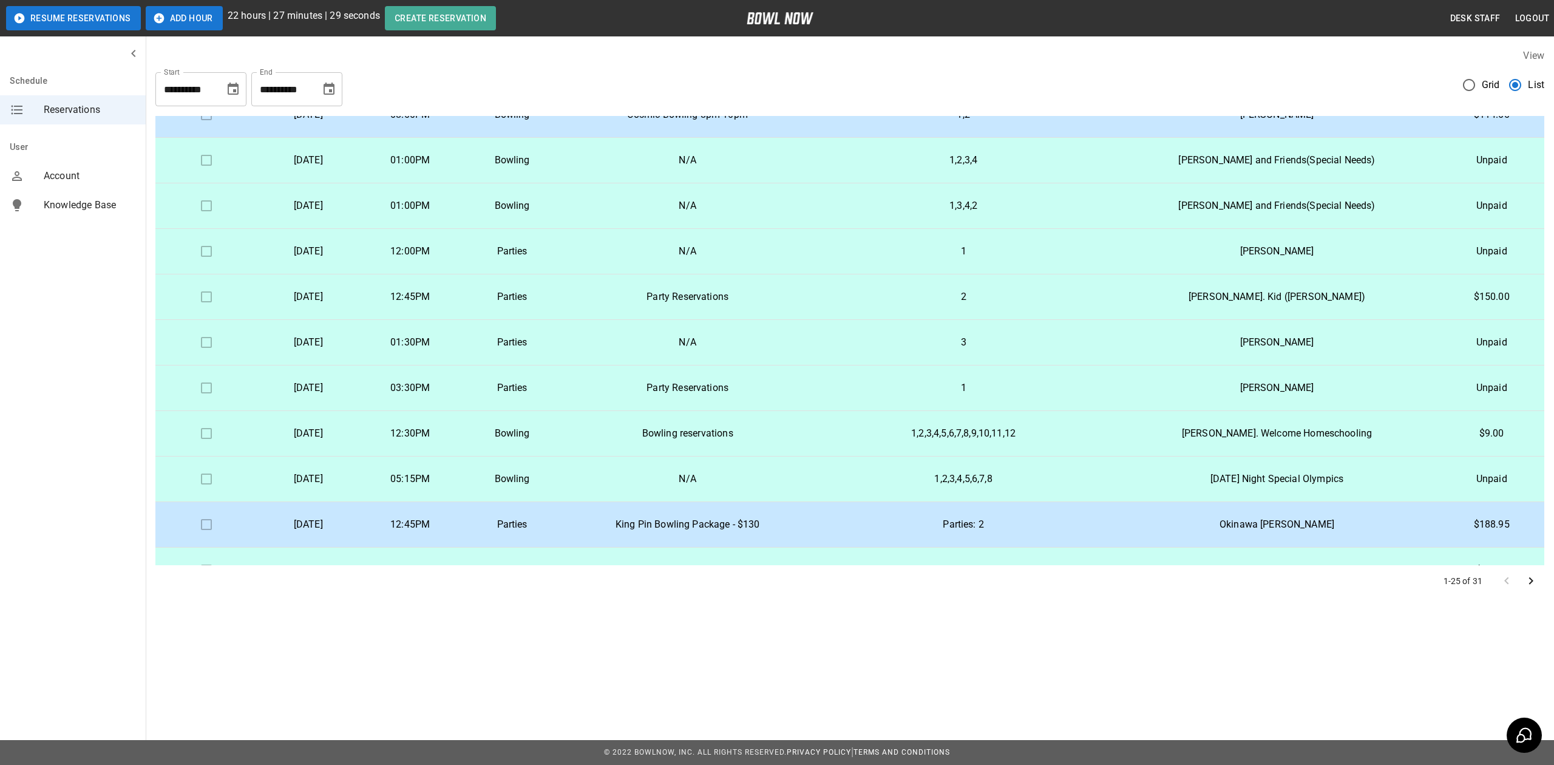
scroll to position [404, 0]
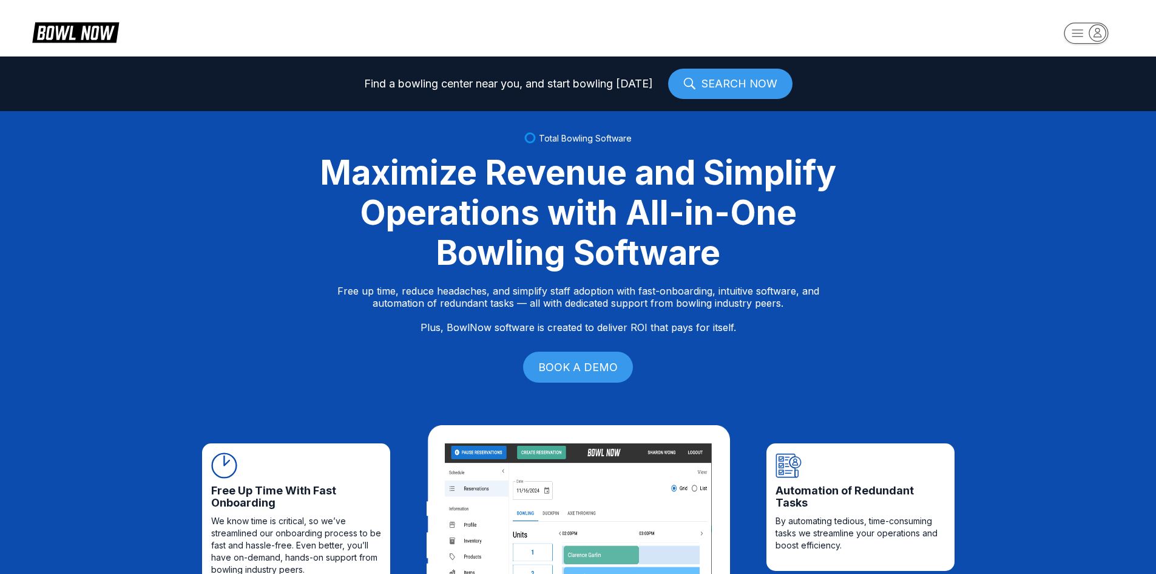
click at [1091, 29] on icon "button" at bounding box center [1098, 32] width 16 height 16
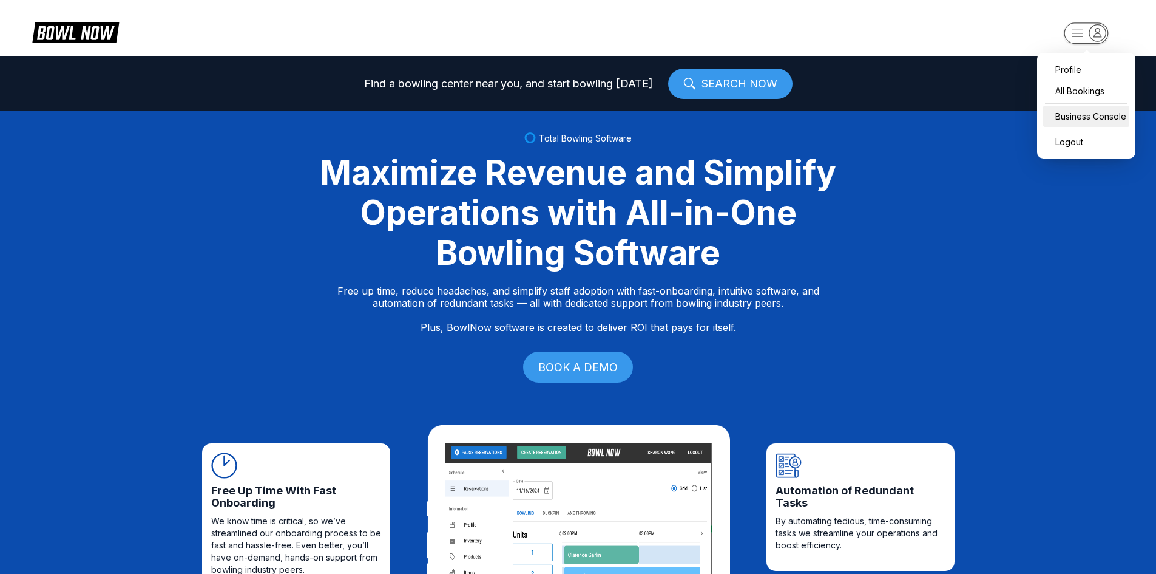
click at [1074, 119] on div "Business Console" at bounding box center [1087, 116] width 86 height 21
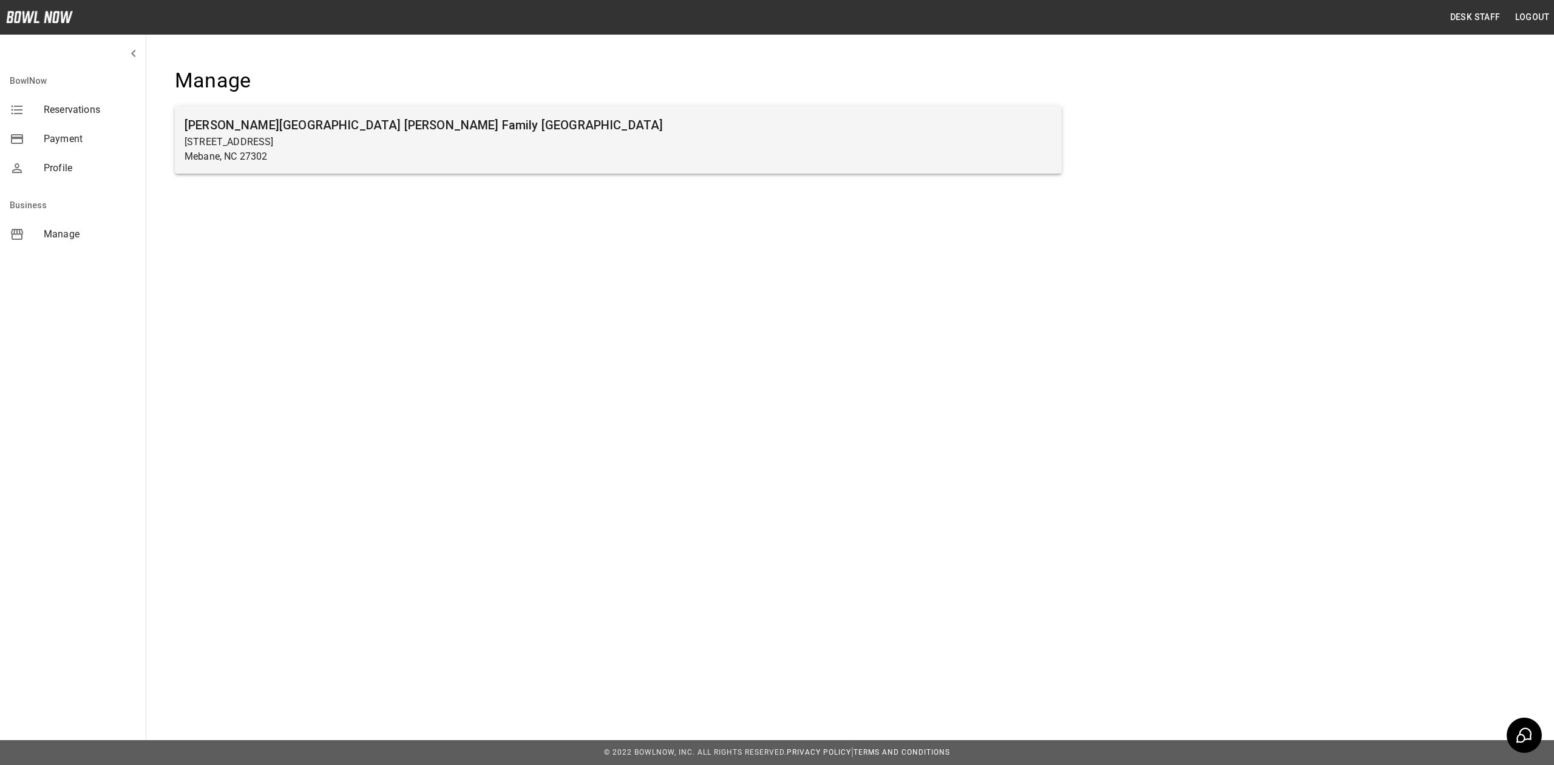
click at [333, 144] on p "[STREET_ADDRESS]" at bounding box center [618, 142] width 867 height 15
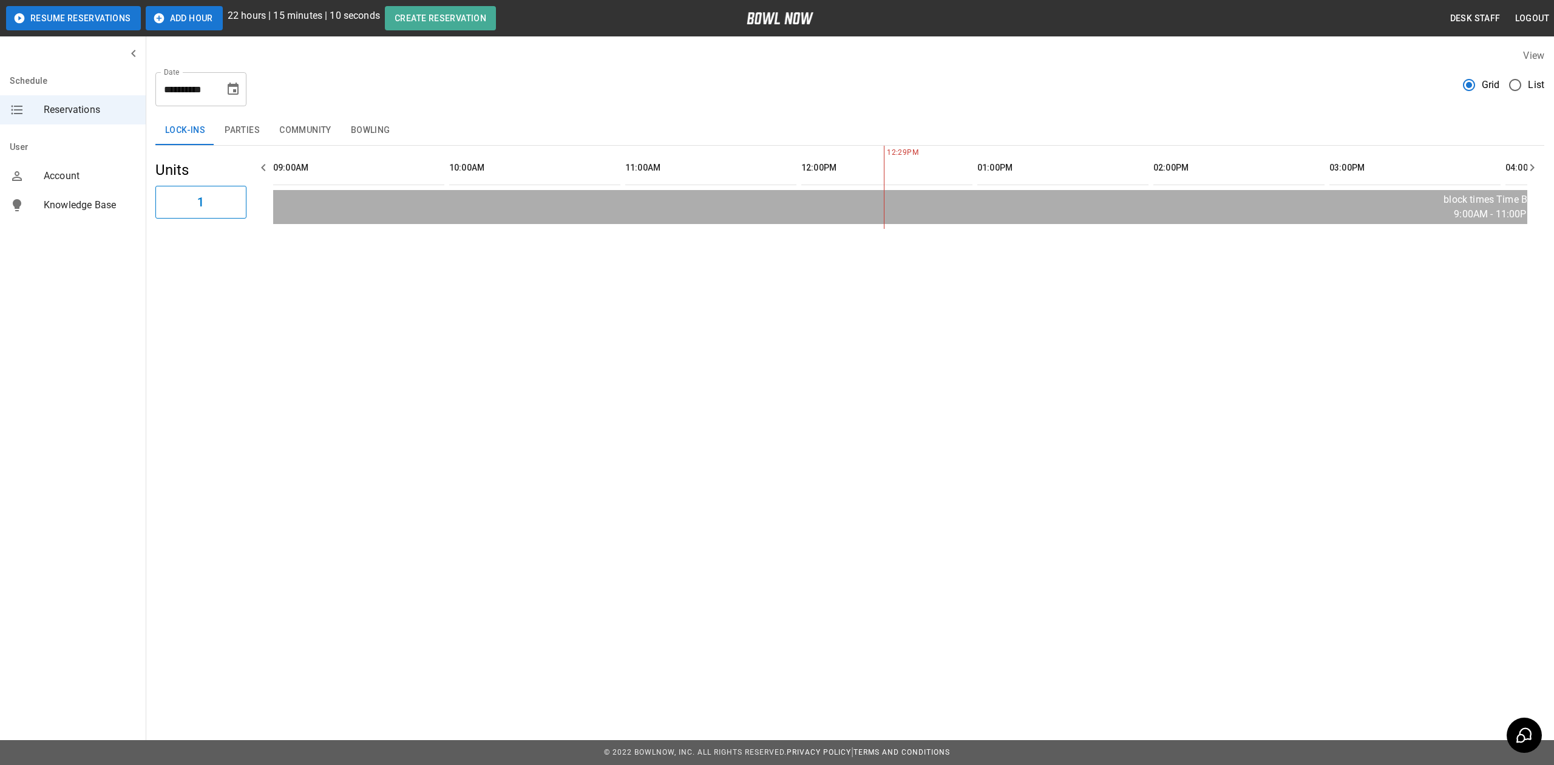
scroll to position [0, 528]
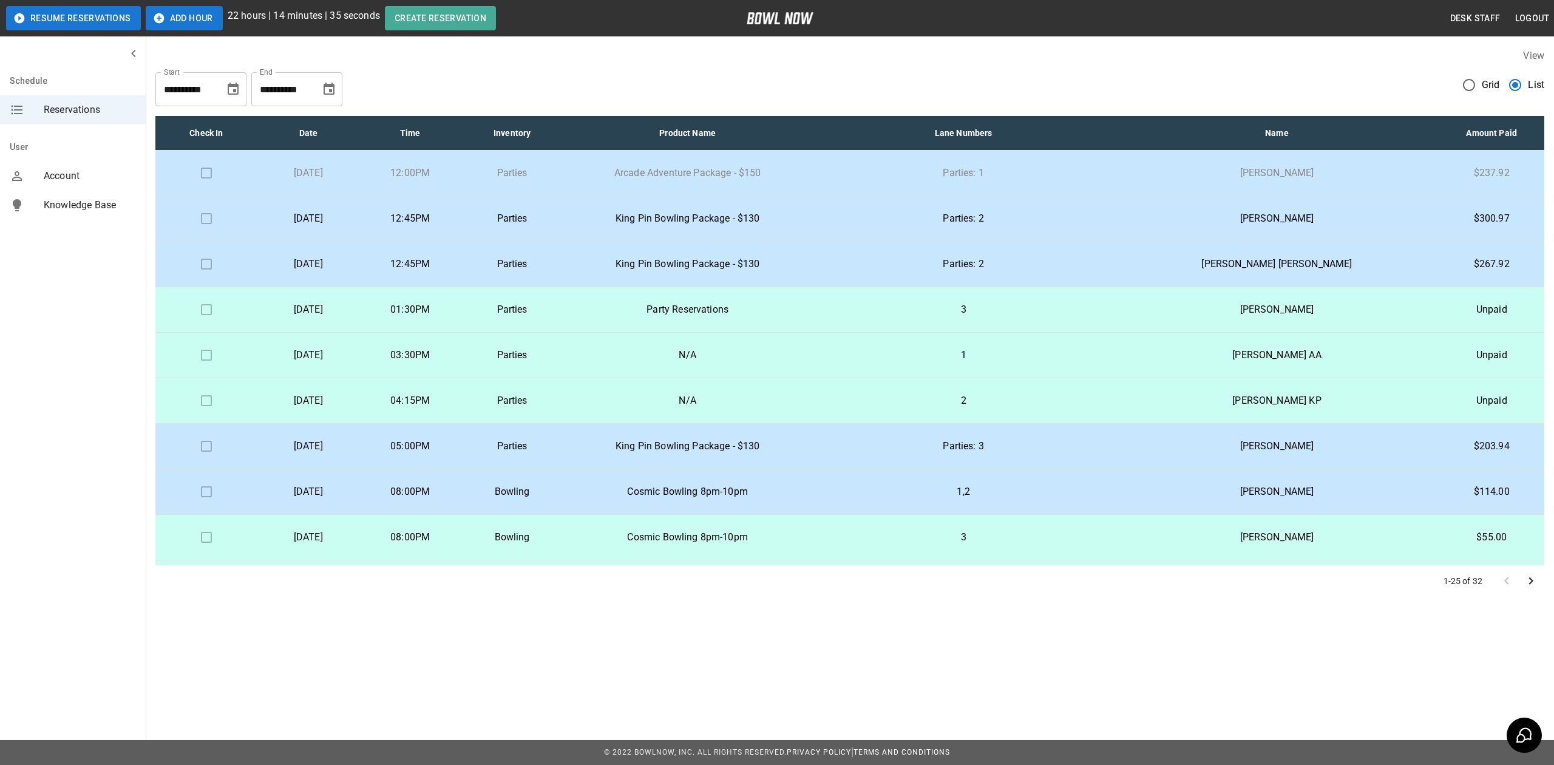
click at [1326, 217] on p "[PERSON_NAME]" at bounding box center [1276, 218] width 305 height 15
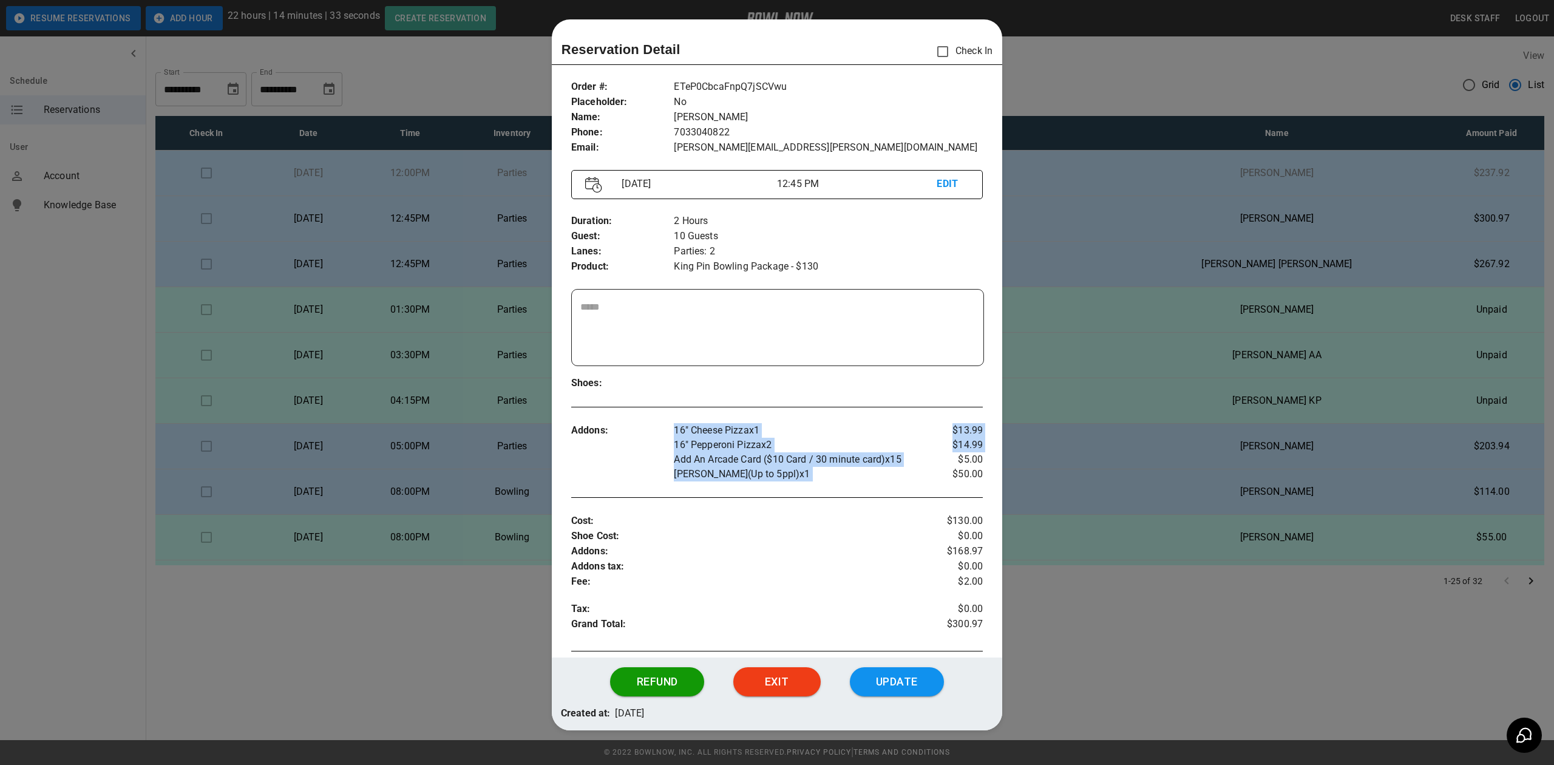
drag, startPoint x: 906, startPoint y: 462, endPoint x: 698, endPoint y: 462, distance: 208.8
click at [647, 462] on div "Addons : 16" Cheese Pizza x 1 16" Pepperoni Pizza x 2 Add An Arcade Card ($10 C…" at bounding box center [777, 452] width 412 height 78
click at [715, 462] on p "Add An Arcade Card ($10 Card / 30 minute card) x 15" at bounding box center [794, 459] width 240 height 15
click at [1132, 452] on div at bounding box center [777, 382] width 1554 height 765
